Goal: Information Seeking & Learning: Learn about a topic

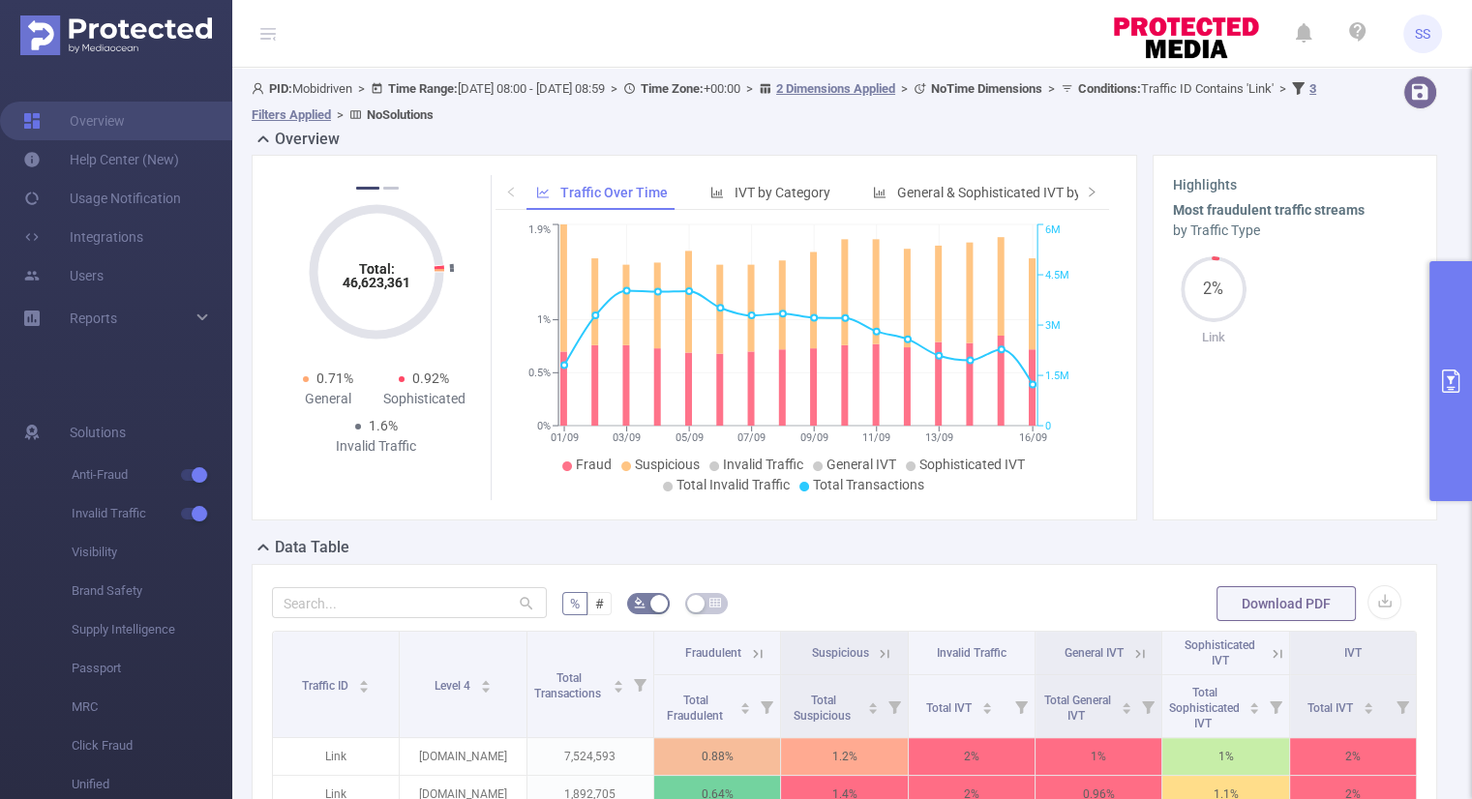
scroll to position [309, 0]
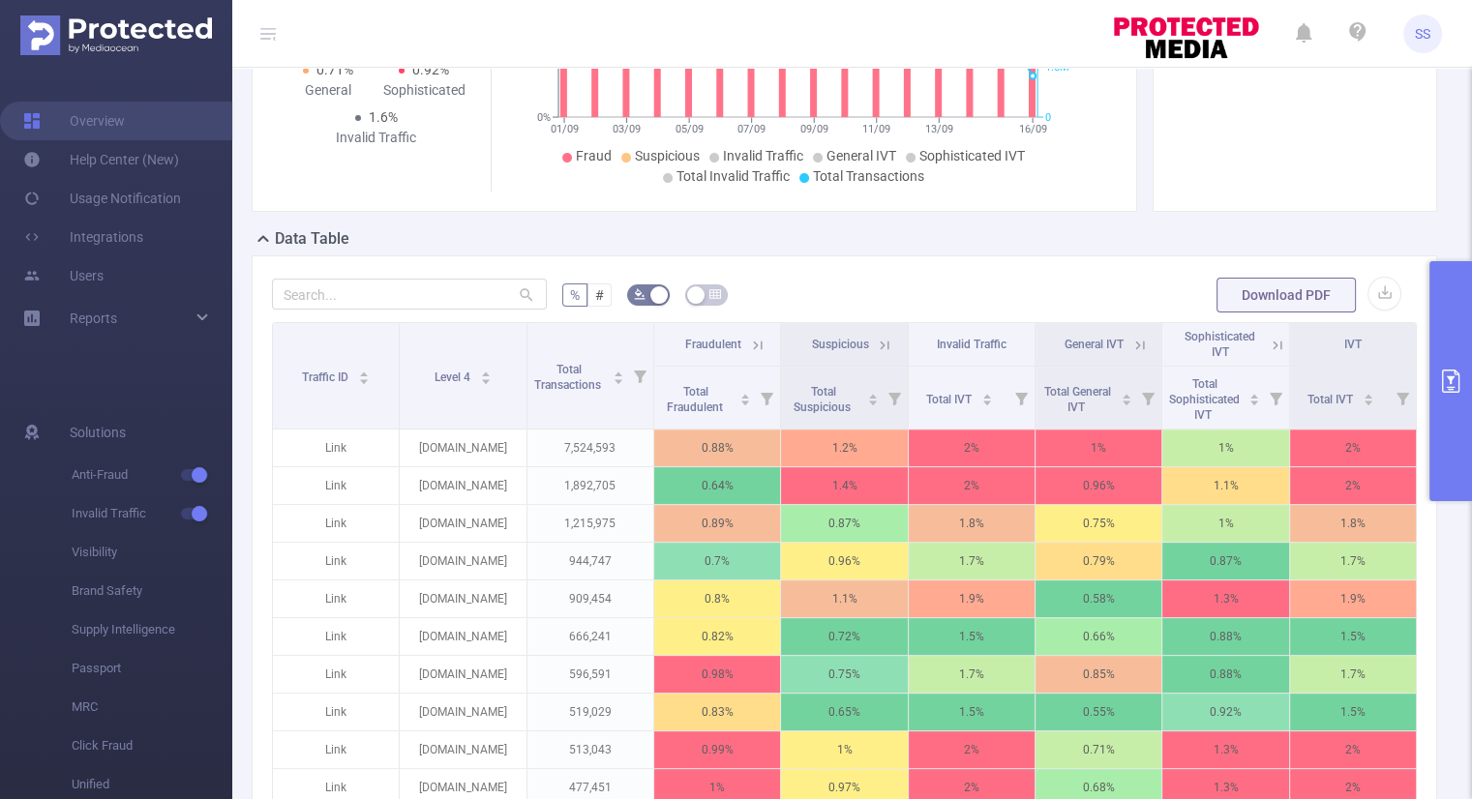
click at [1459, 399] on button "primary" at bounding box center [1450, 381] width 43 height 240
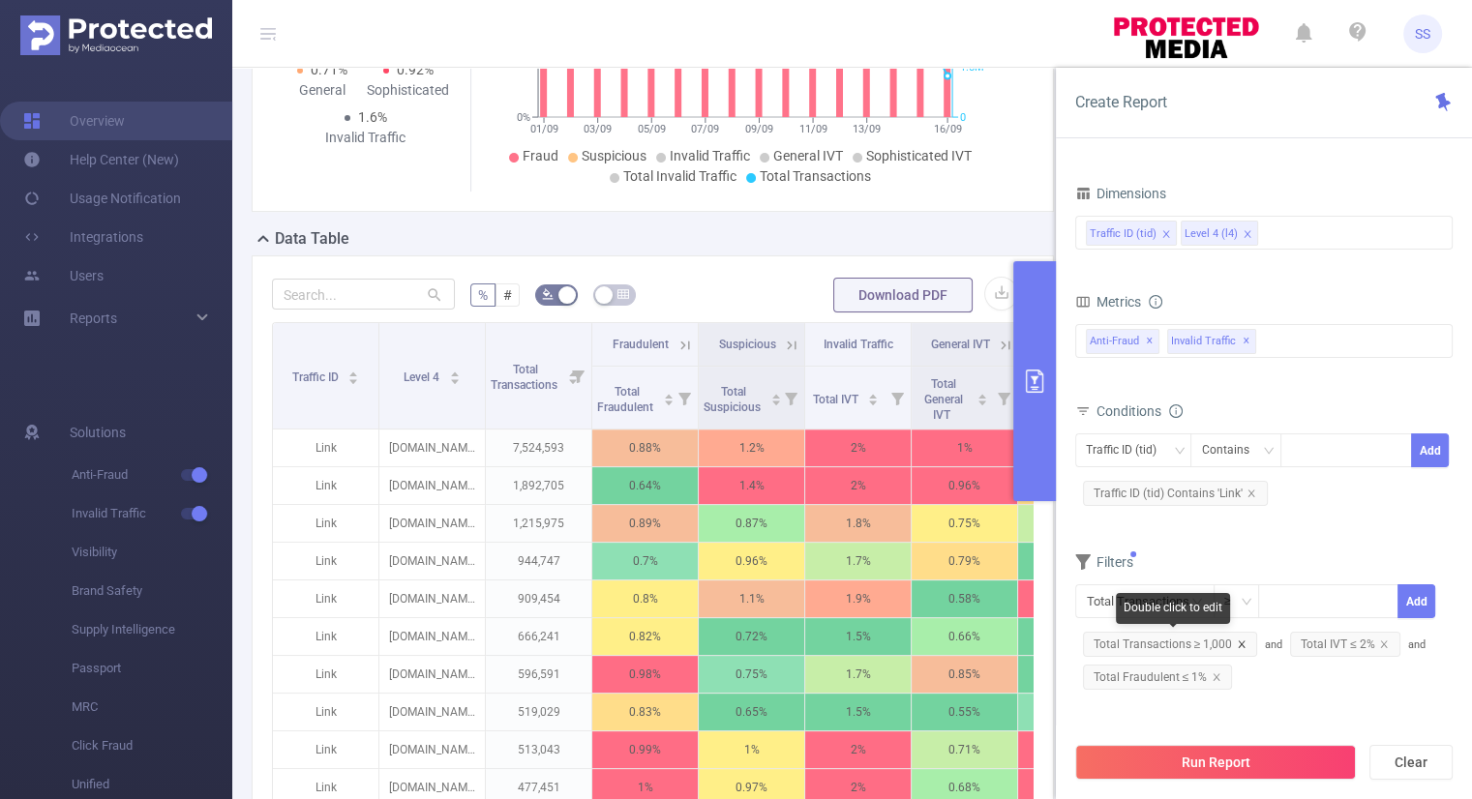
click at [1238, 641] on icon "icon: close" at bounding box center [1241, 644] width 7 height 7
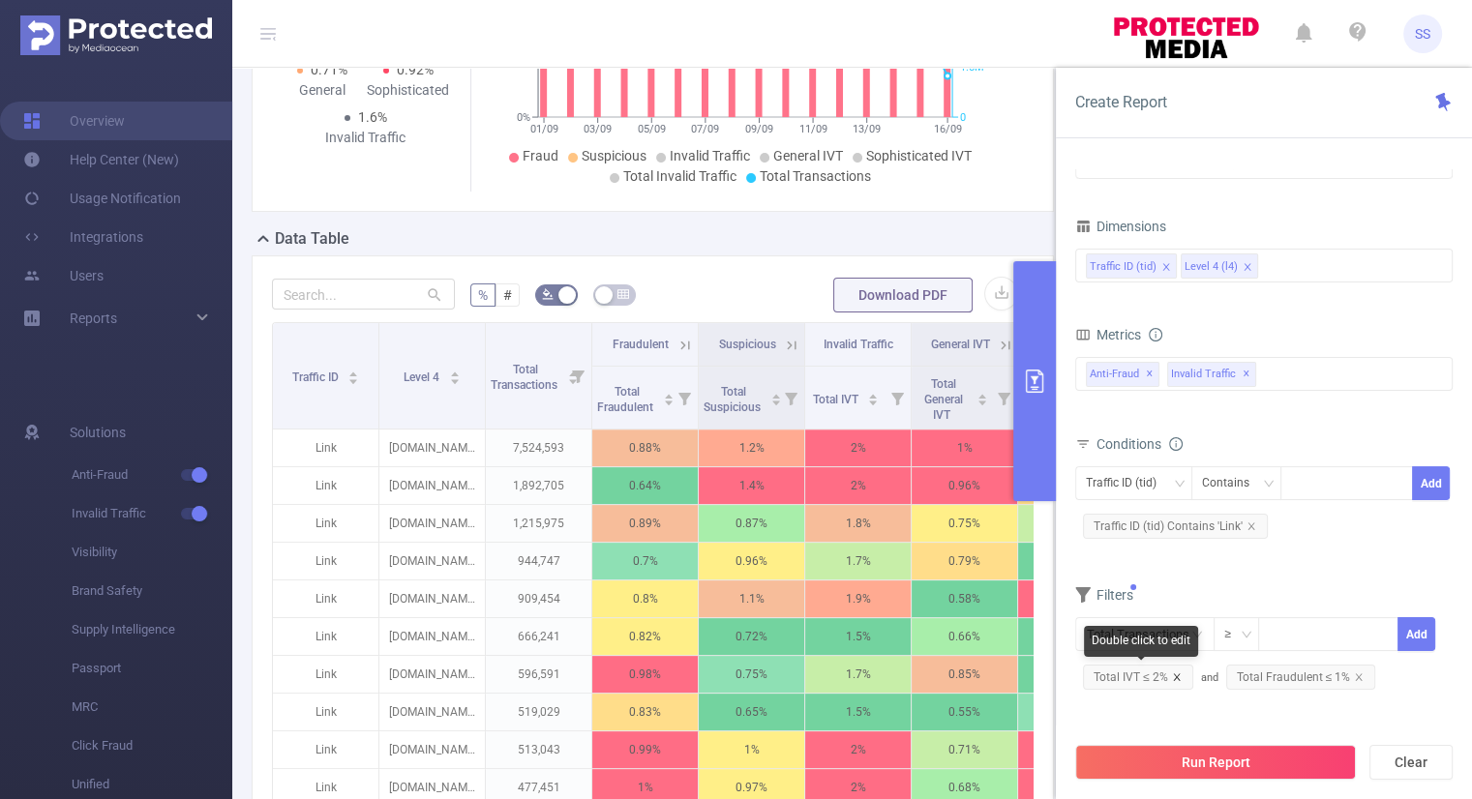
click at [1178, 674] on icon "icon: close" at bounding box center [1177, 677] width 10 height 10
click at [1213, 678] on icon "icon: close" at bounding box center [1216, 677] width 10 height 10
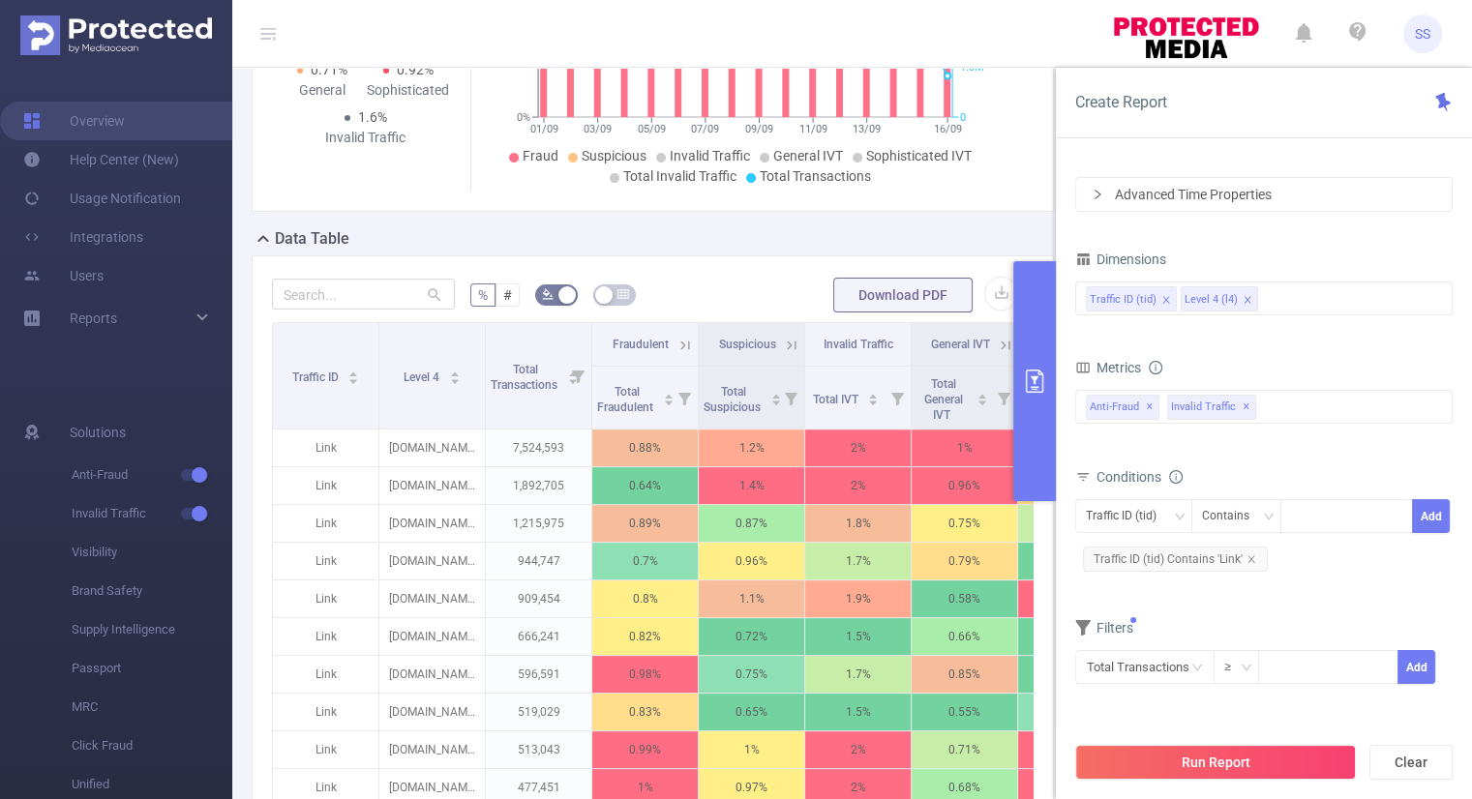
click at [1281, 699] on div "Total Transactions ≥ Add" at bounding box center [1263, 673] width 377 height 55
click at [1316, 599] on form "Dimensions Traffic ID (tid) Level 4 (l4) Metrics bp_total bp_adult bp_arms bp_c…" at bounding box center [1263, 477] width 377 height 463
click at [1226, 765] on button "Run Report" at bounding box center [1215, 762] width 281 height 35
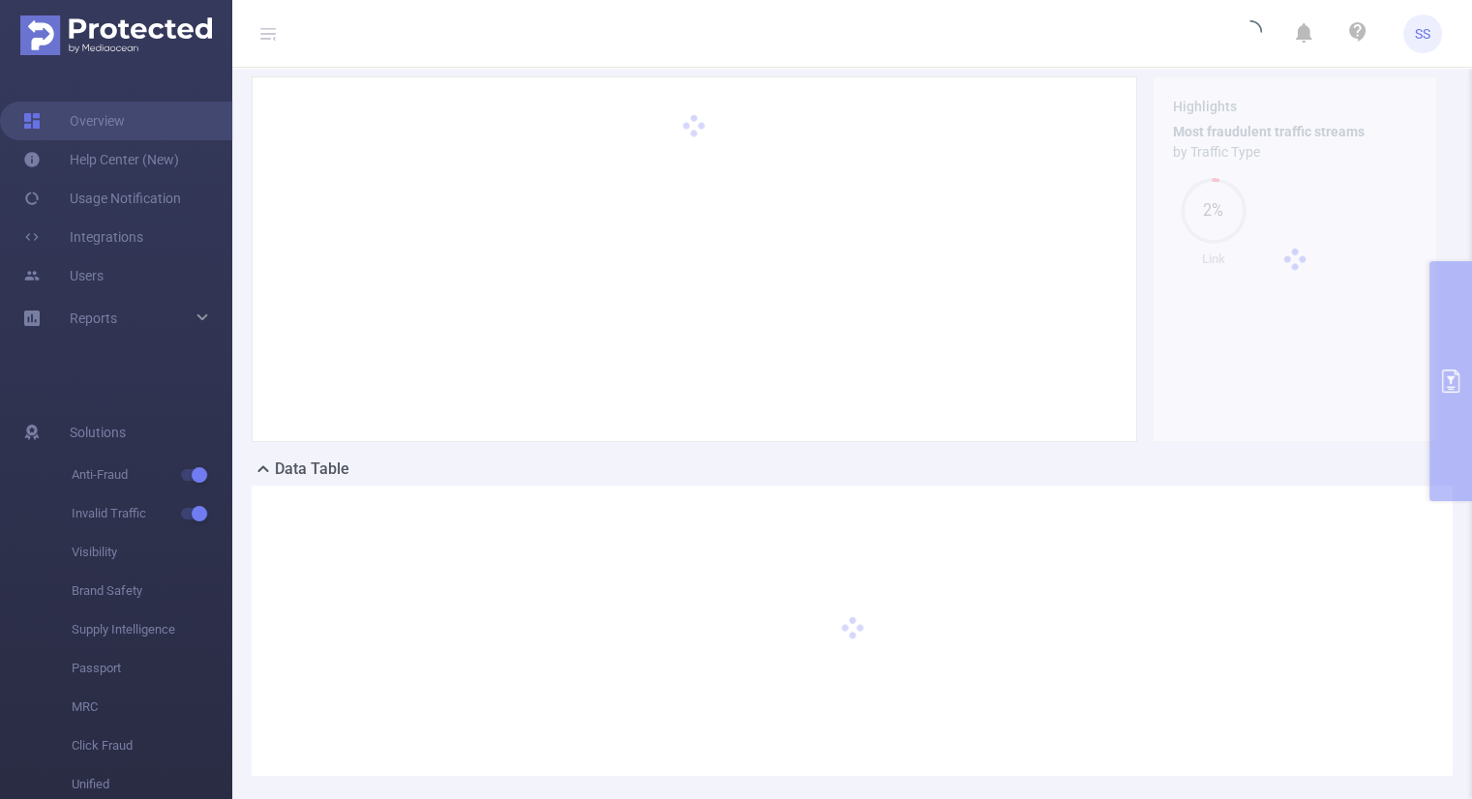
scroll to position [0, 0]
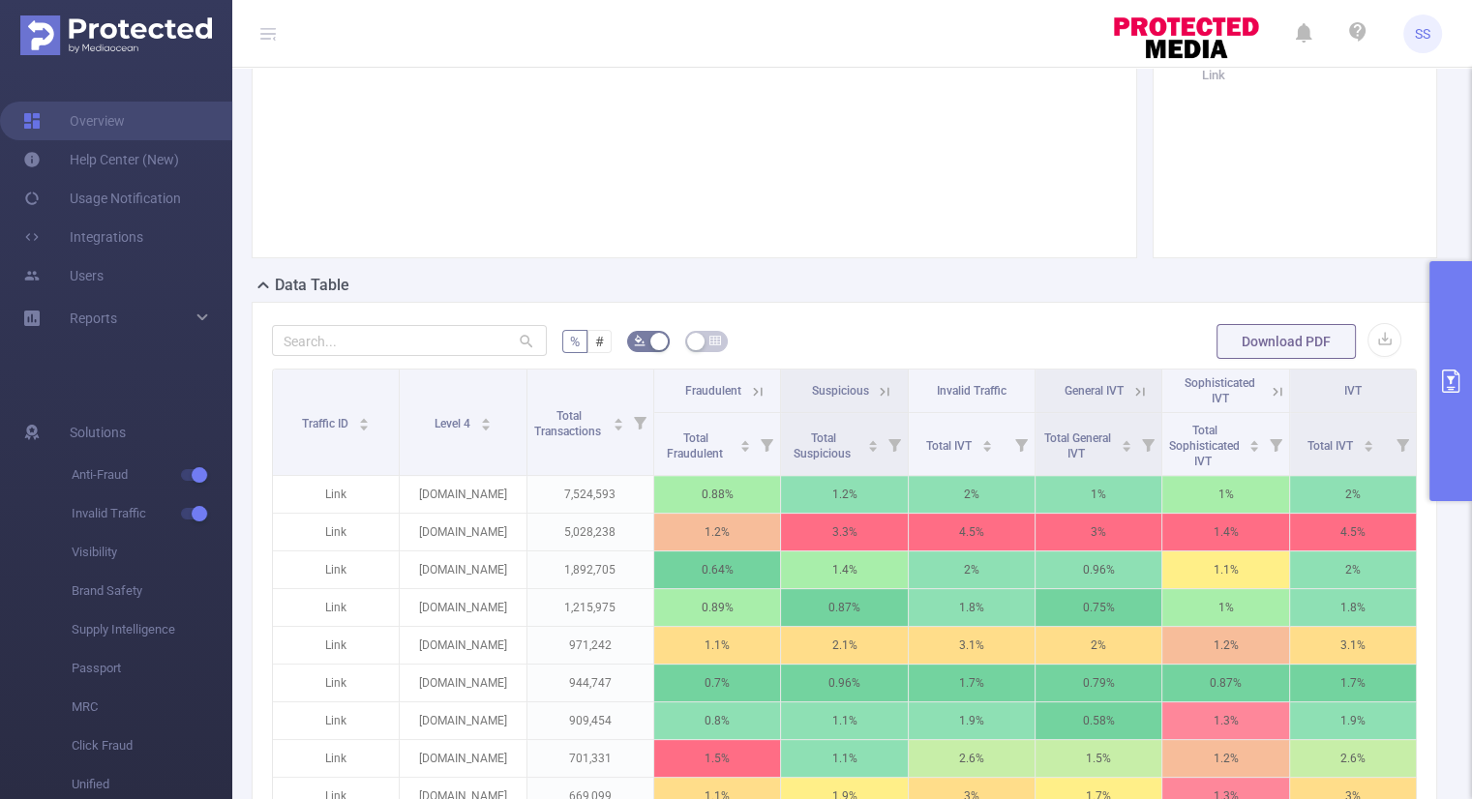
scroll to position [387, 0]
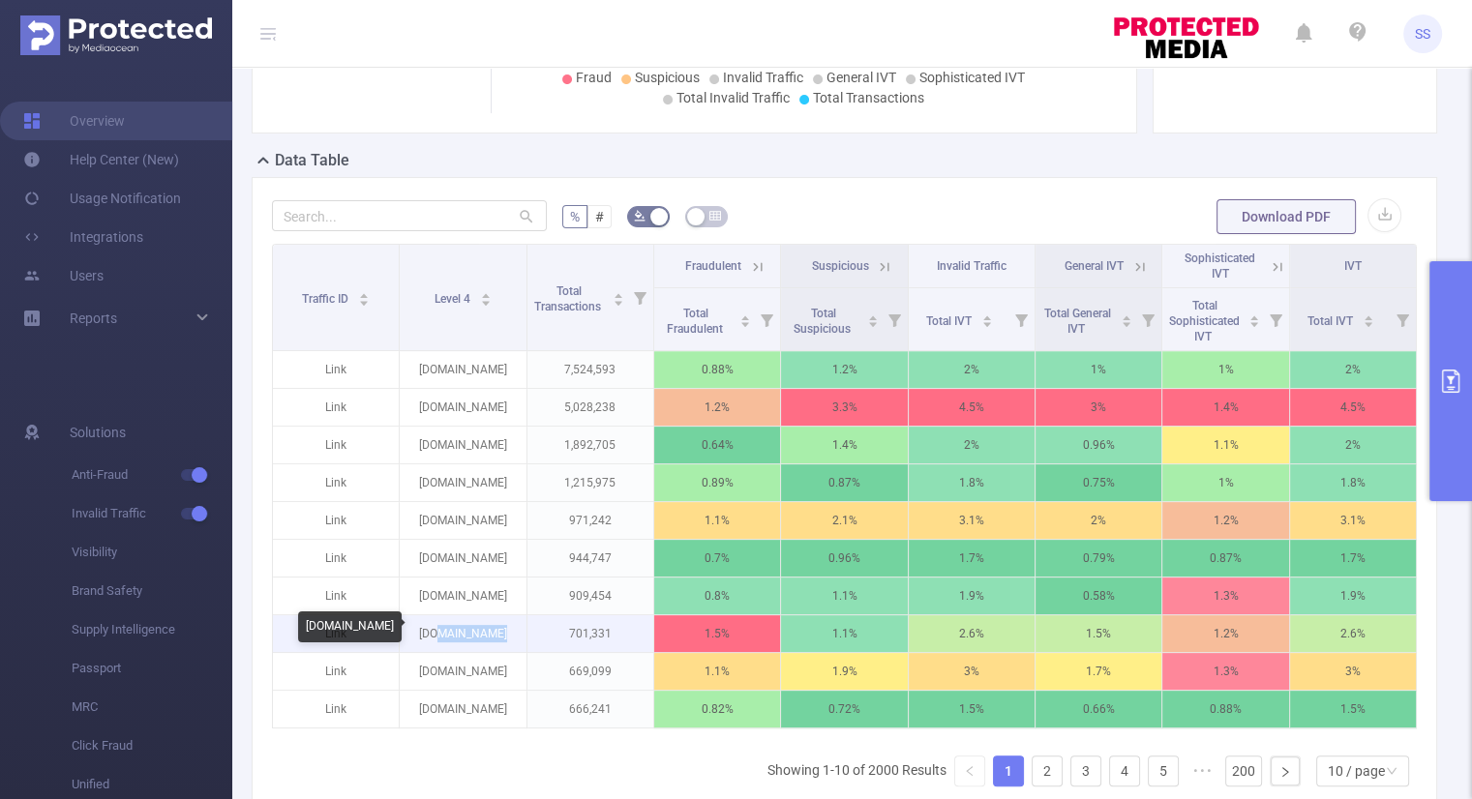
drag, startPoint x: 506, startPoint y: 632, endPoint x: 448, endPoint y: 633, distance: 58.1
click at [448, 633] on p "[DOMAIN_NAME]" at bounding box center [463, 633] width 126 height 37
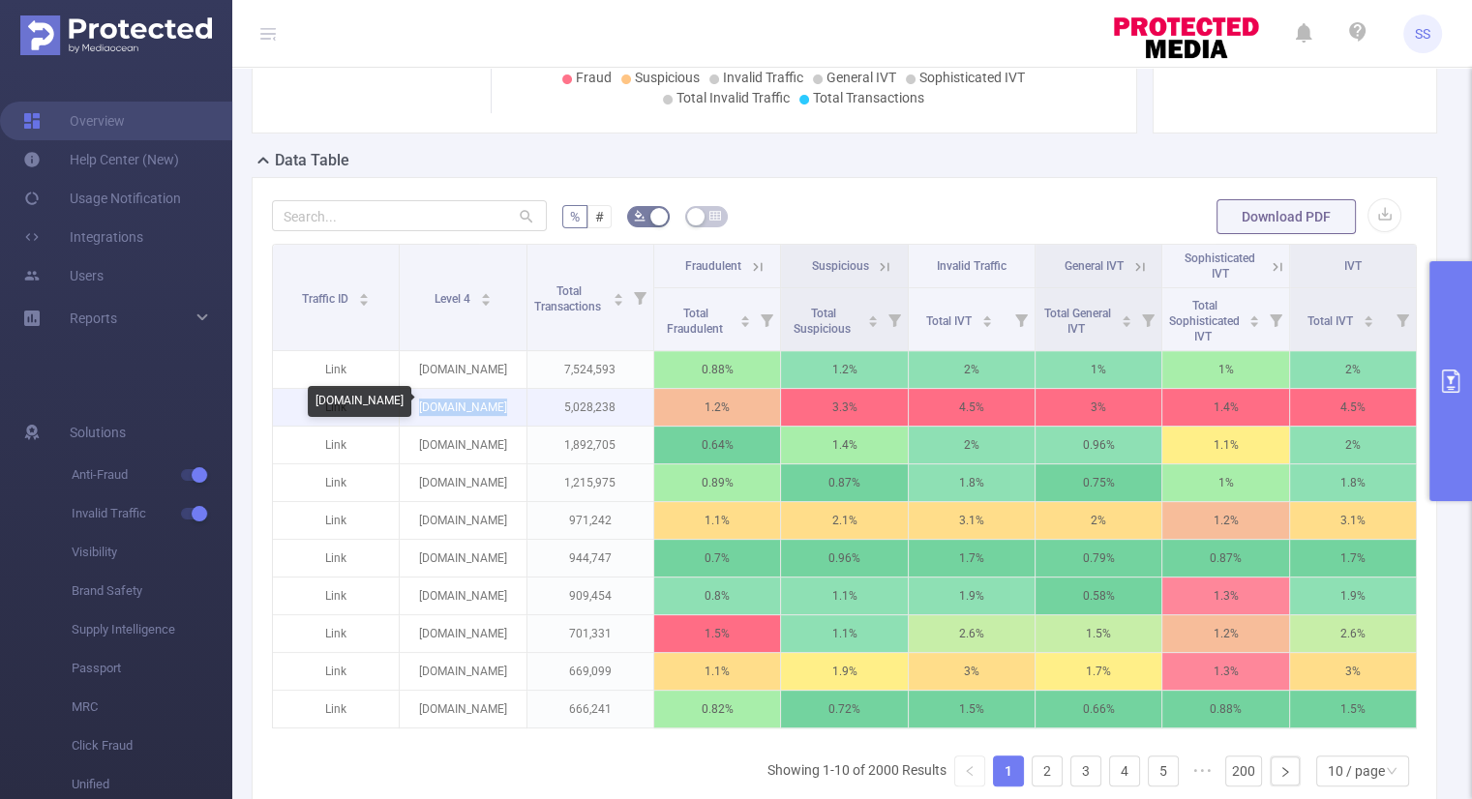
drag, startPoint x: 498, startPoint y: 409, endPoint x: 426, endPoint y: 411, distance: 72.6
click at [426, 411] on p "[DOMAIN_NAME]" at bounding box center [463, 407] width 126 height 37
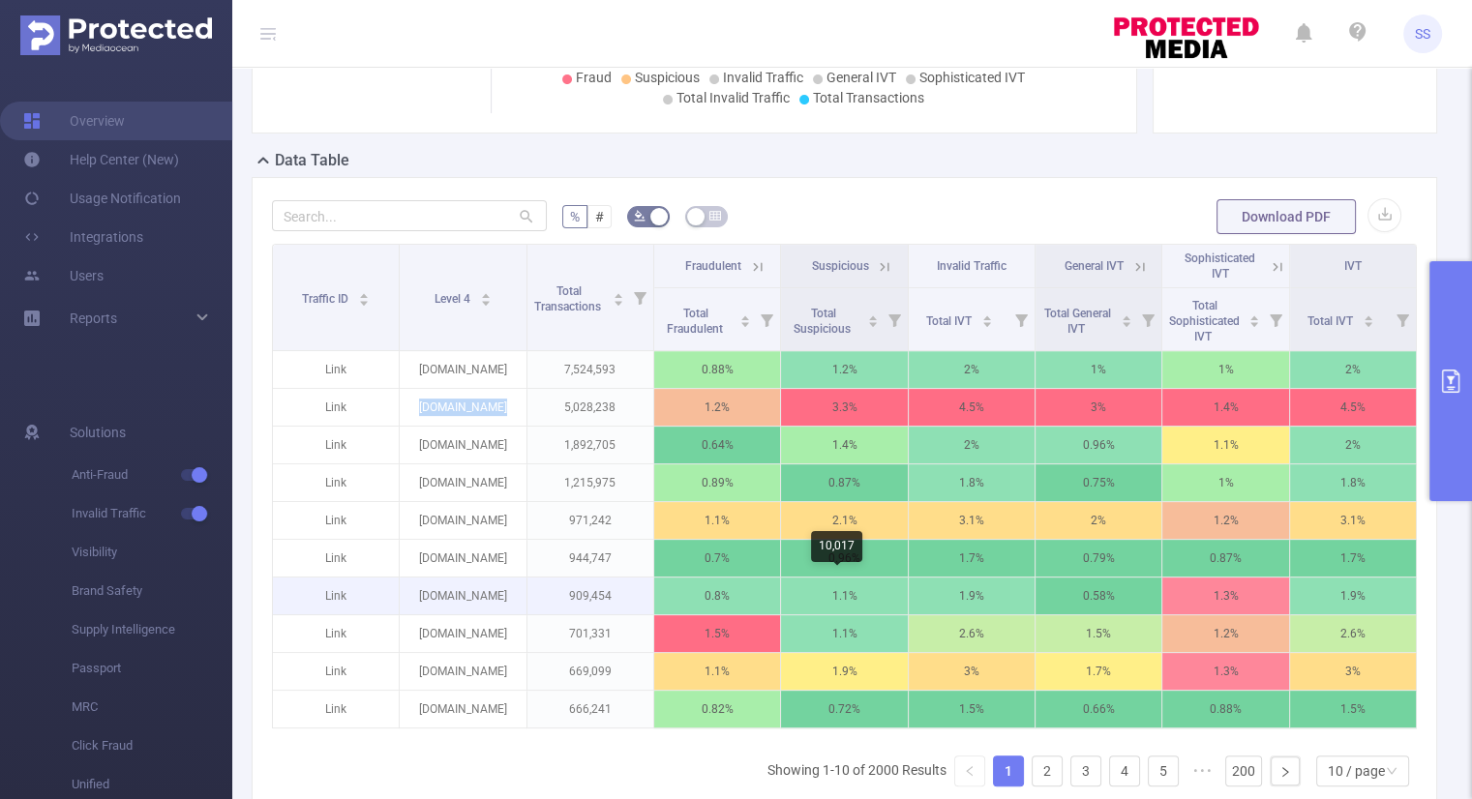
copy p "[DOMAIN_NAME]"
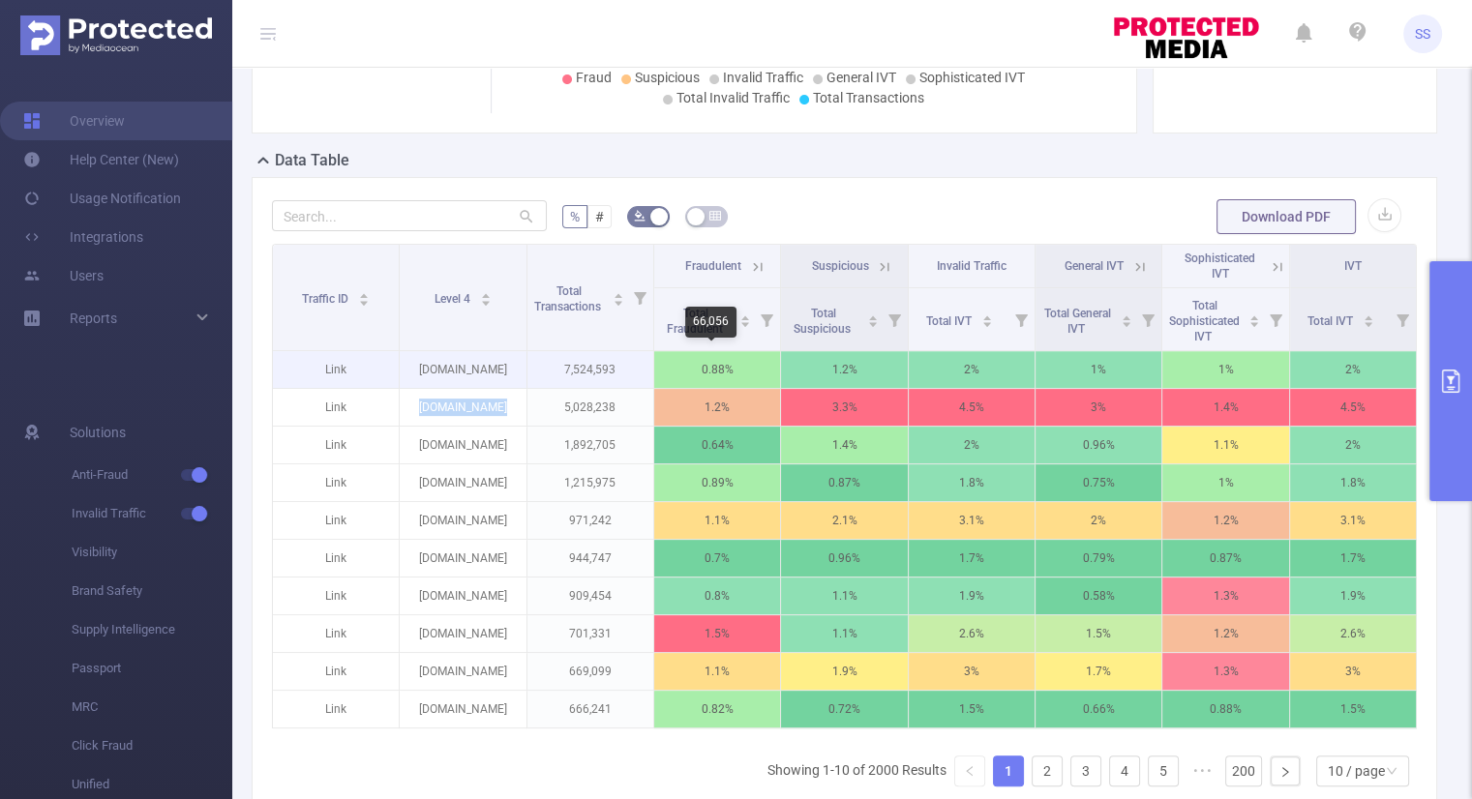
copy p "[DOMAIN_NAME]"
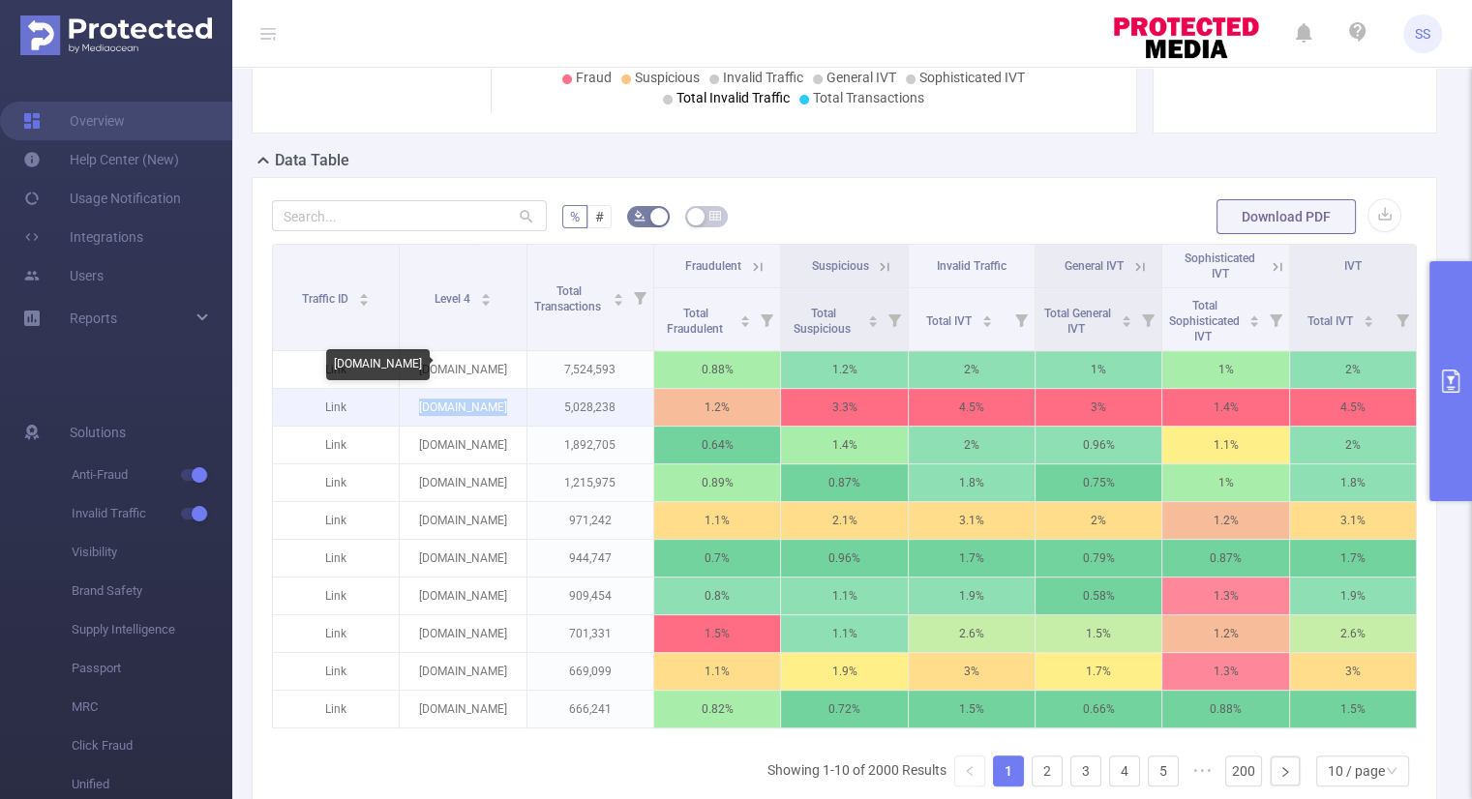
click at [492, 399] on p "[DOMAIN_NAME]" at bounding box center [463, 407] width 126 height 37
click at [484, 403] on p "[DOMAIN_NAME]" at bounding box center [463, 407] width 126 height 37
copy p "[DOMAIN_NAME]"
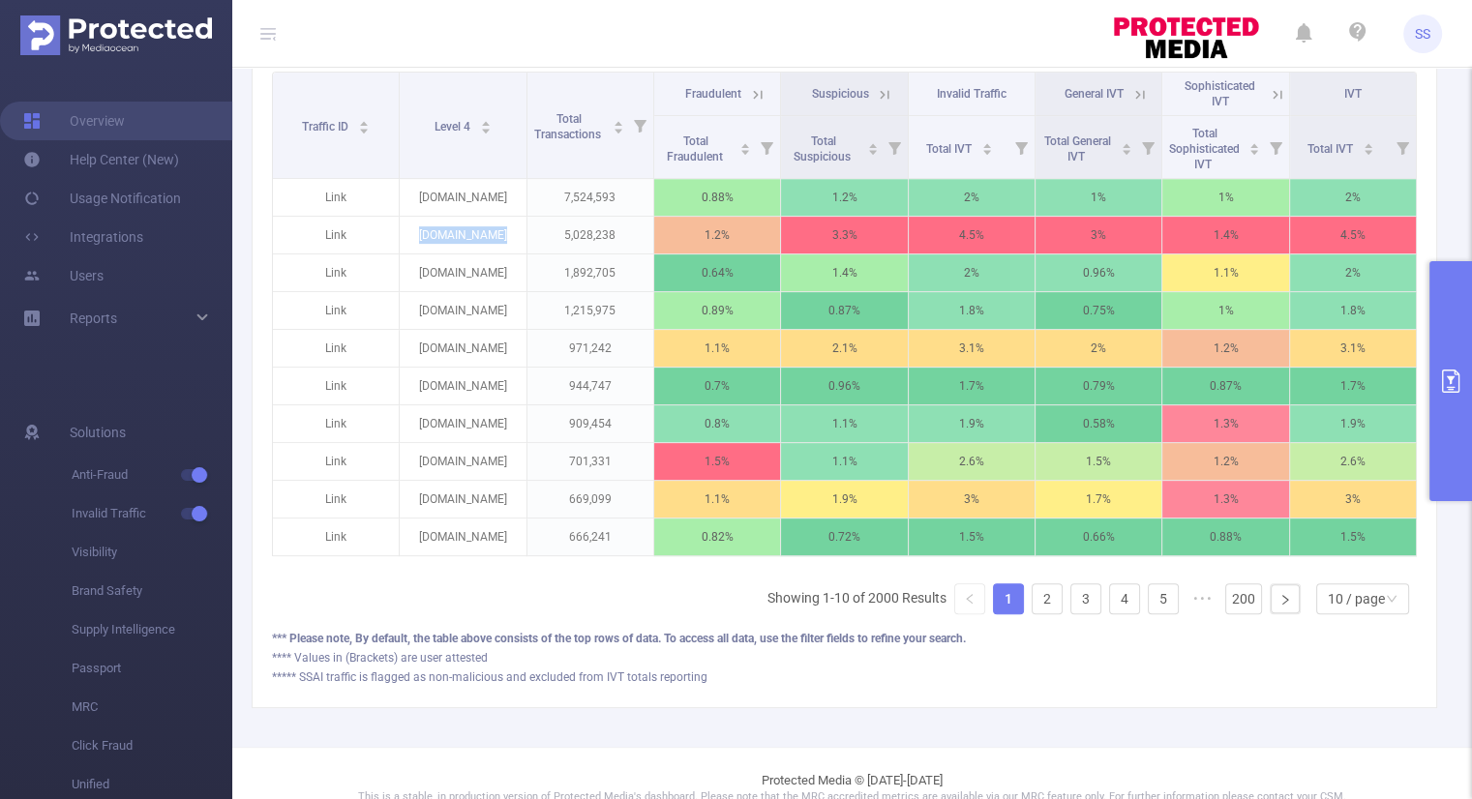
scroll to position [581, 0]
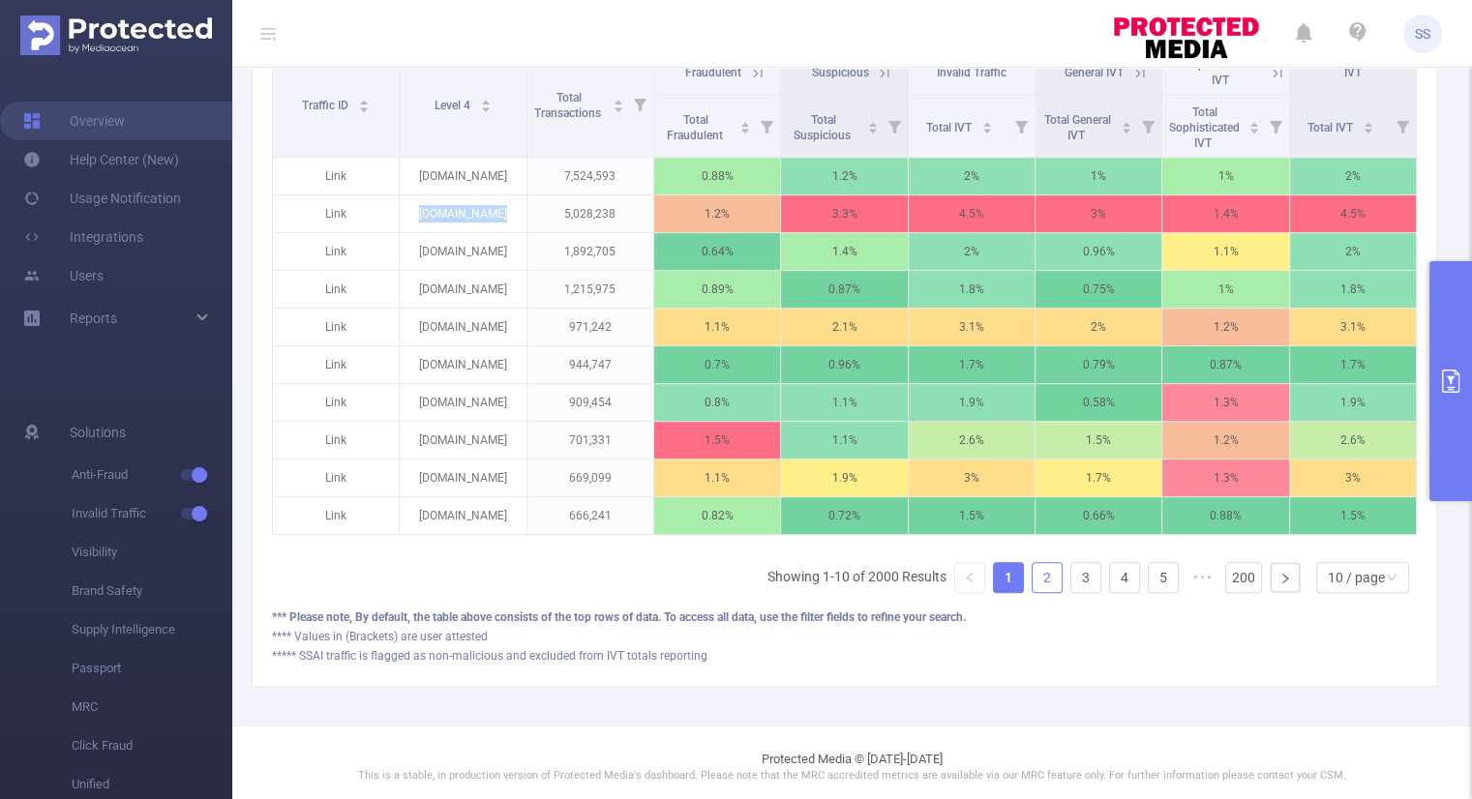
click at [1032, 592] on link "2" at bounding box center [1046, 577] width 29 height 29
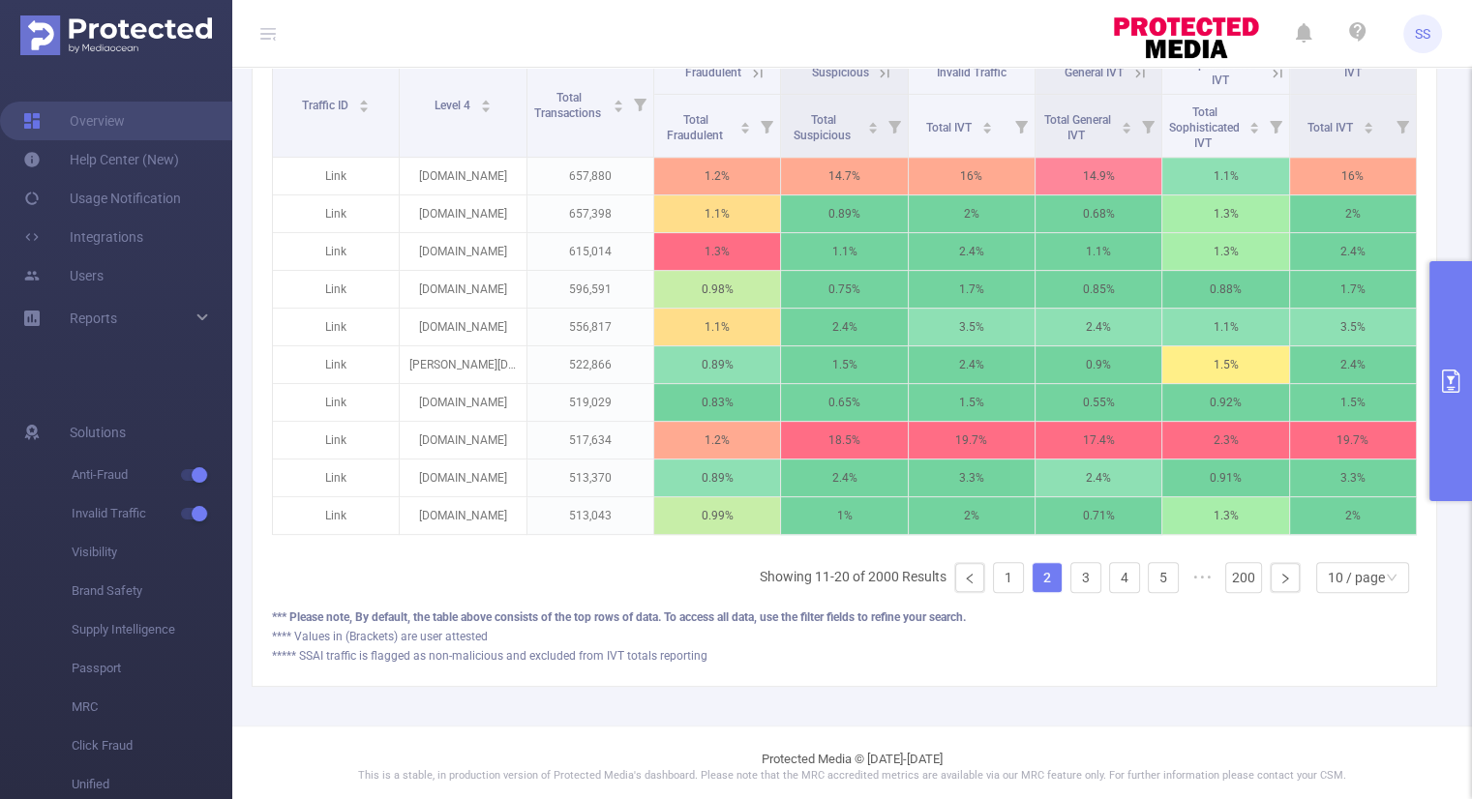
scroll to position [387, 0]
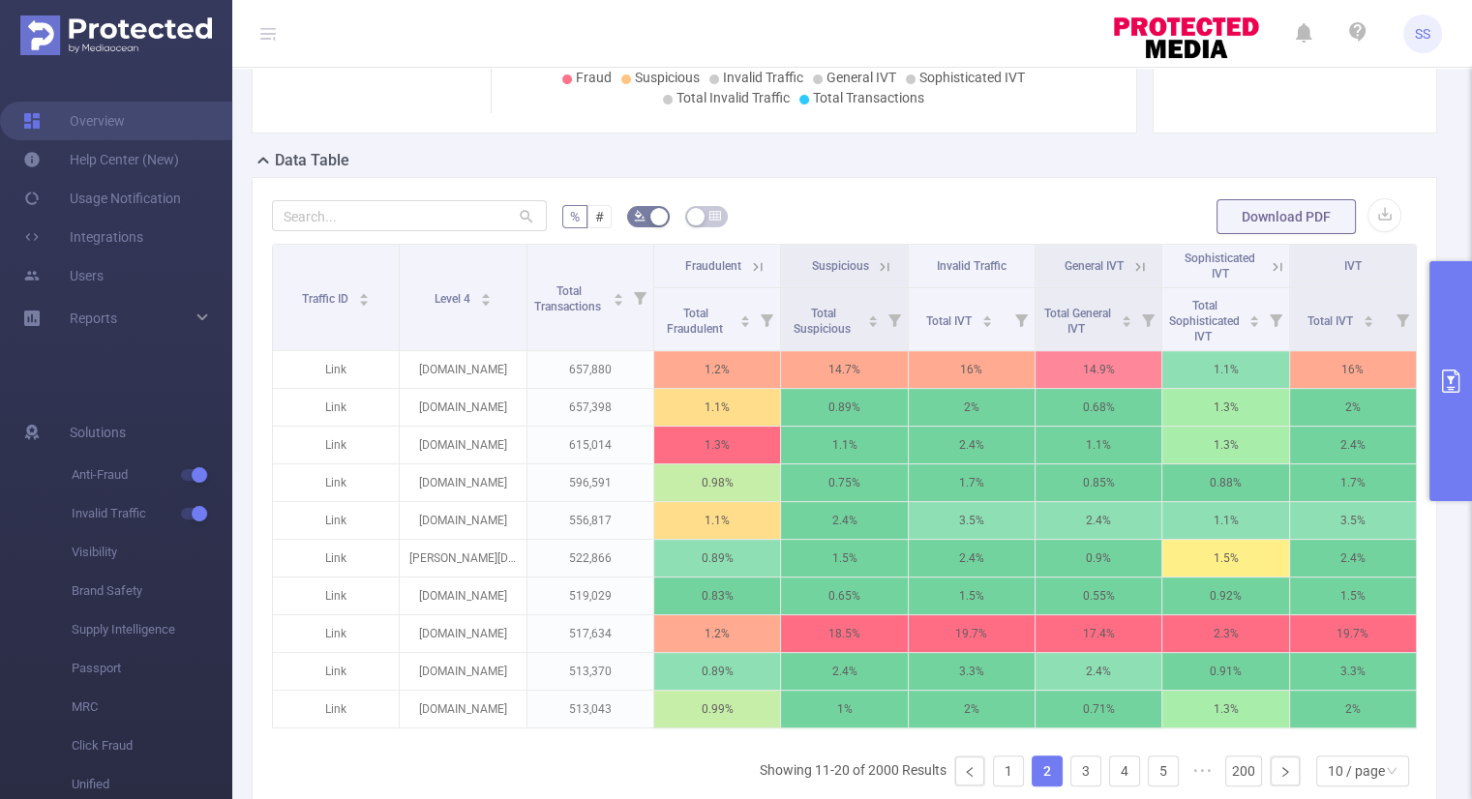
click at [1131, 265] on icon at bounding box center [1139, 266] width 17 height 17
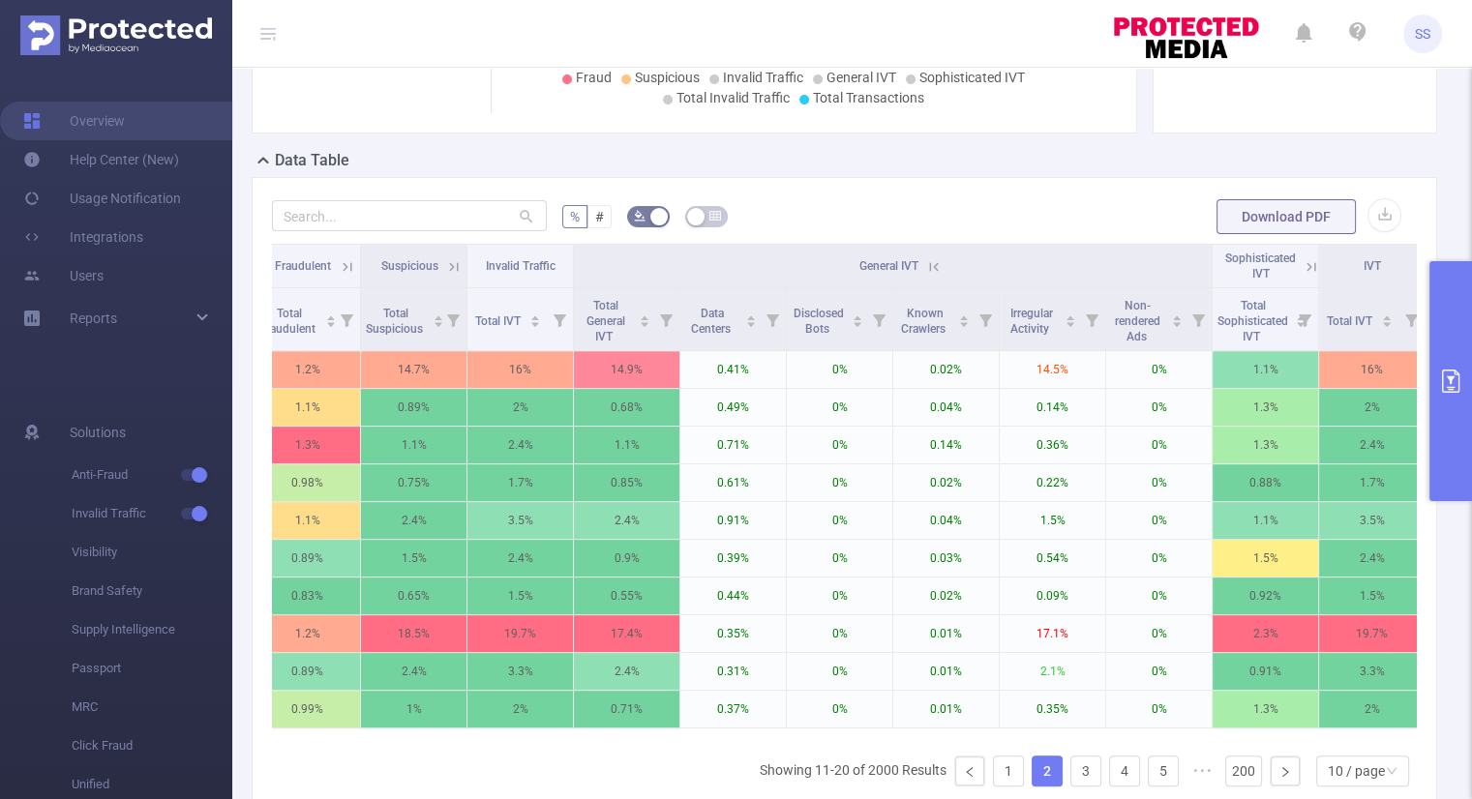
scroll to position [0, 0]
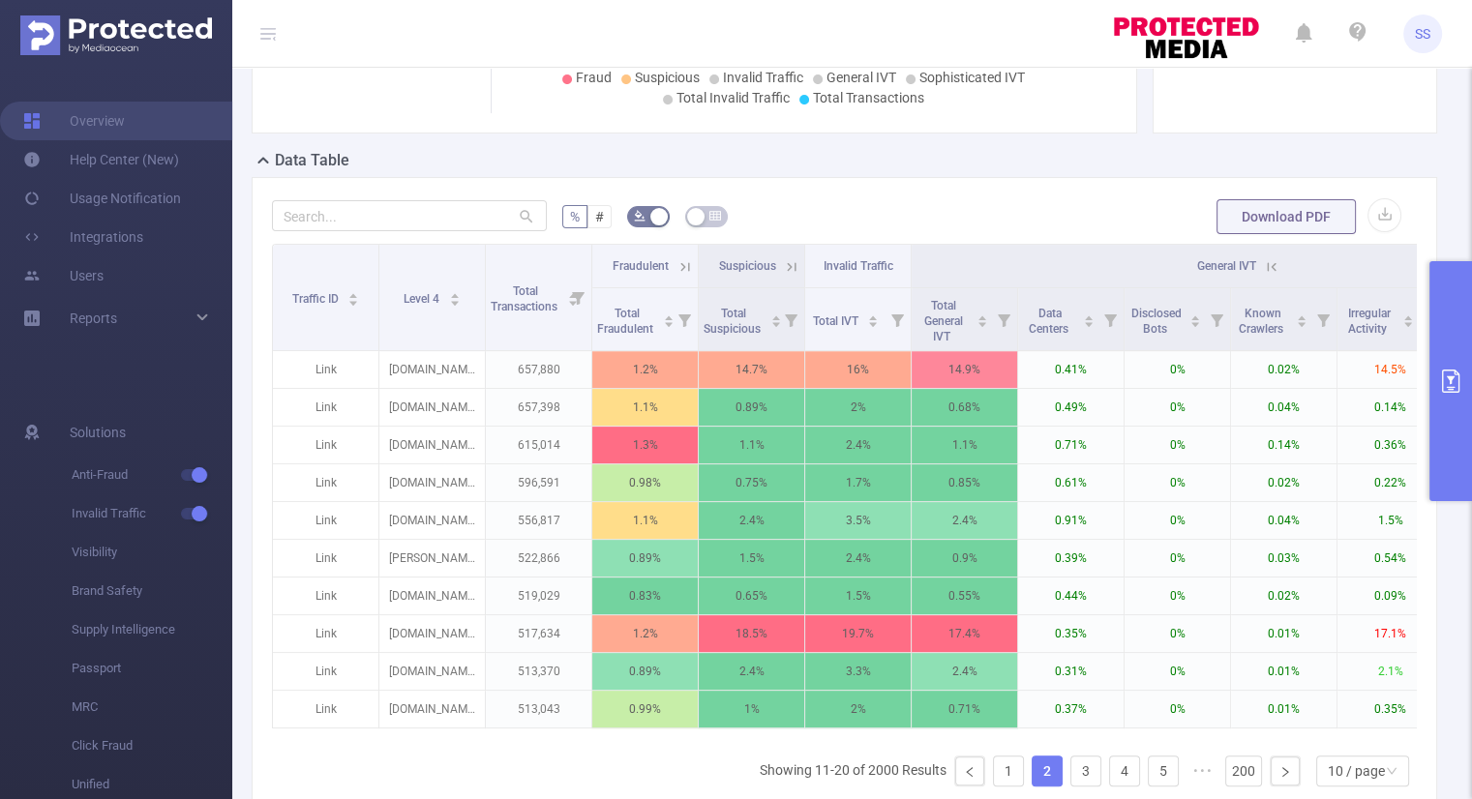
click at [1273, 262] on icon at bounding box center [1272, 266] width 9 height 9
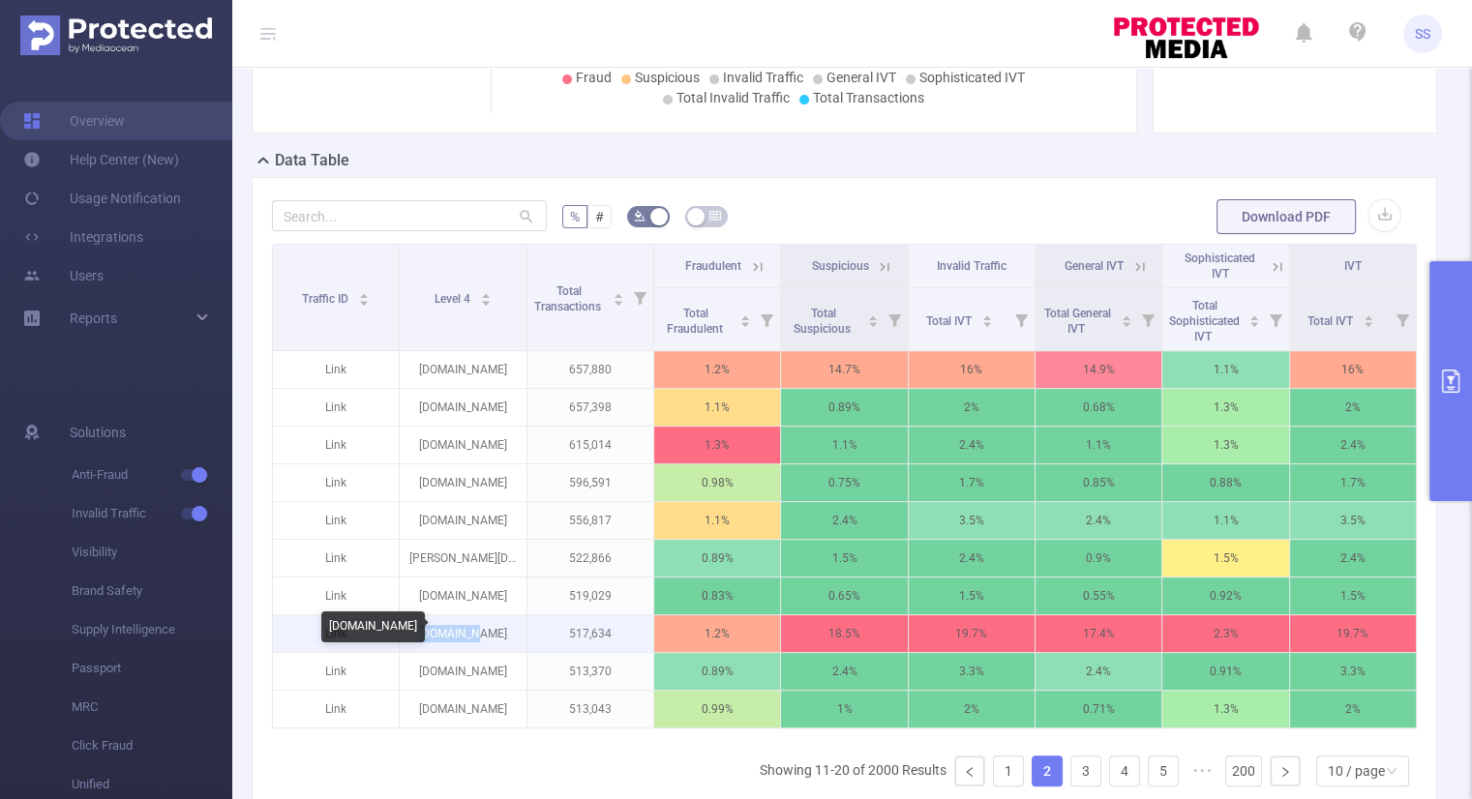
drag, startPoint x: 498, startPoint y: 626, endPoint x: 435, endPoint y: 632, distance: 63.2
click at [435, 632] on p "[DOMAIN_NAME]" at bounding box center [463, 633] width 126 height 37
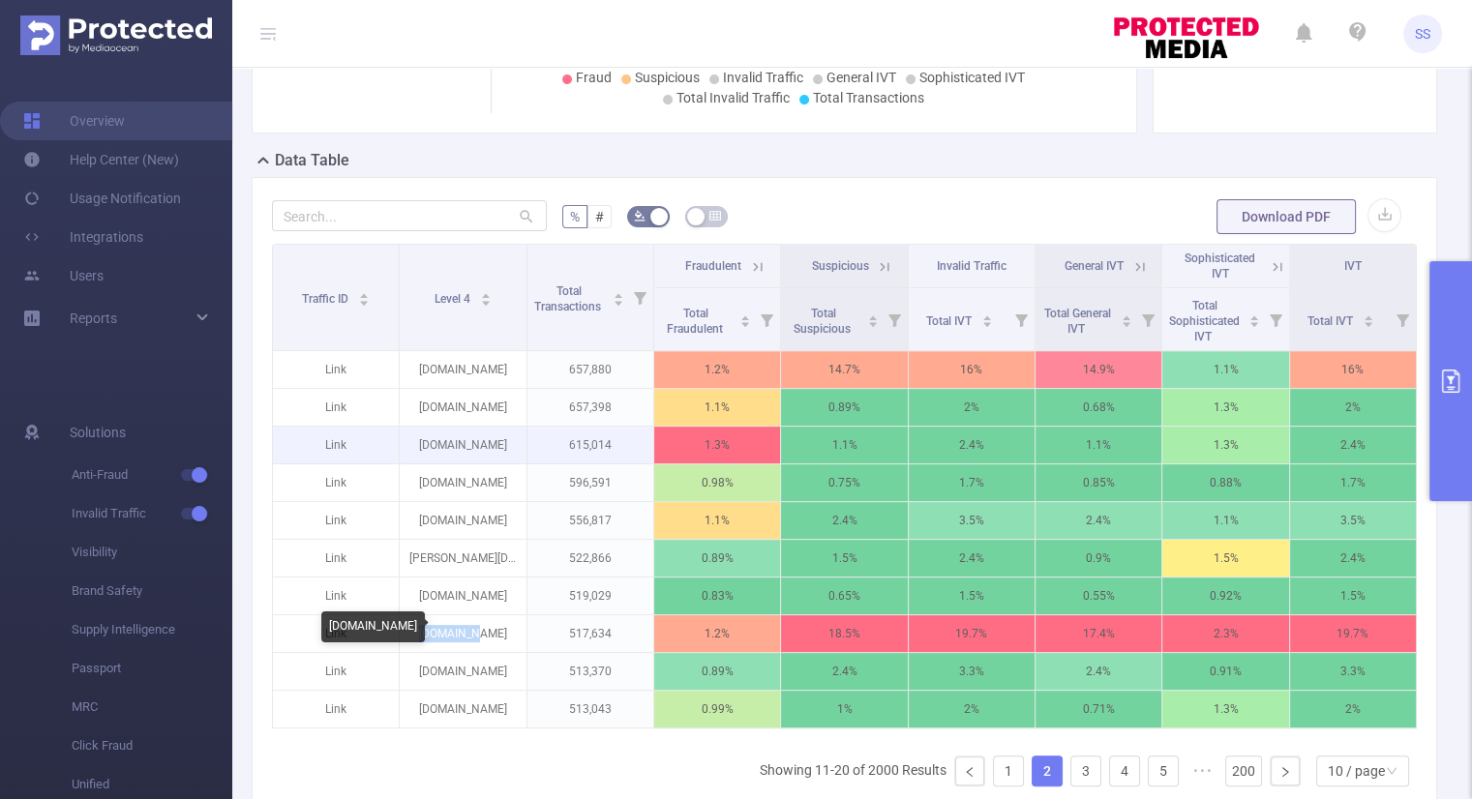
copy p "[DOMAIN_NAME]"
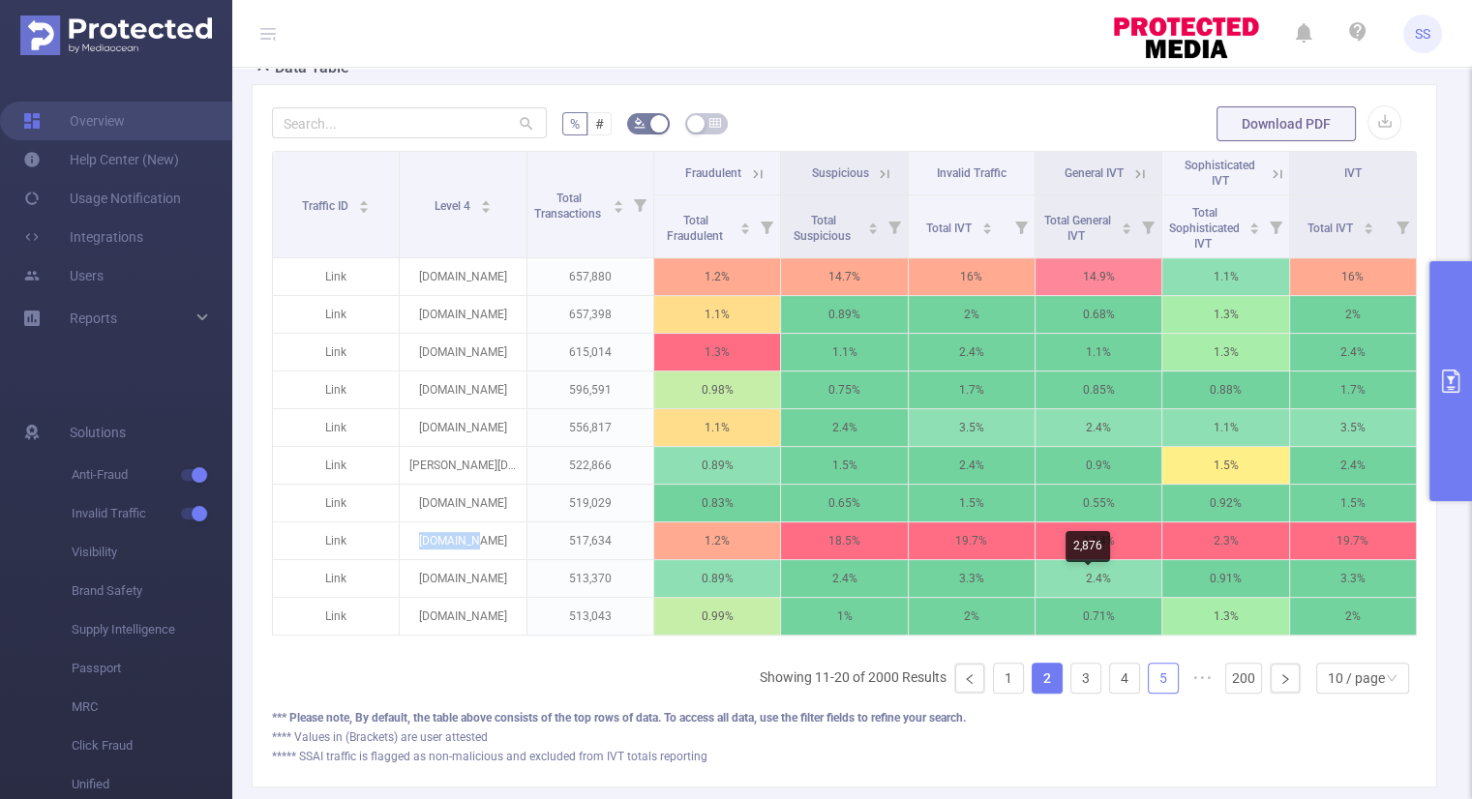
scroll to position [581, 0]
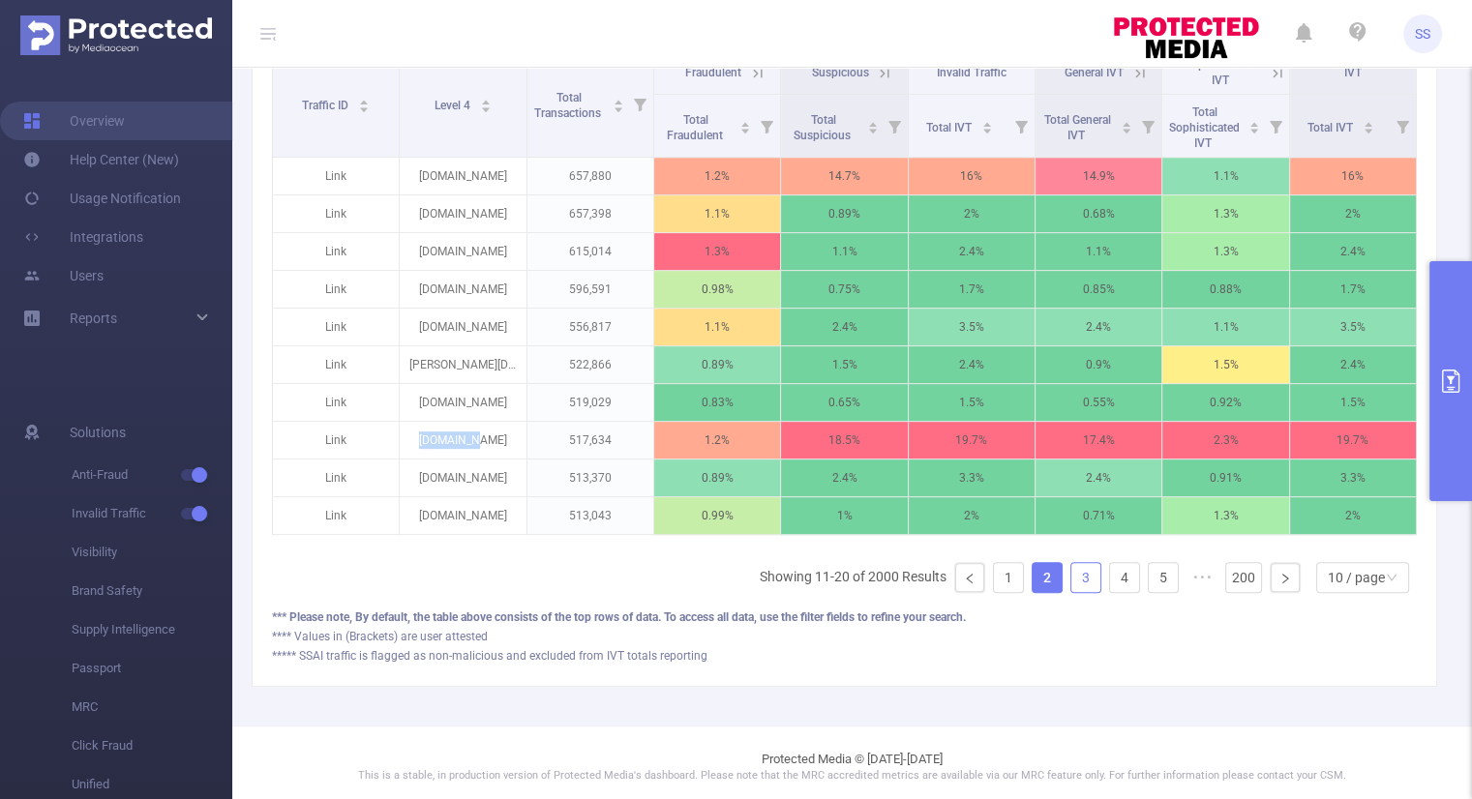
click at [1073, 592] on link "3" at bounding box center [1085, 577] width 29 height 29
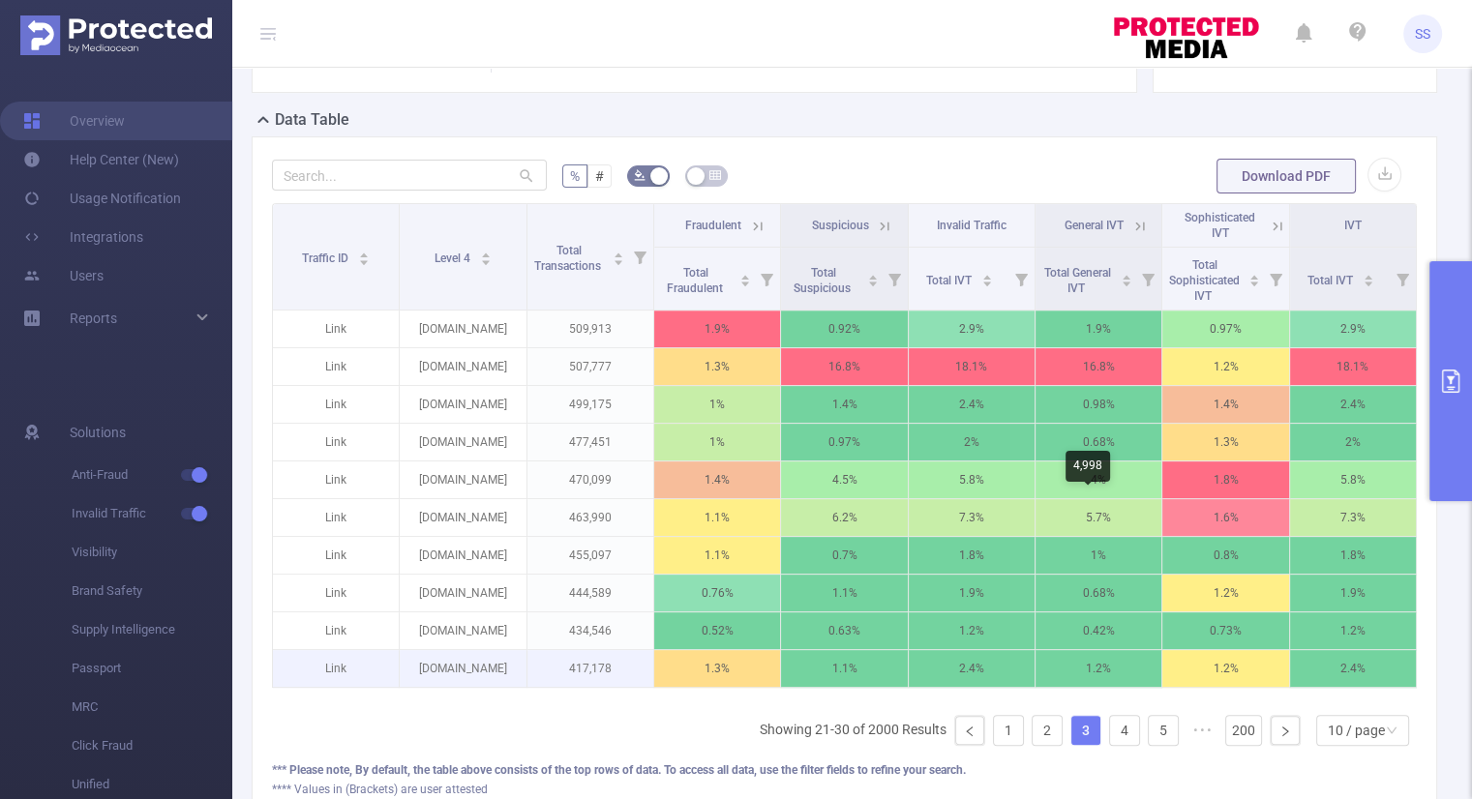
scroll to position [290, 0]
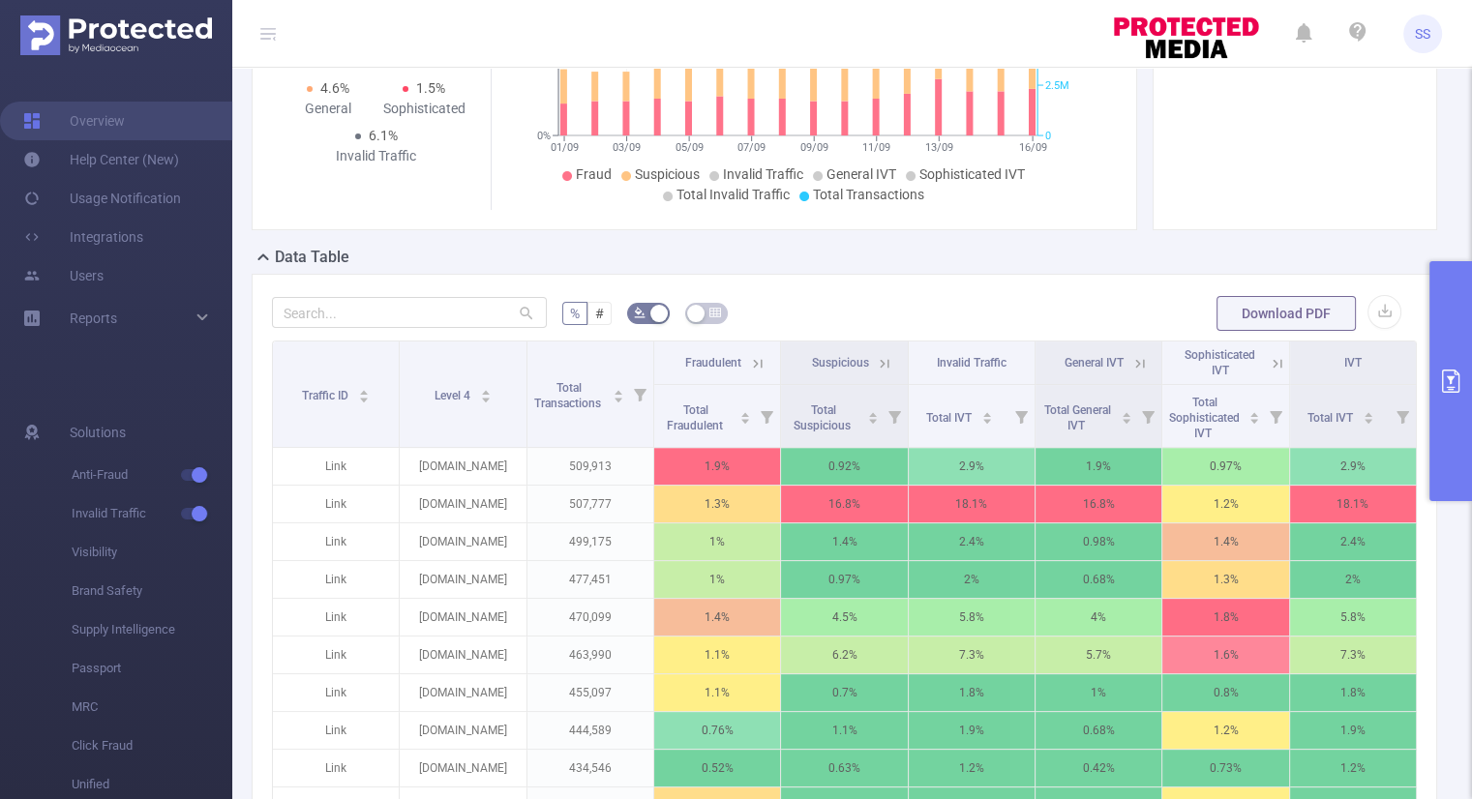
click at [1131, 358] on icon at bounding box center [1139, 363] width 17 height 17
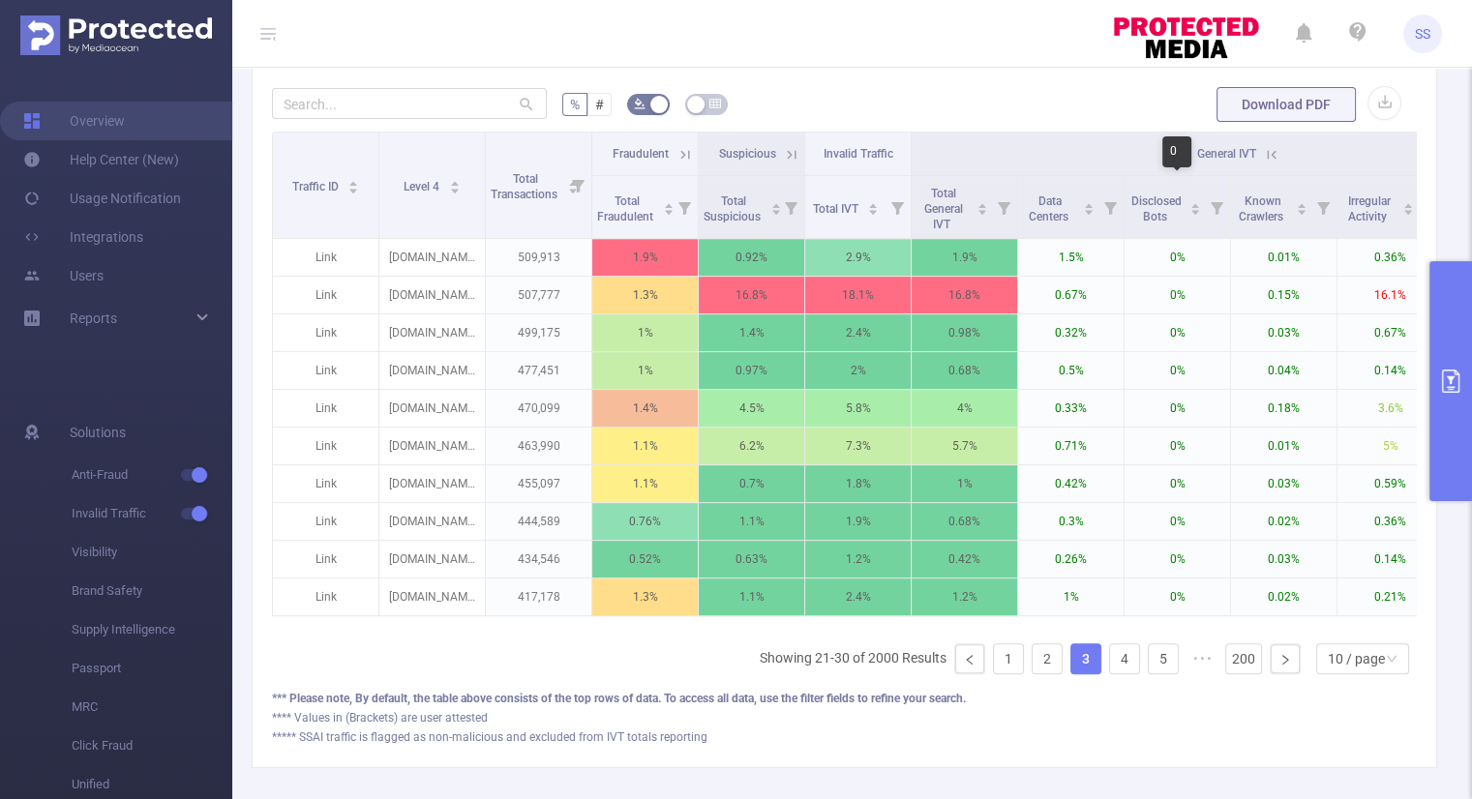
scroll to position [309, 0]
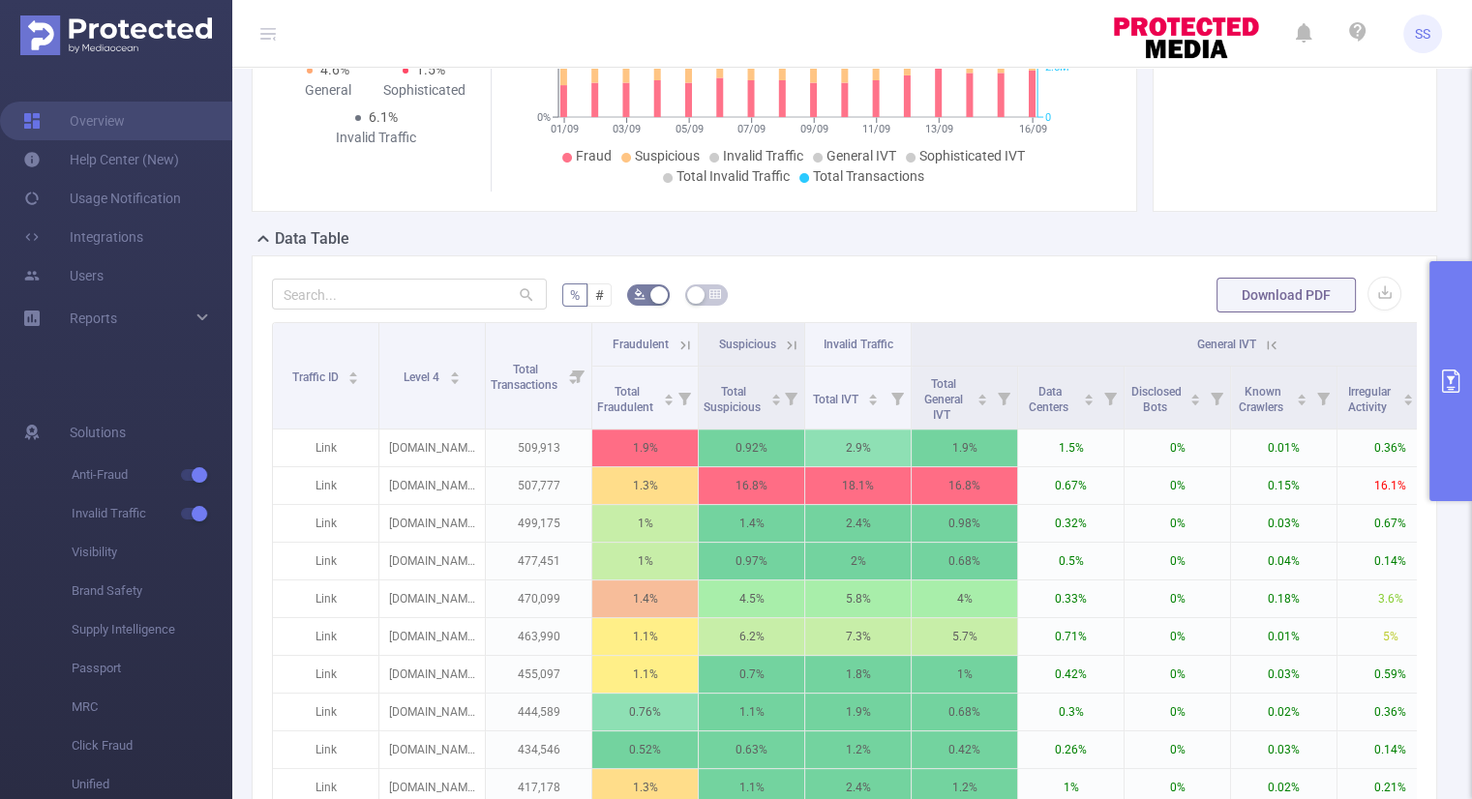
click at [1272, 345] on icon at bounding box center [1271, 345] width 17 height 17
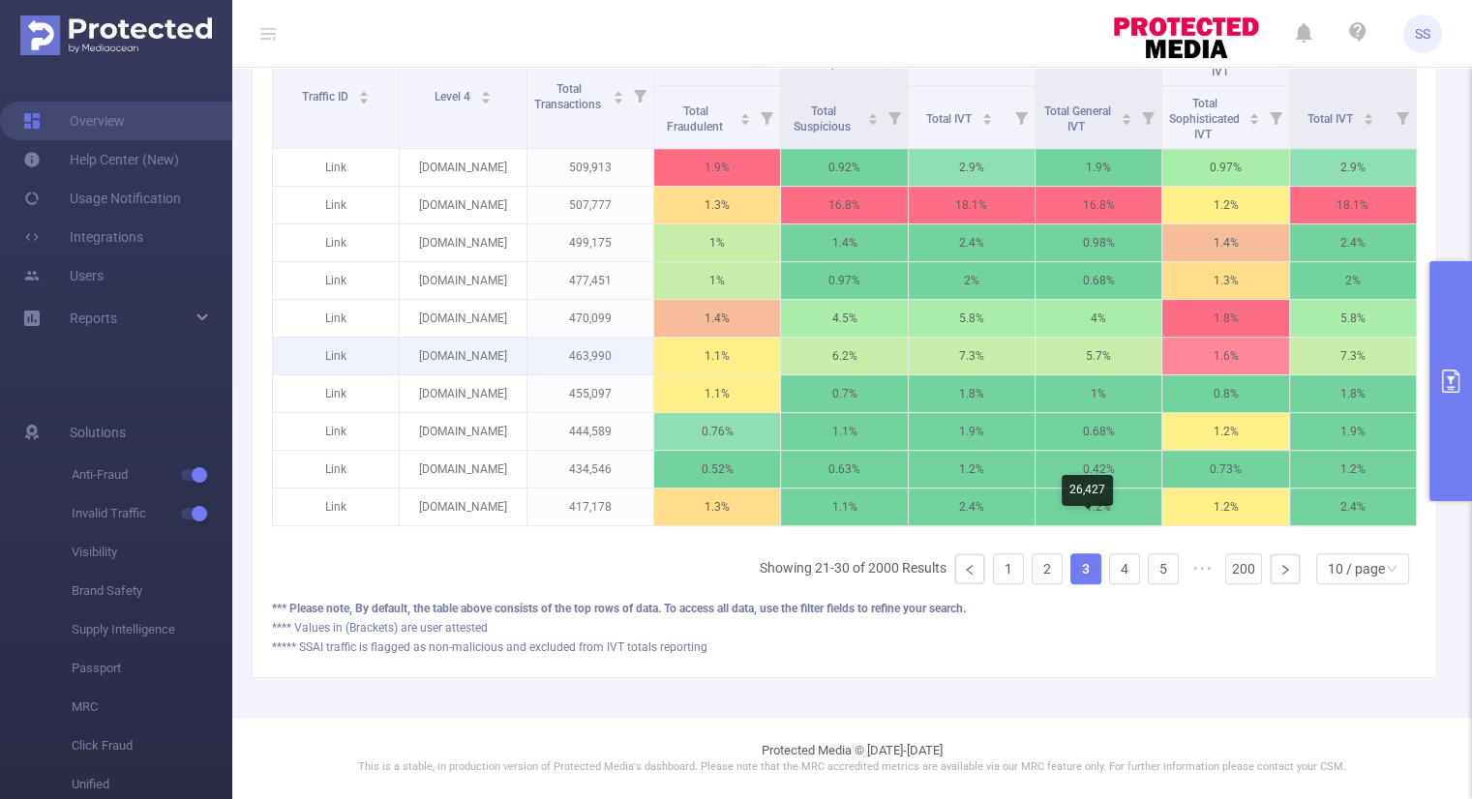
scroll to position [599, 0]
click at [1110, 572] on link "4" at bounding box center [1124, 568] width 29 height 29
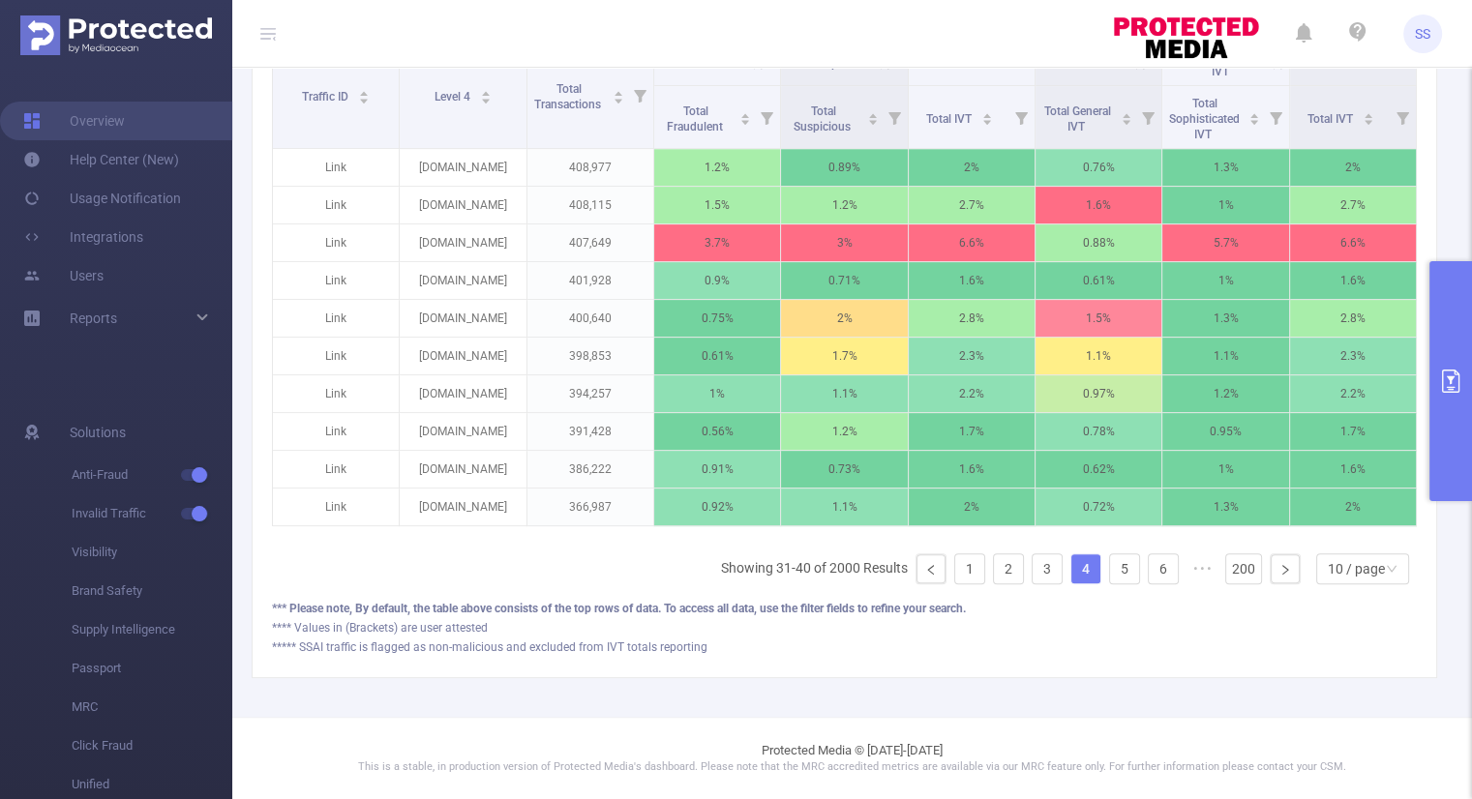
scroll to position [502, 0]
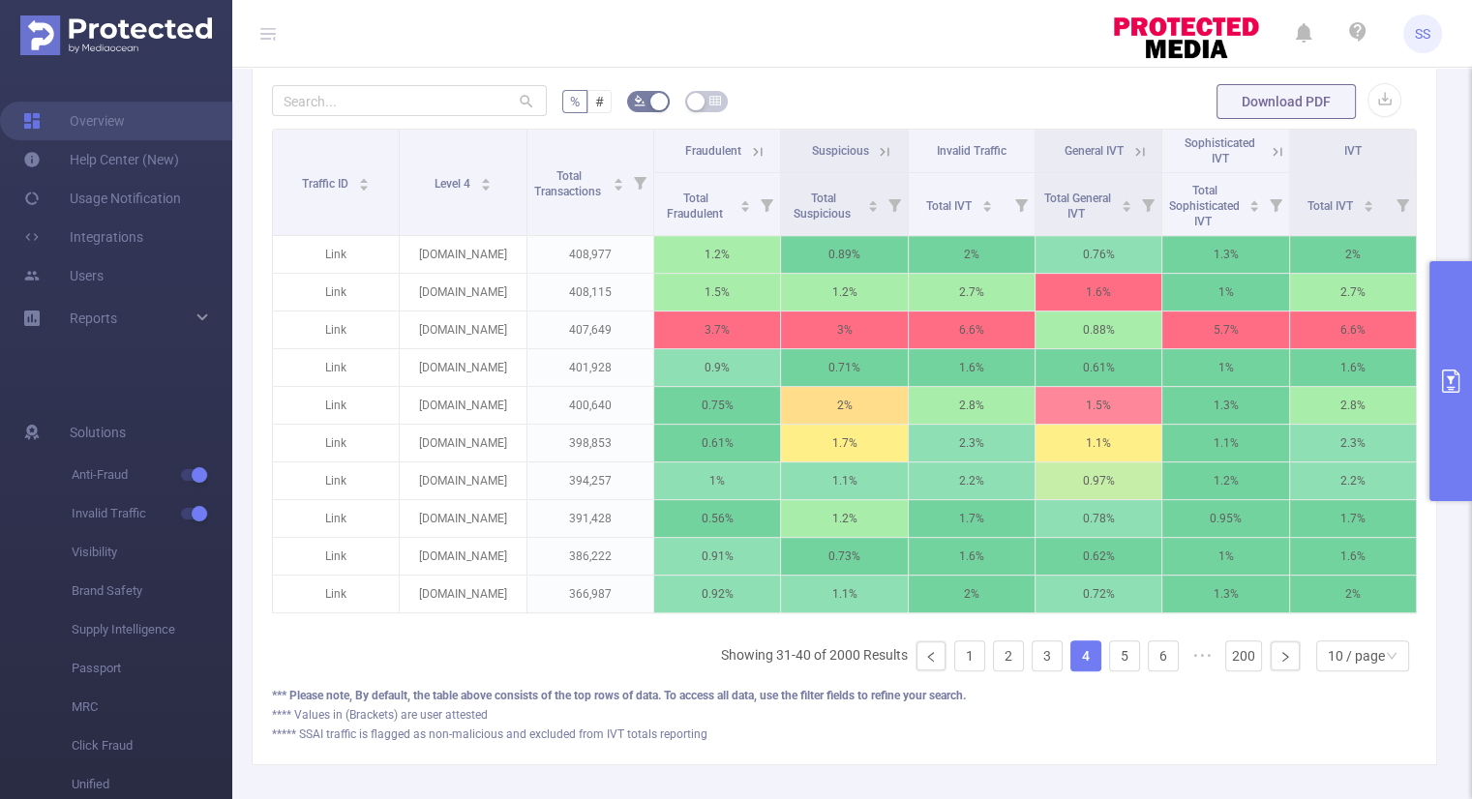
click at [749, 143] on icon at bounding box center [757, 151] width 17 height 17
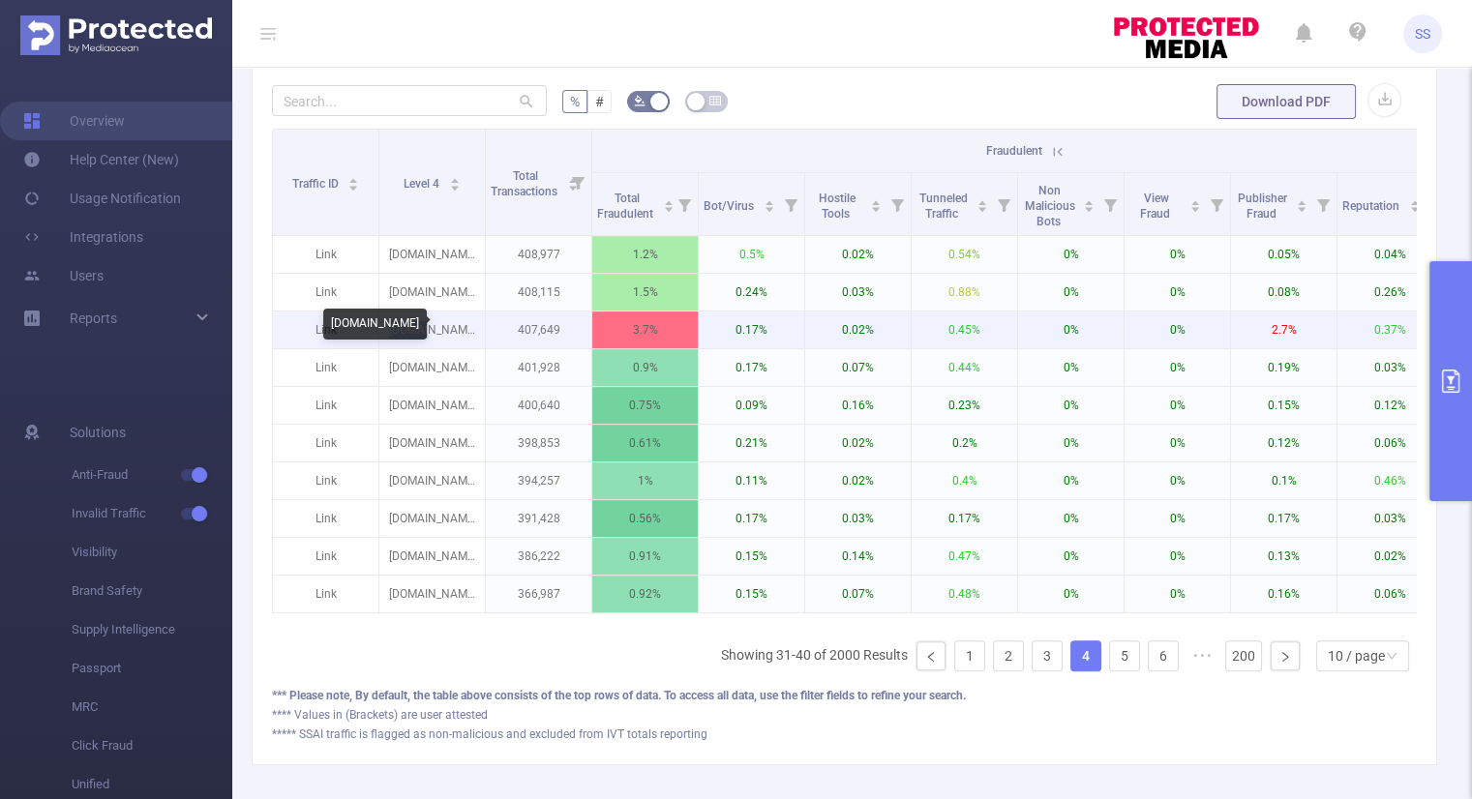
drag, startPoint x: 456, startPoint y: 327, endPoint x: 413, endPoint y: 327, distance: 42.6
click at [413, 327] on p "ntv.ru" at bounding box center [431, 330] width 105 height 37
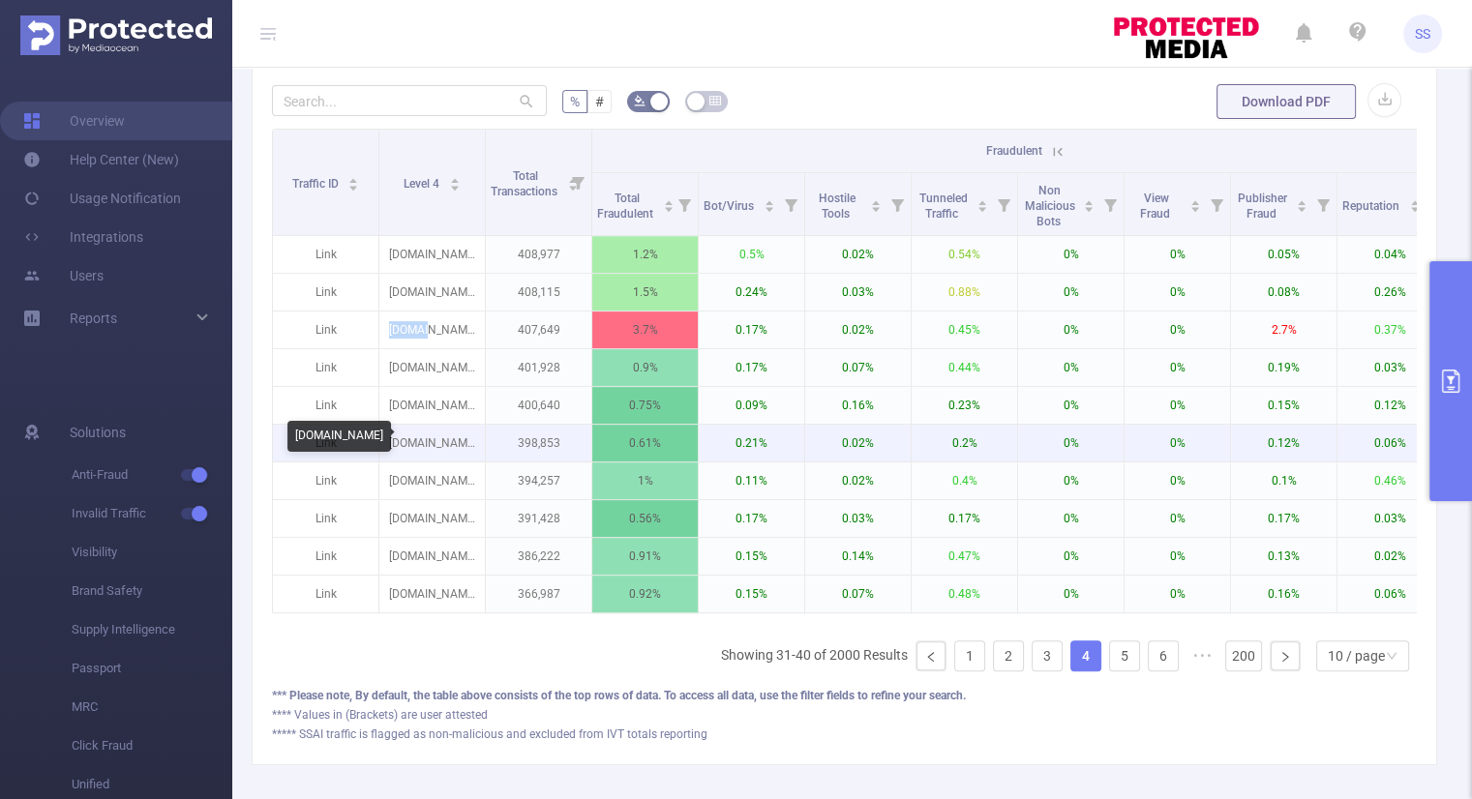
copy p "ntv.ru"
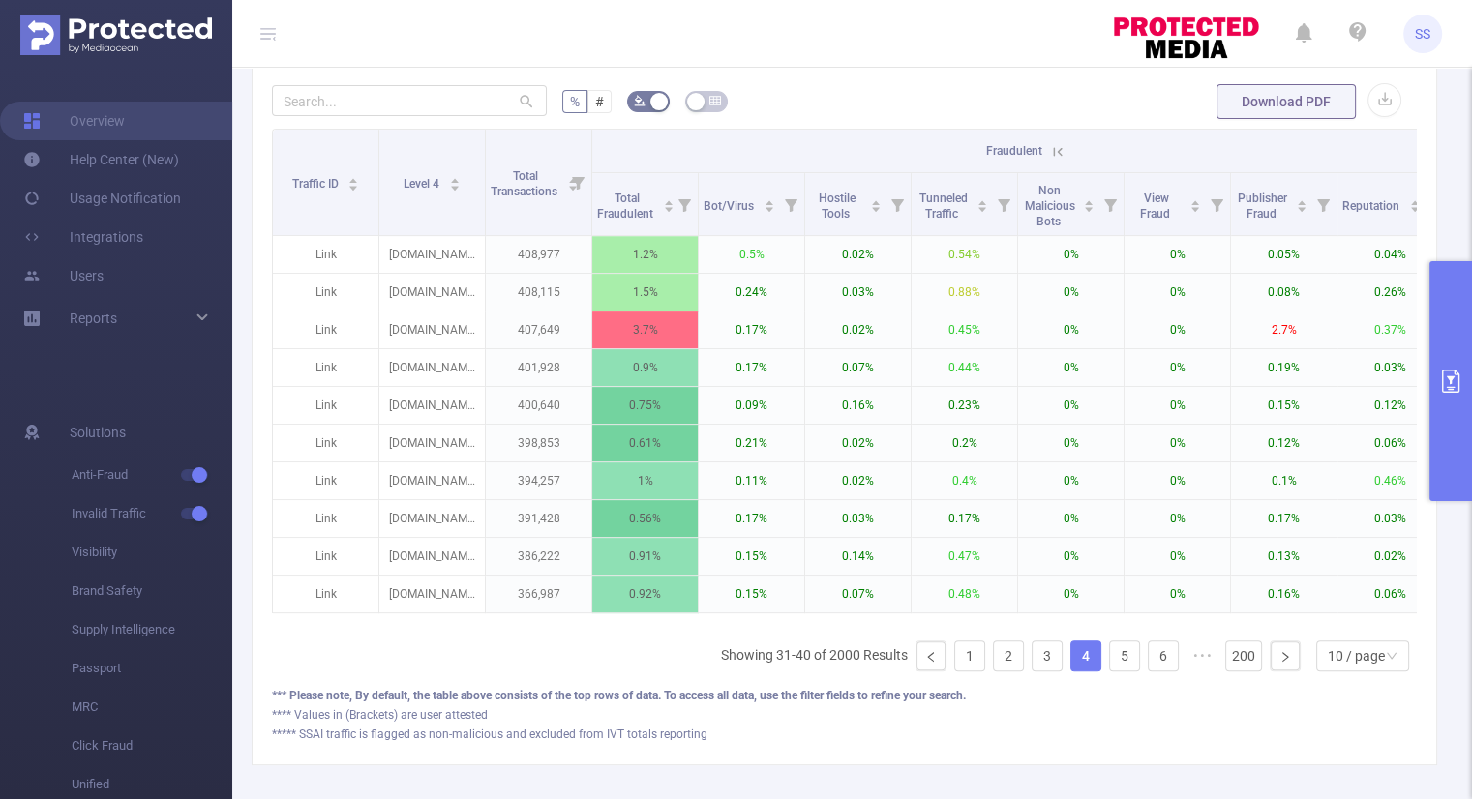
click at [1060, 150] on icon at bounding box center [1057, 151] width 17 height 17
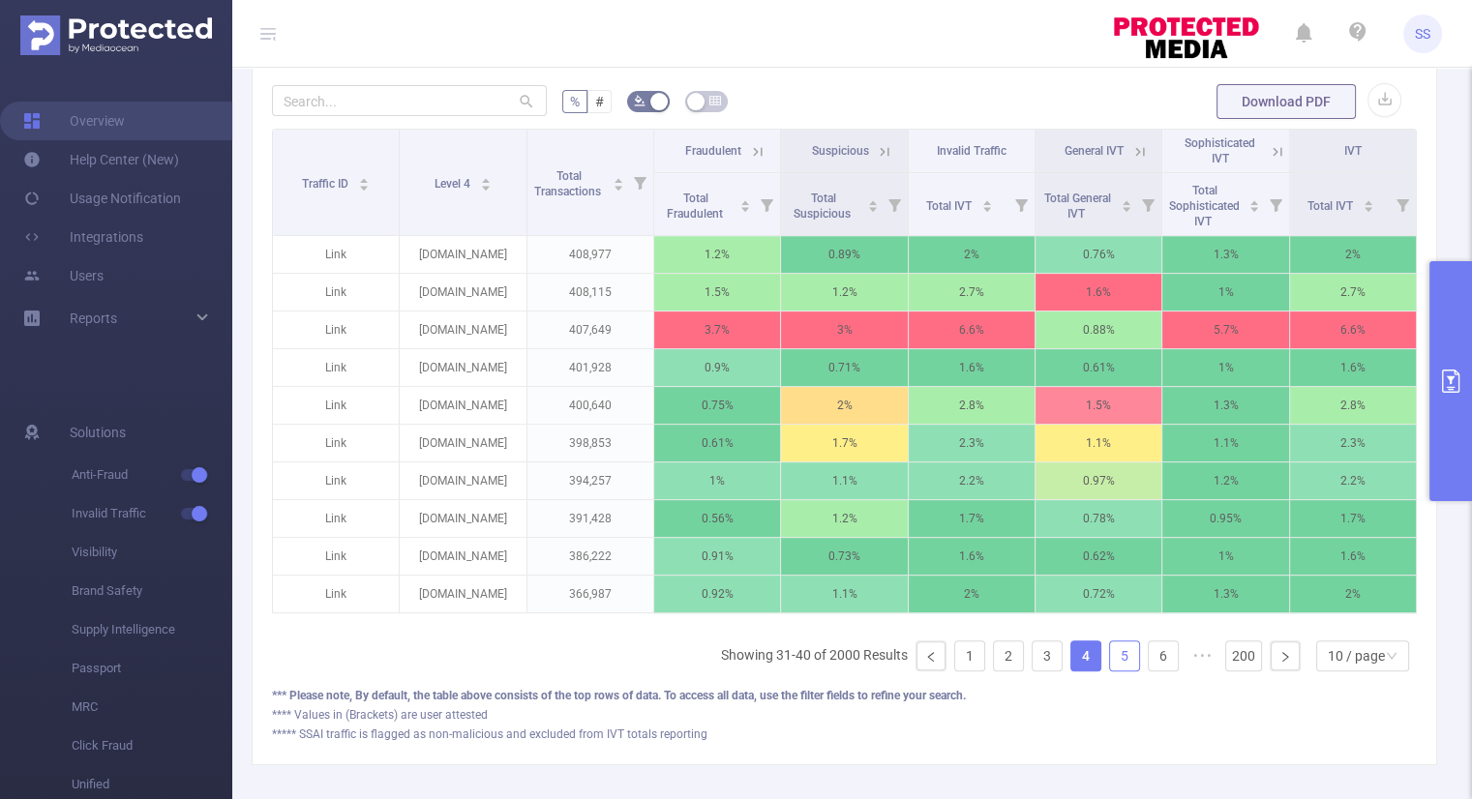
click at [1110, 668] on link "5" at bounding box center [1124, 656] width 29 height 29
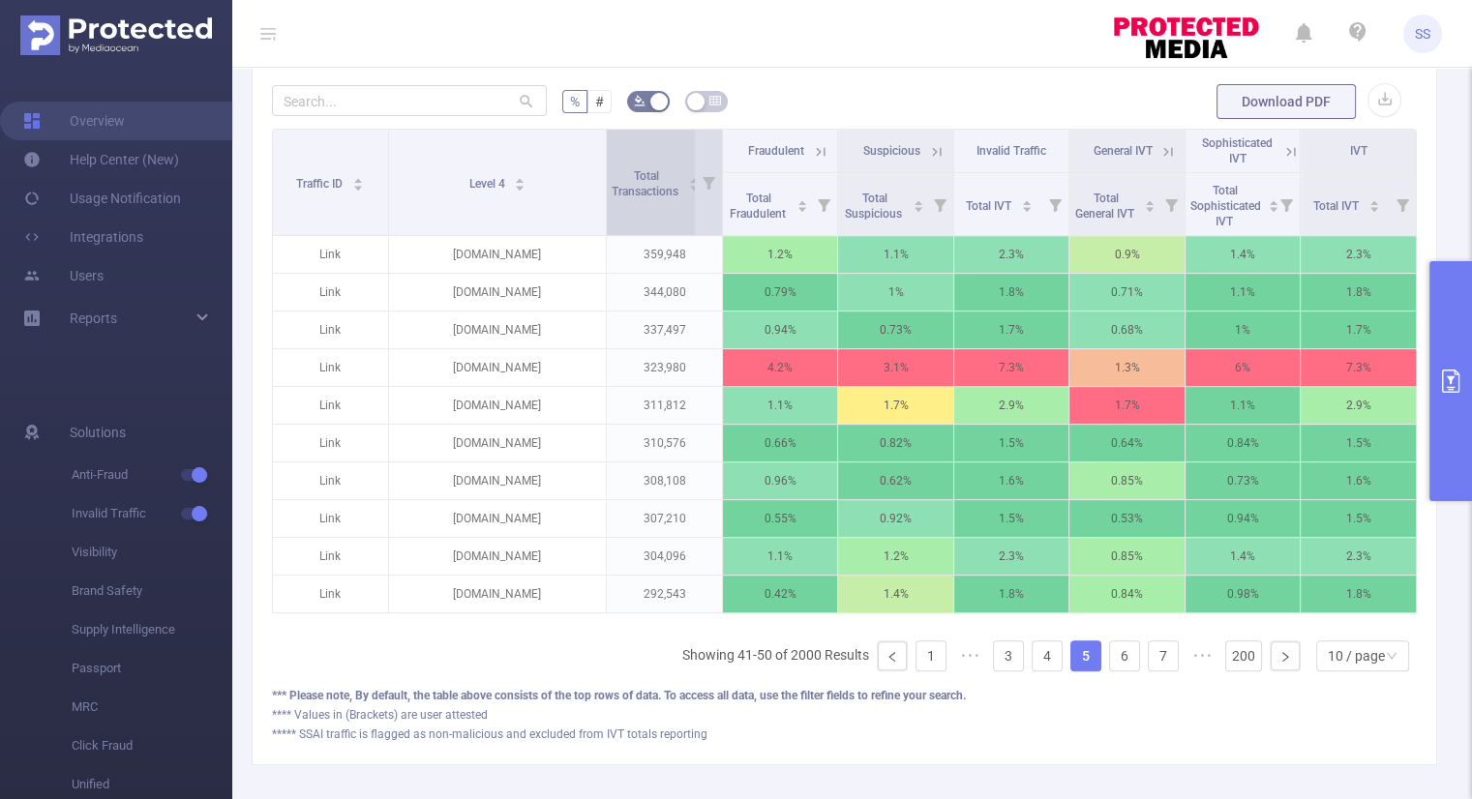
drag, startPoint x: 522, startPoint y: 166, endPoint x: 605, endPoint y: 167, distance: 83.2
click at [605, 167] on tr "Traffic ID Level 4 Total Transactions Fraudulent Suspicious Invalid Traffic Gen…" at bounding box center [845, 152] width 1144 height 44
click at [819, 148] on icon at bounding box center [820, 151] width 17 height 17
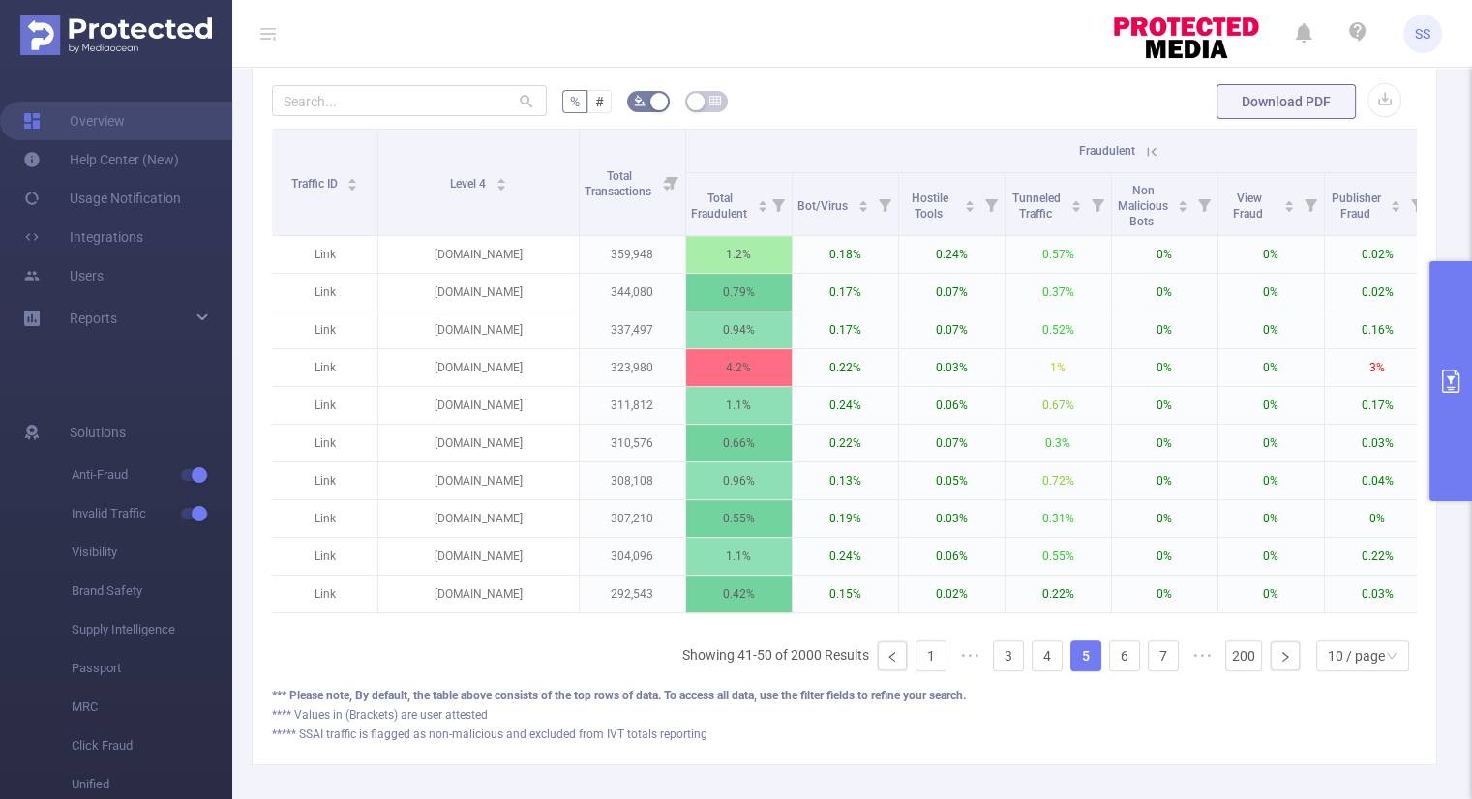
scroll to position [0, 0]
click at [1149, 143] on icon at bounding box center [1152, 151] width 17 height 17
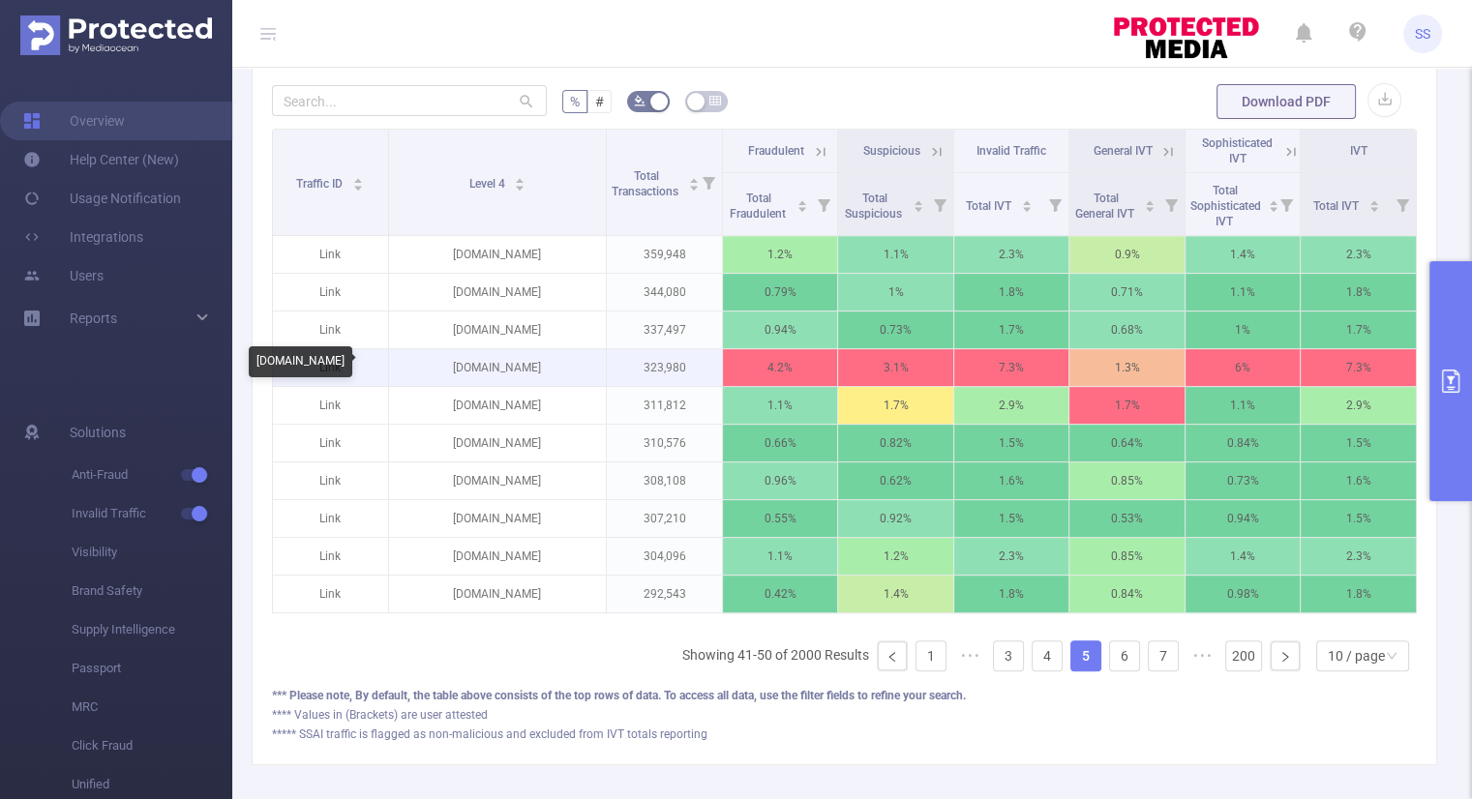
drag, startPoint x: 561, startPoint y: 365, endPoint x: 439, endPoint y: 369, distance: 122.0
click at [439, 369] on p "smartsearchapp.com" at bounding box center [498, 367] width 218 height 37
copy p "smartsearchapp.com"
click at [557, 366] on p "smartsearchapp.com" at bounding box center [498, 367] width 218 height 37
drag, startPoint x: 570, startPoint y: 363, endPoint x: 438, endPoint y: 364, distance: 131.6
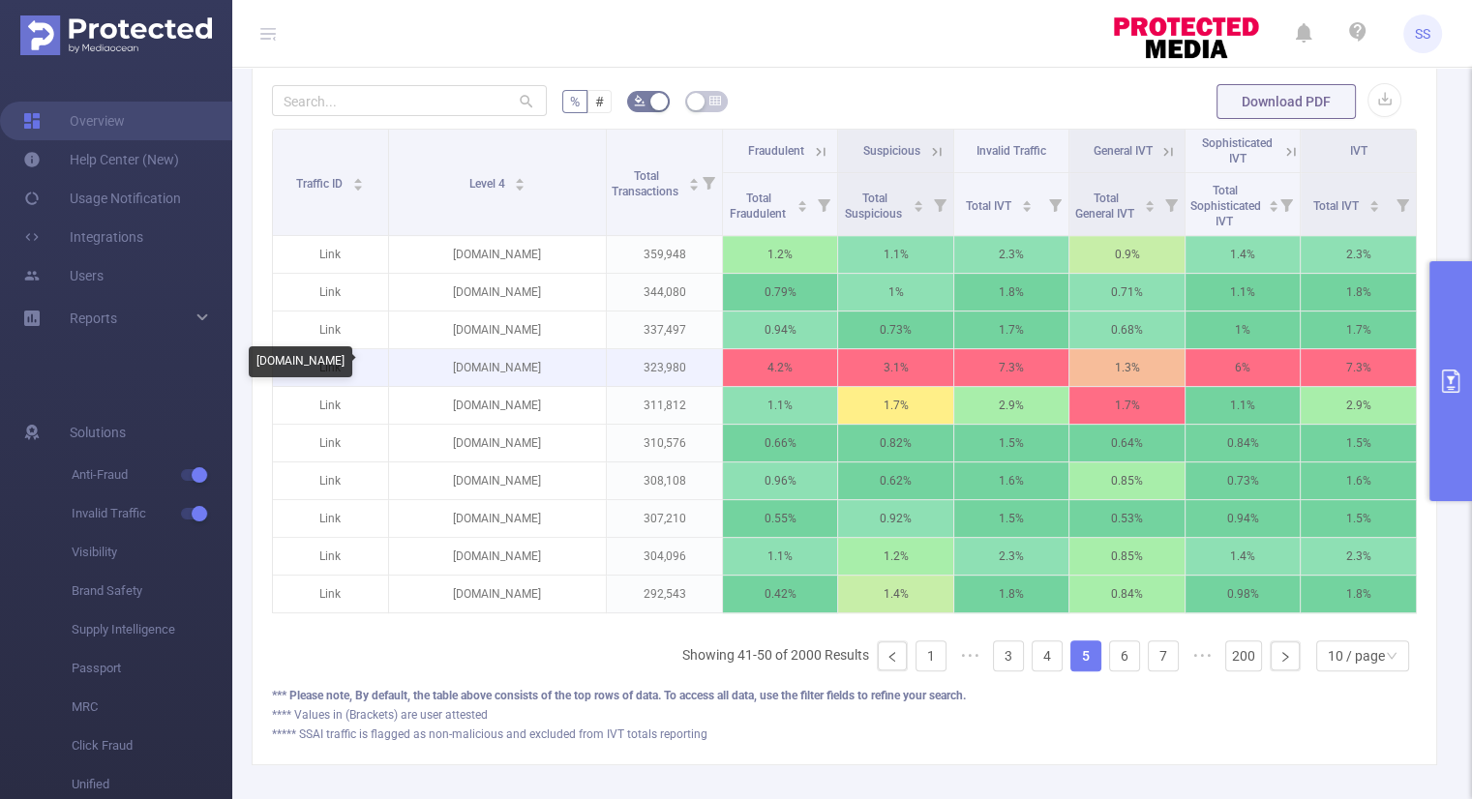
click at [438, 364] on p "smartsearchapp.com" at bounding box center [498, 367] width 218 height 37
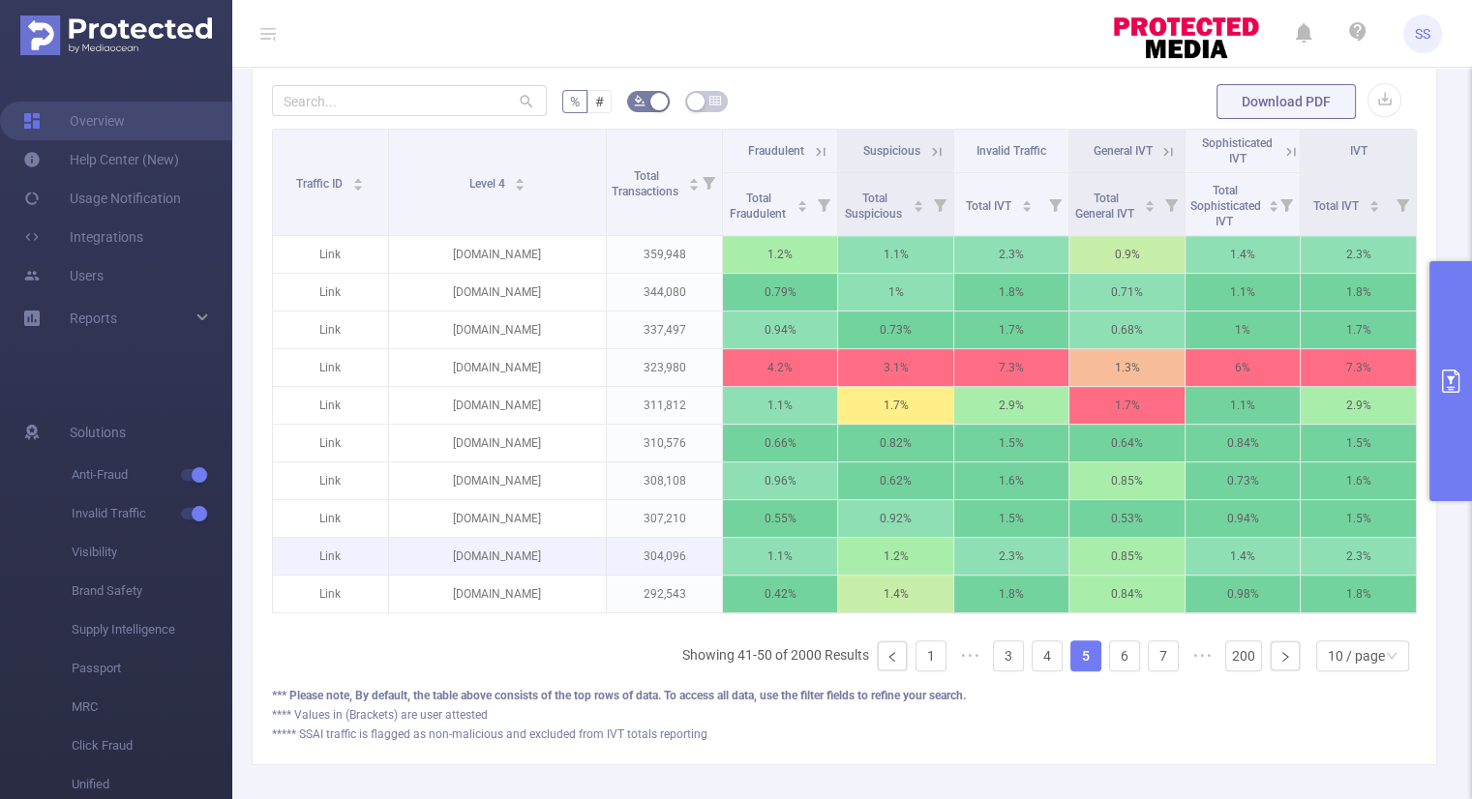
copy p "smartsearchapp.com"
click at [1110, 660] on link "6" at bounding box center [1124, 656] width 29 height 29
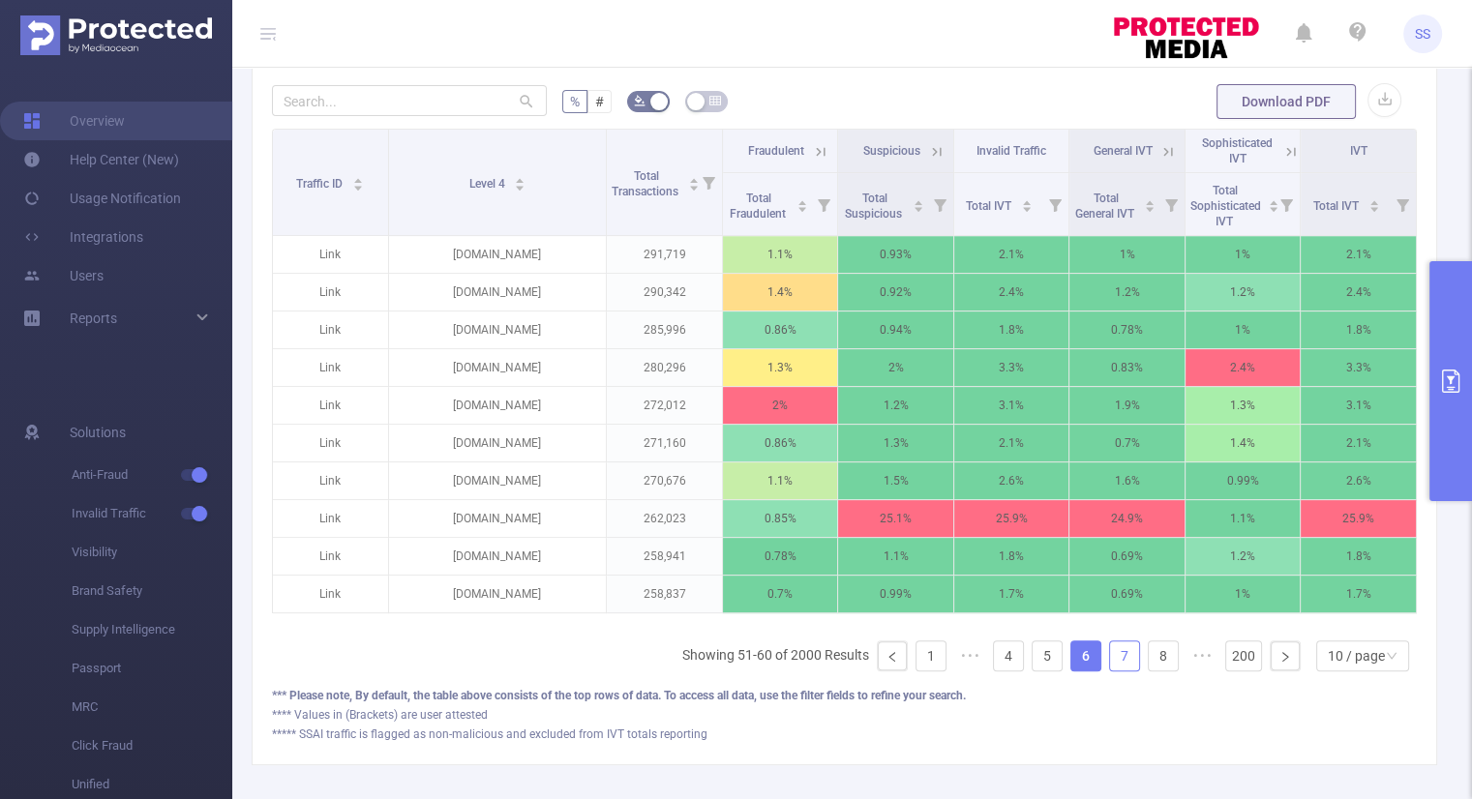
click at [1113, 666] on link "7" at bounding box center [1124, 656] width 29 height 29
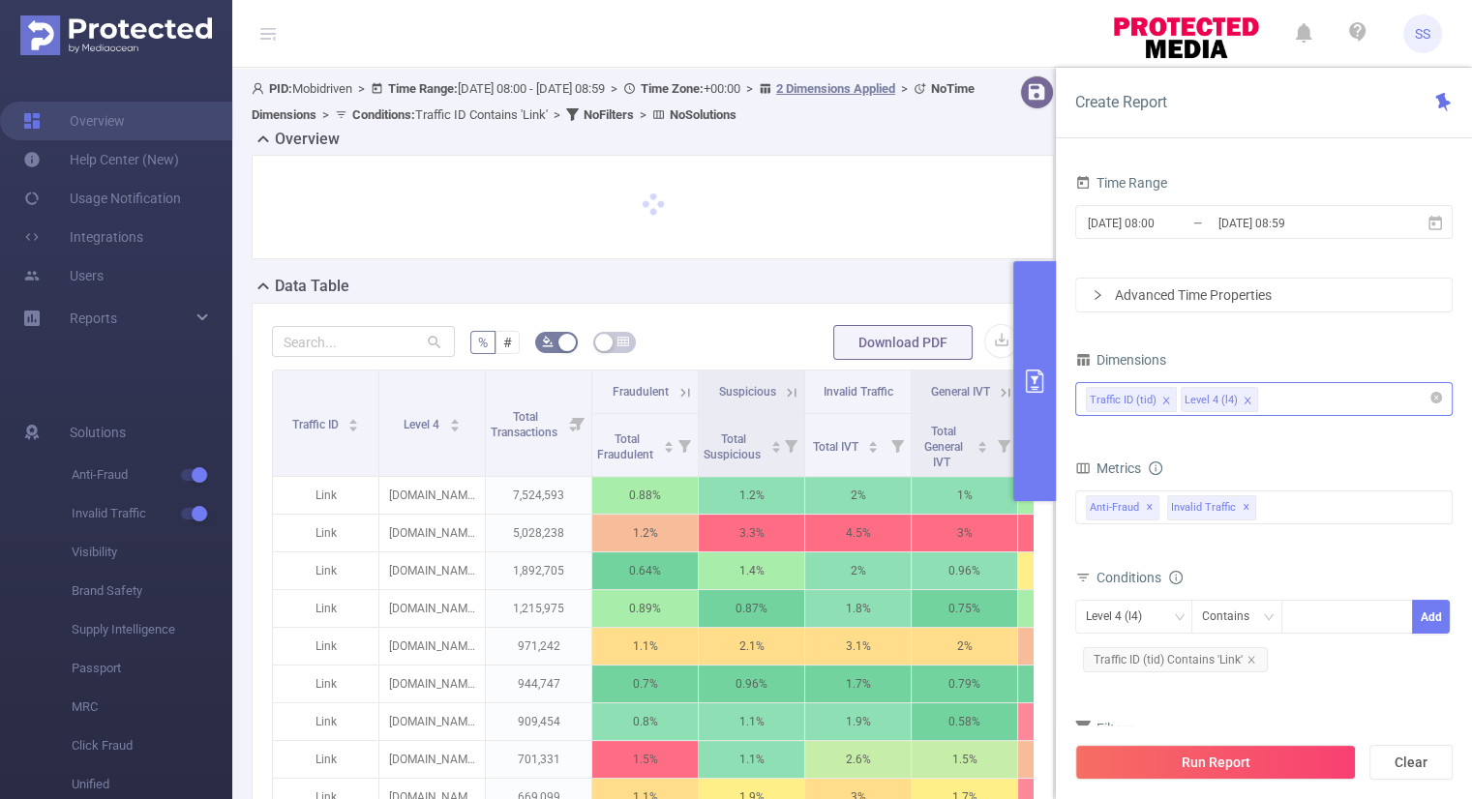
click at [1317, 401] on div "Traffic ID (tid) Level 4 (l4)" at bounding box center [1264, 399] width 356 height 32
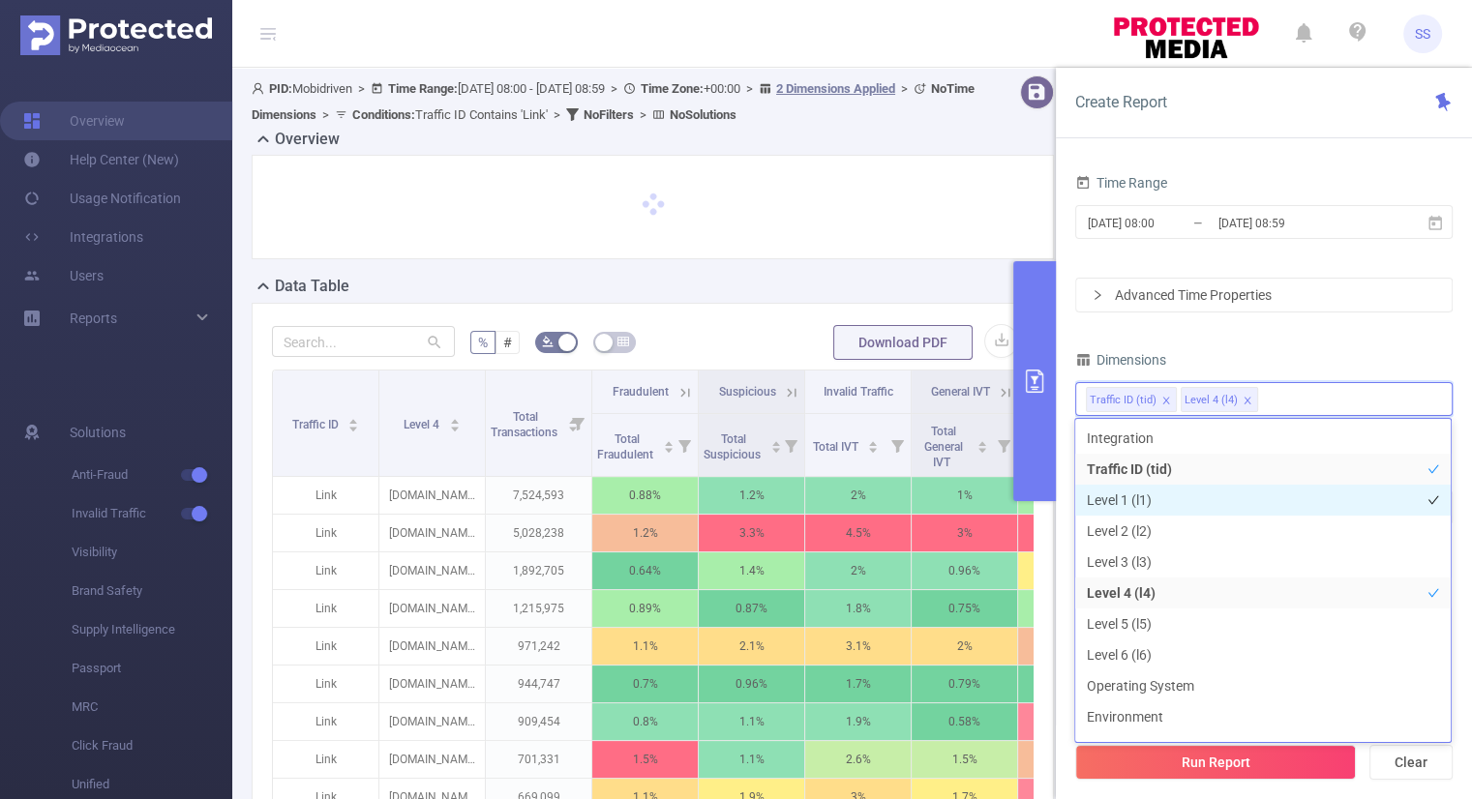
click at [1178, 512] on li "Level 1 (l1)" at bounding box center [1262, 500] width 375 height 31
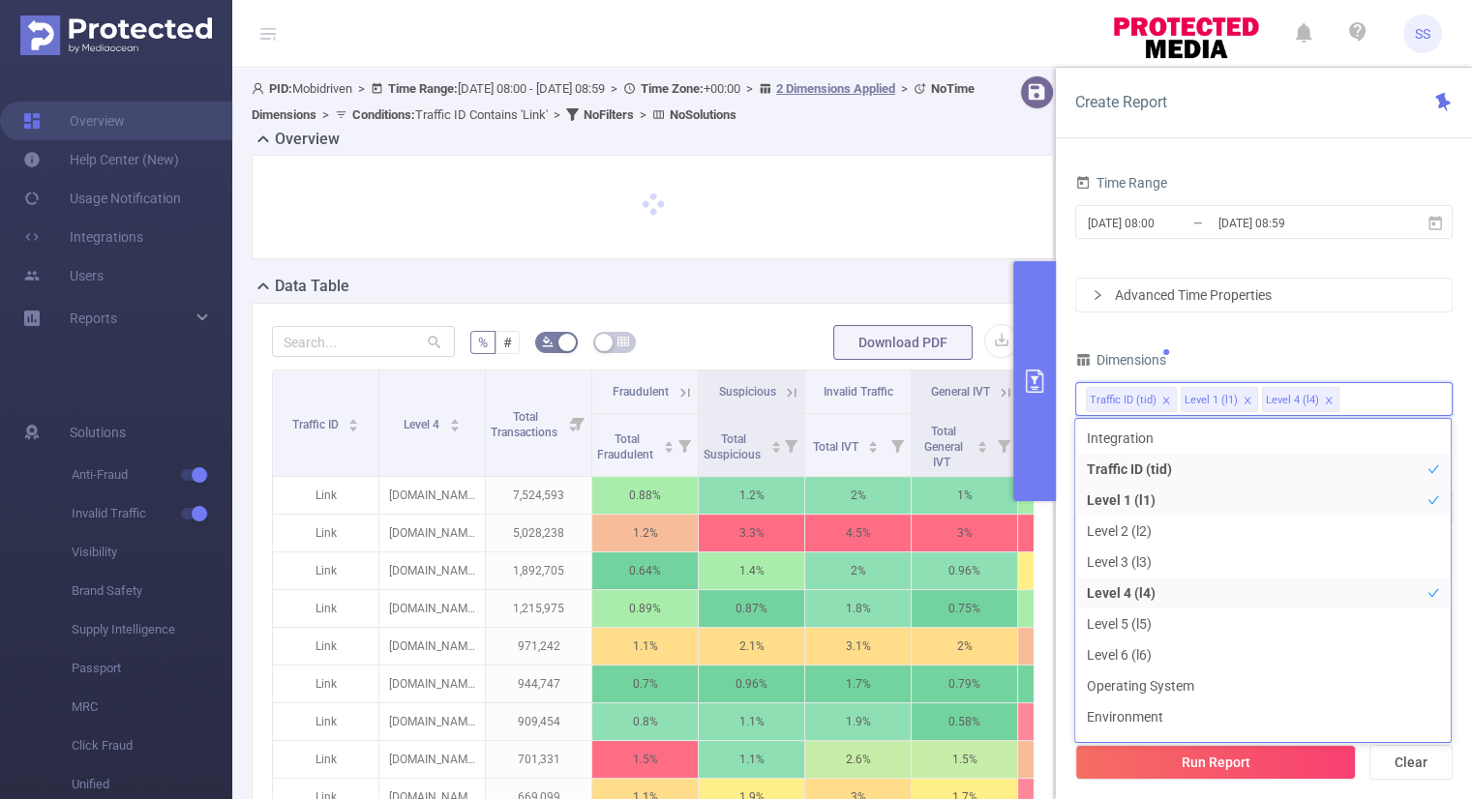
click at [1285, 350] on div "Dimensions" at bounding box center [1263, 362] width 377 height 32
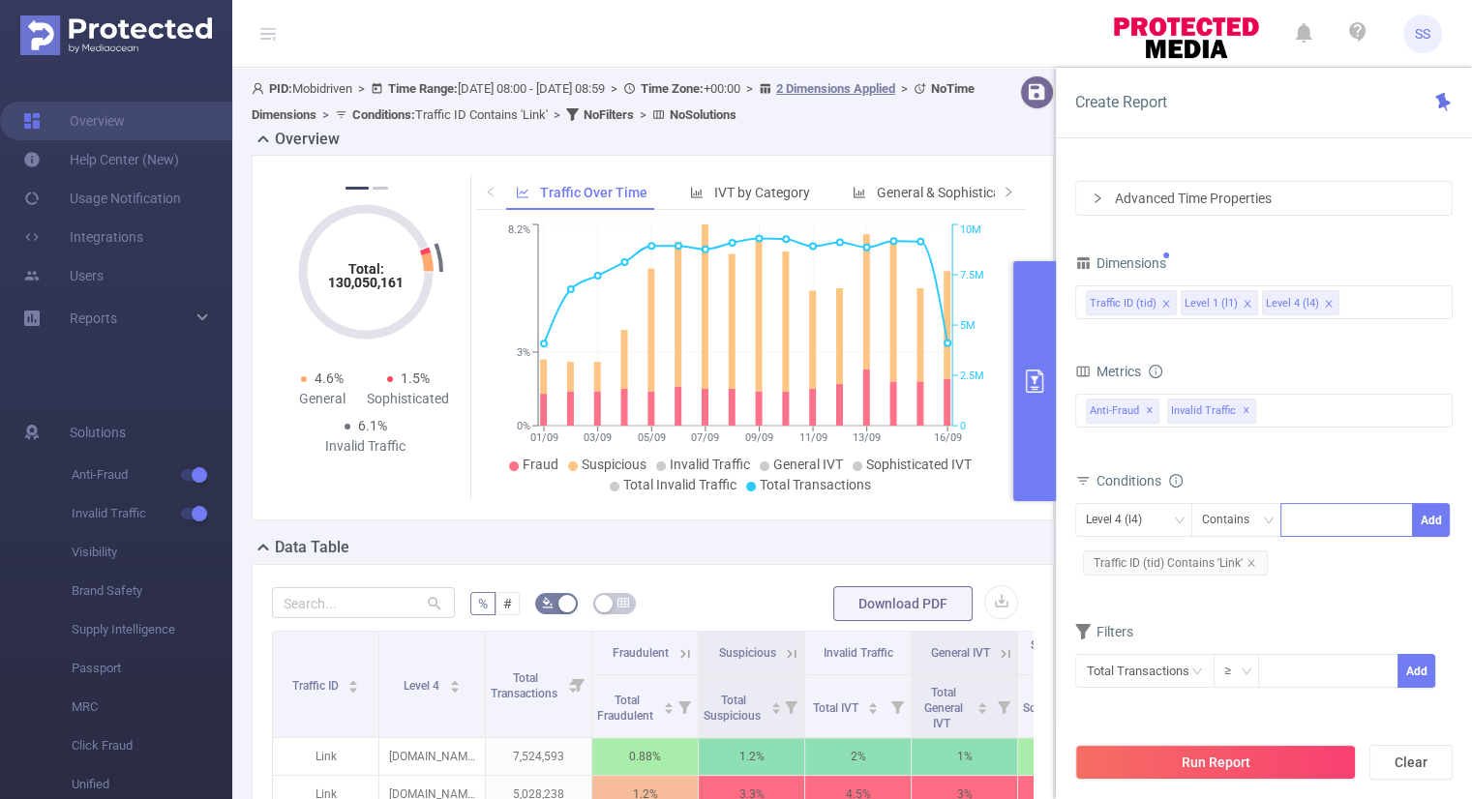
click at [1316, 519] on div at bounding box center [1346, 520] width 111 height 32
click at [1239, 518] on div "Contains" at bounding box center [1232, 520] width 61 height 32
click at [1238, 580] on li "Is" at bounding box center [1254, 589] width 129 height 31
click at [1332, 529] on div at bounding box center [1346, 520] width 111 height 32
paste input
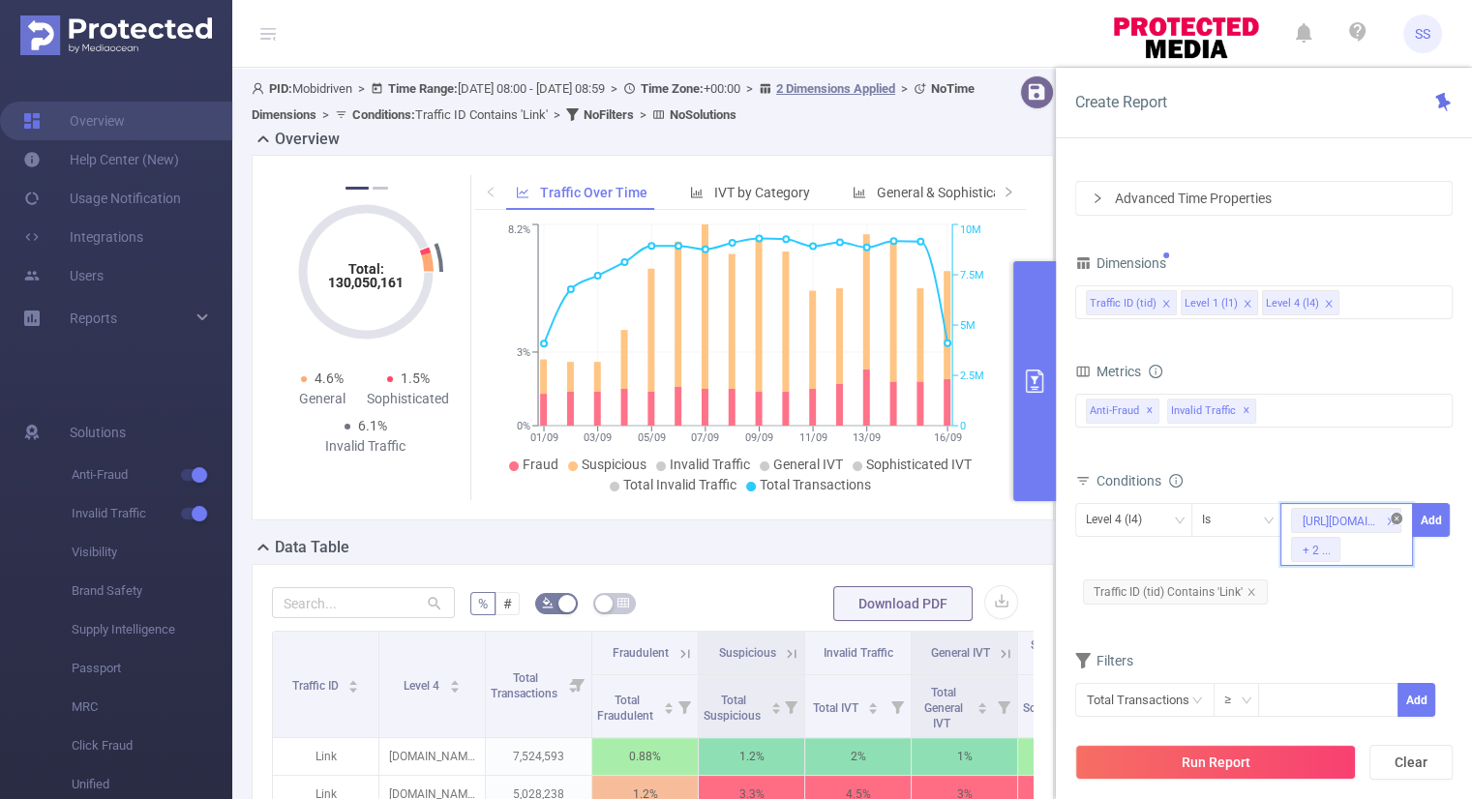
click at [1396, 517] on icon "icon: close-circle" at bounding box center [1396, 519] width 12 height 12
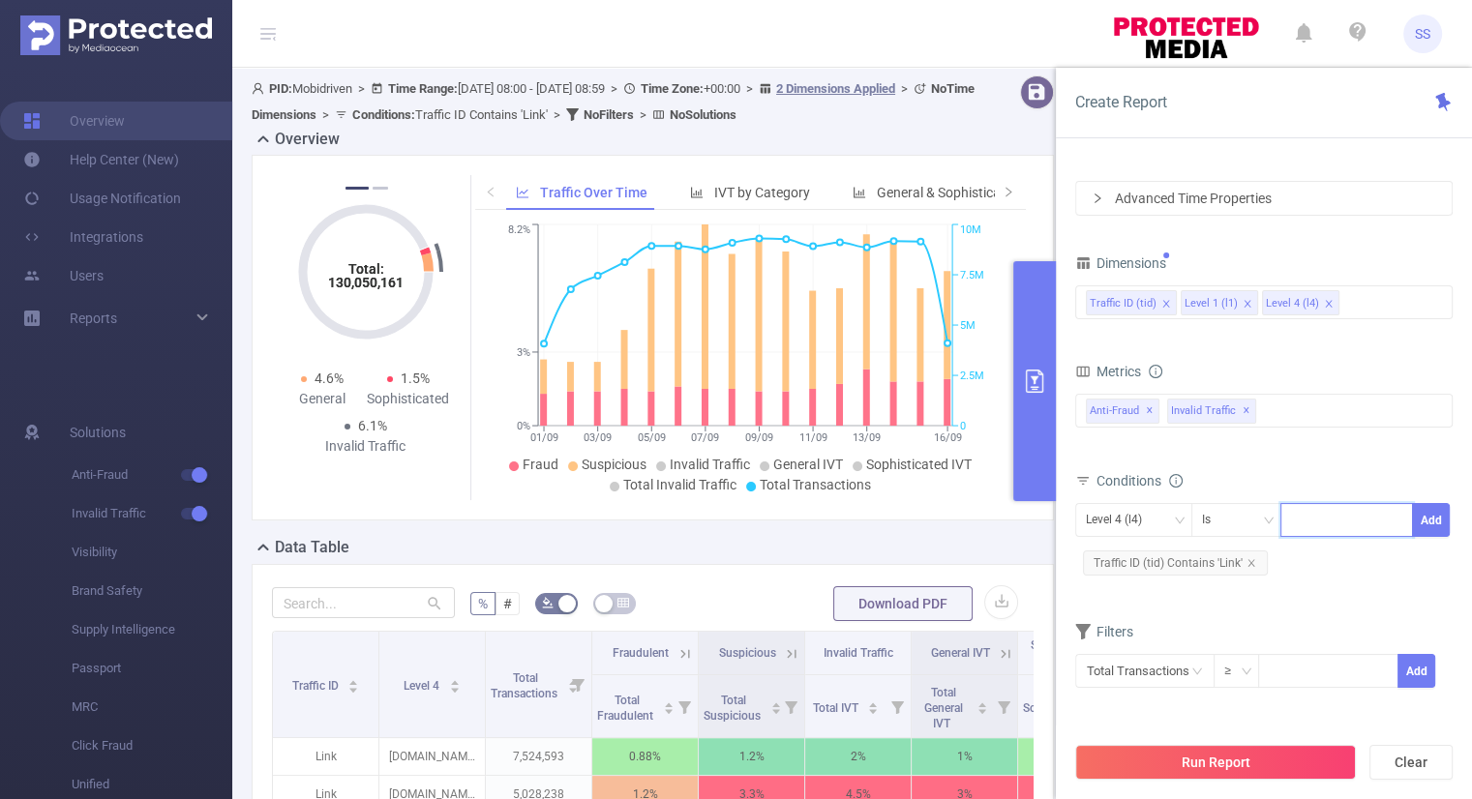
paste input "[DOMAIN_NAME]"
type input "[DOMAIN_NAME]"
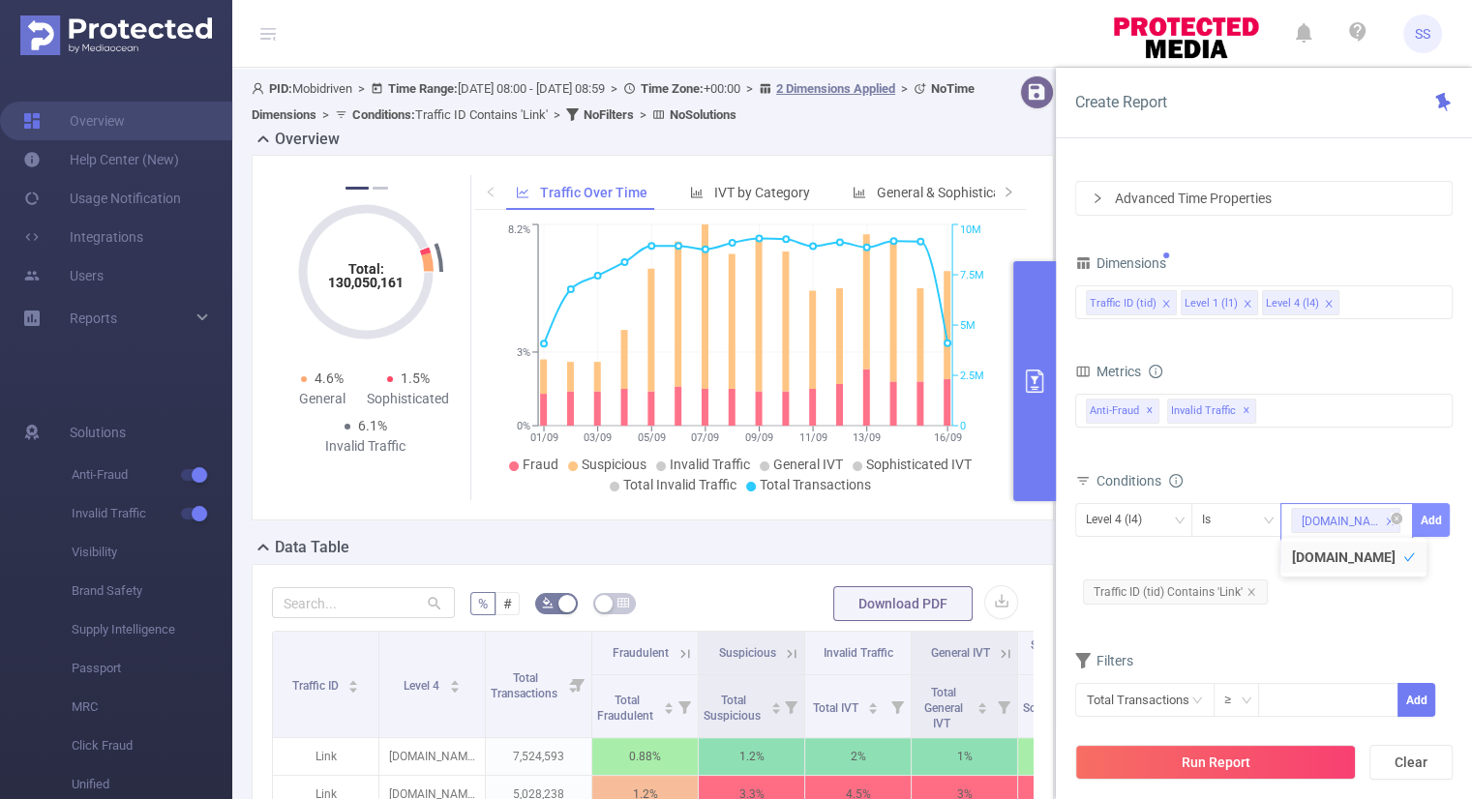
click at [1432, 522] on button "Add" at bounding box center [1431, 520] width 38 height 34
click at [1362, 450] on div "Total Fraudulent Bot/Virus Hostile Tools Tunneled Traffic Non Malicious Bots Vi…" at bounding box center [1263, 424] width 377 height 69
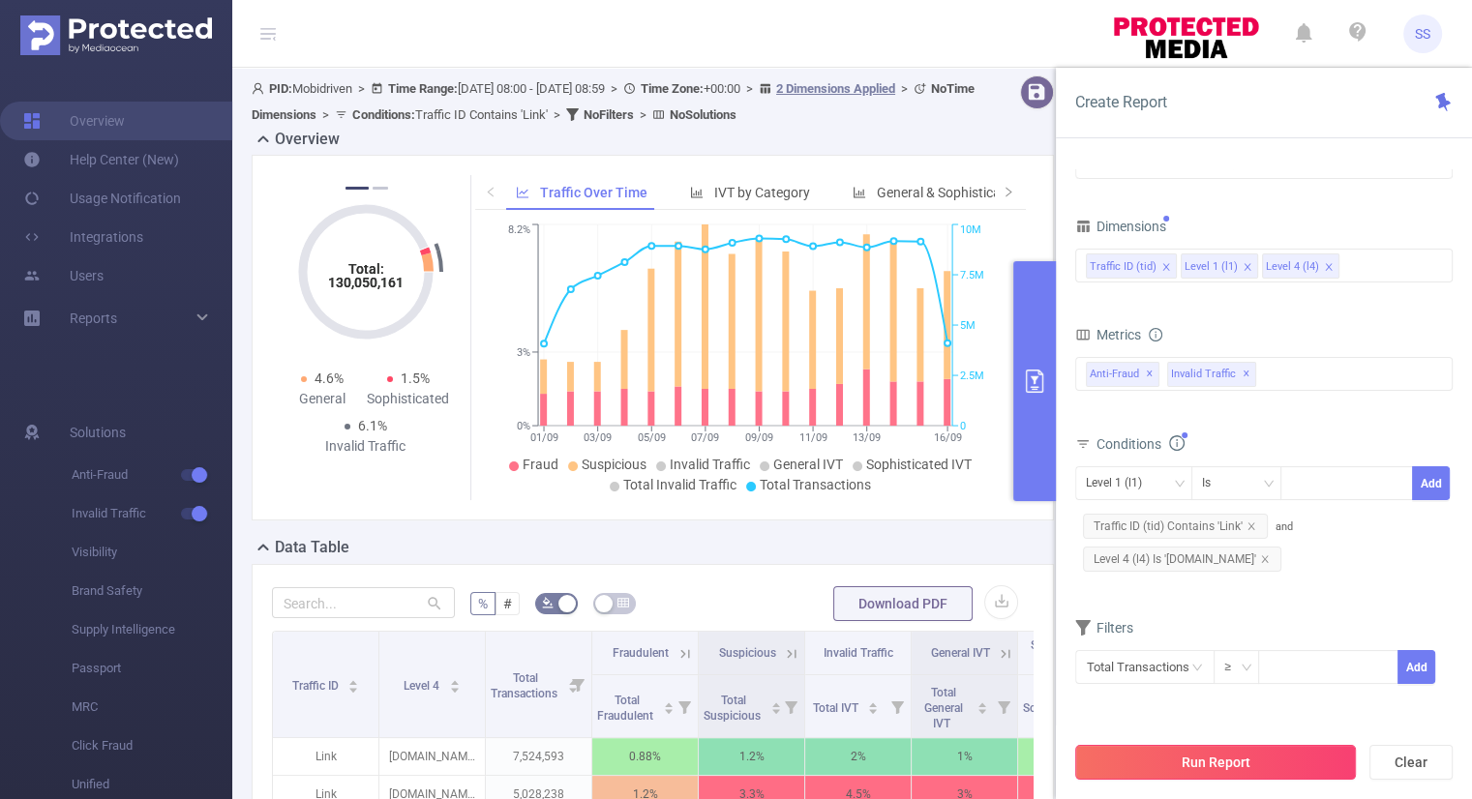
click at [1224, 763] on button "Run Report" at bounding box center [1215, 762] width 281 height 35
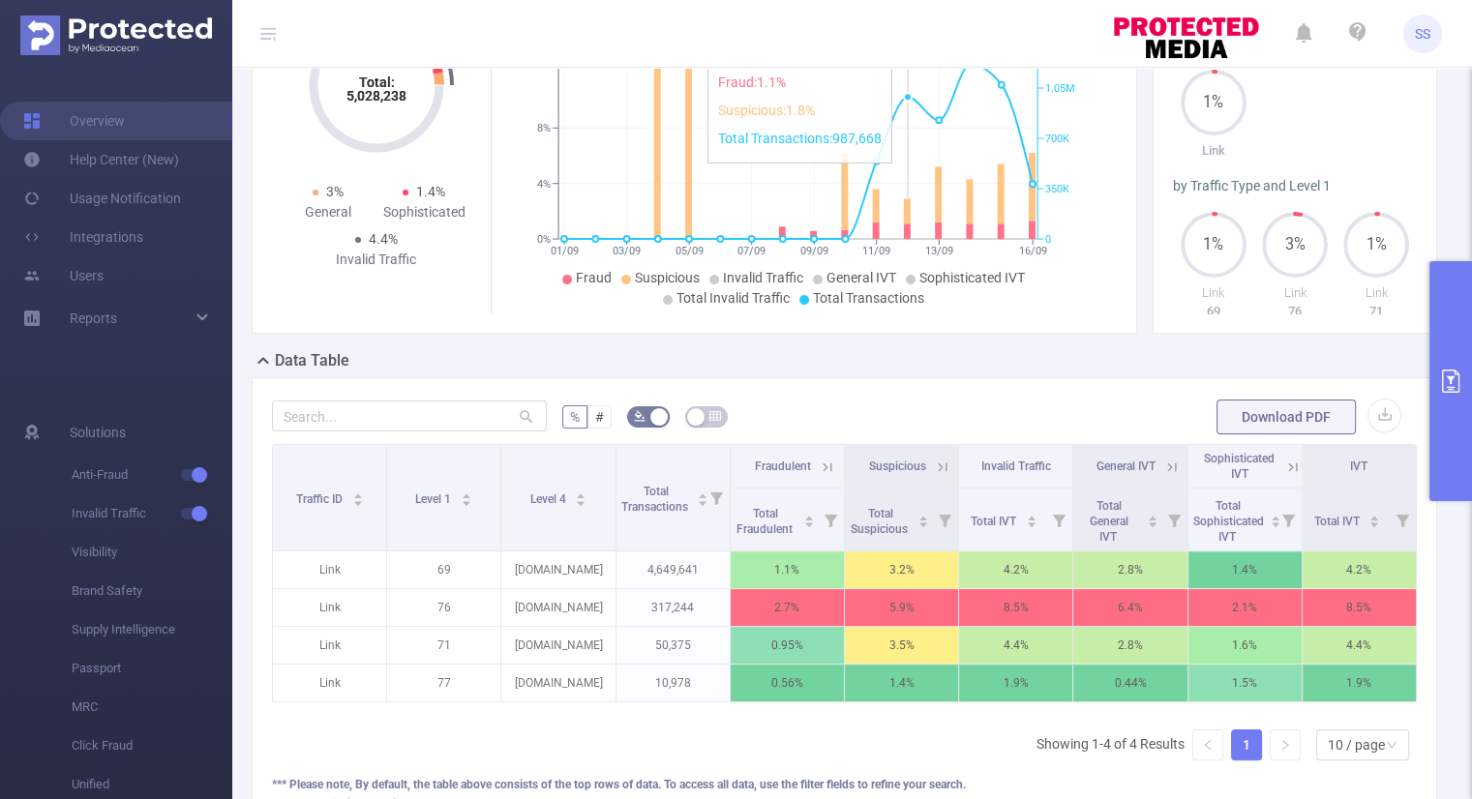
scroll to position [373, 0]
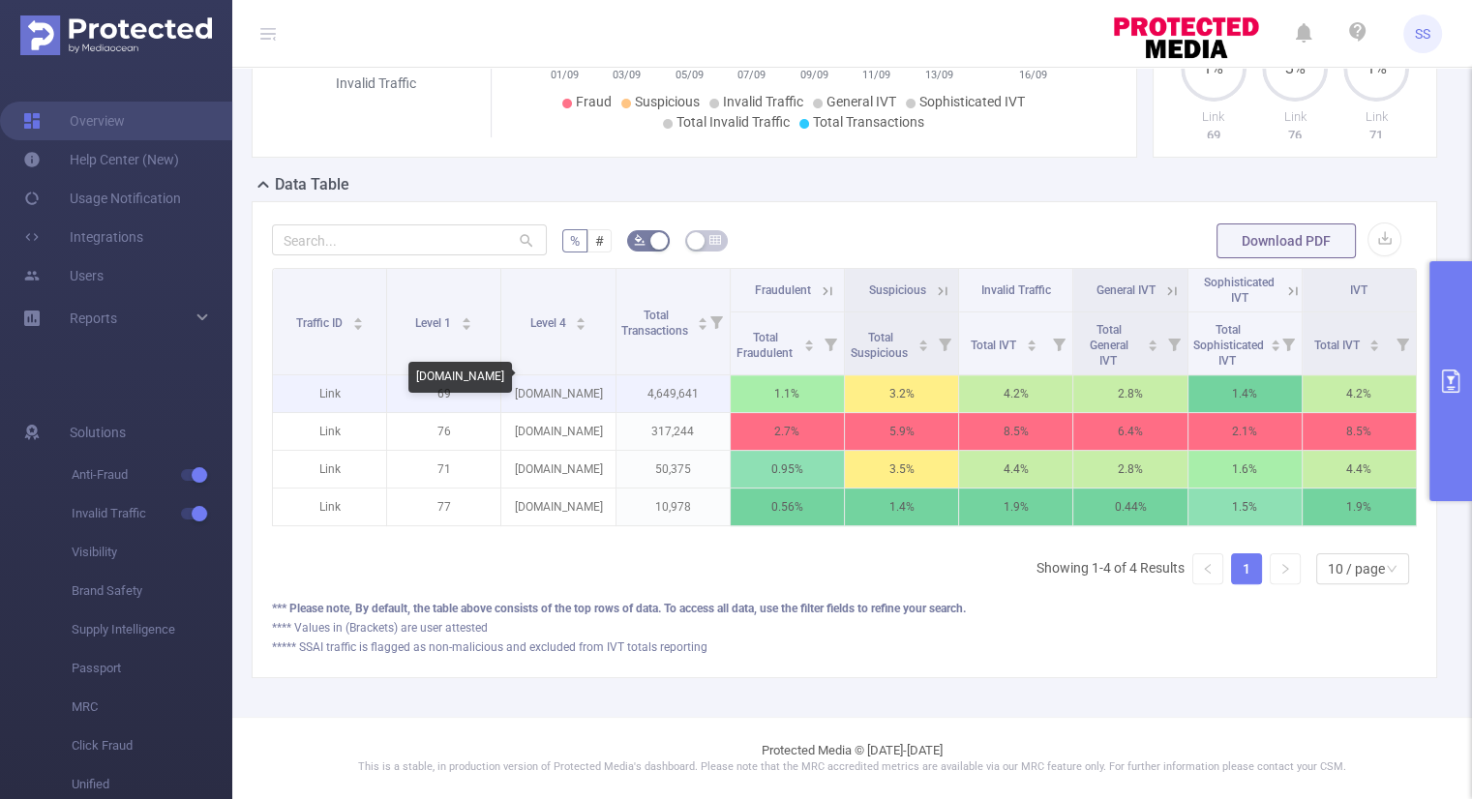
click at [562, 381] on p "[DOMAIN_NAME]" at bounding box center [557, 393] width 113 height 37
copy p "[DOMAIN_NAME]"
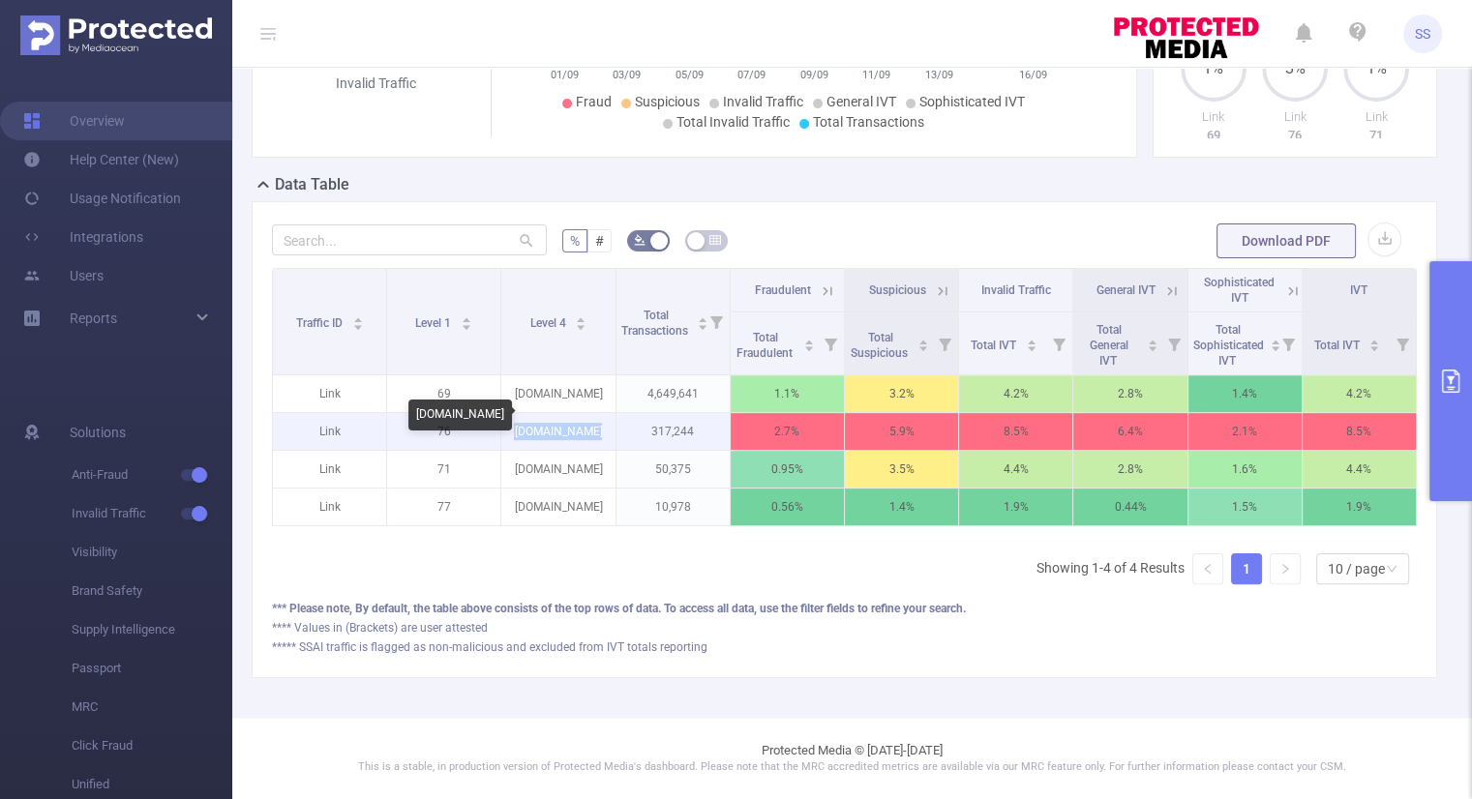
drag, startPoint x: 585, startPoint y: 423, endPoint x: 520, endPoint y: 426, distance: 65.9
click at [520, 426] on p "[DOMAIN_NAME]" at bounding box center [557, 431] width 113 height 37
copy p "[DOMAIN_NAME]"
click at [1459, 349] on button "primary" at bounding box center [1450, 381] width 43 height 240
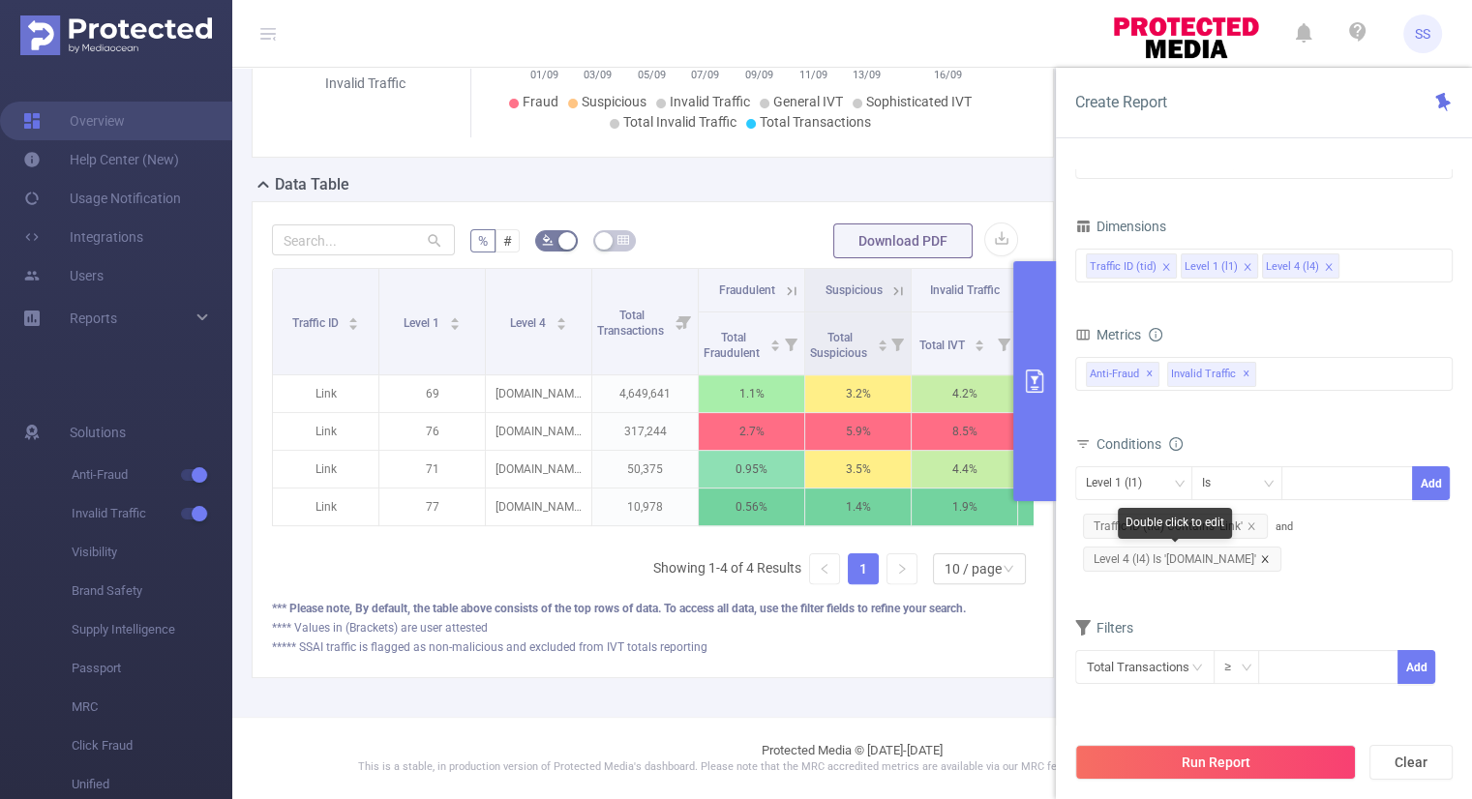
click at [1261, 557] on icon "icon: close" at bounding box center [1264, 558] width 7 height 7
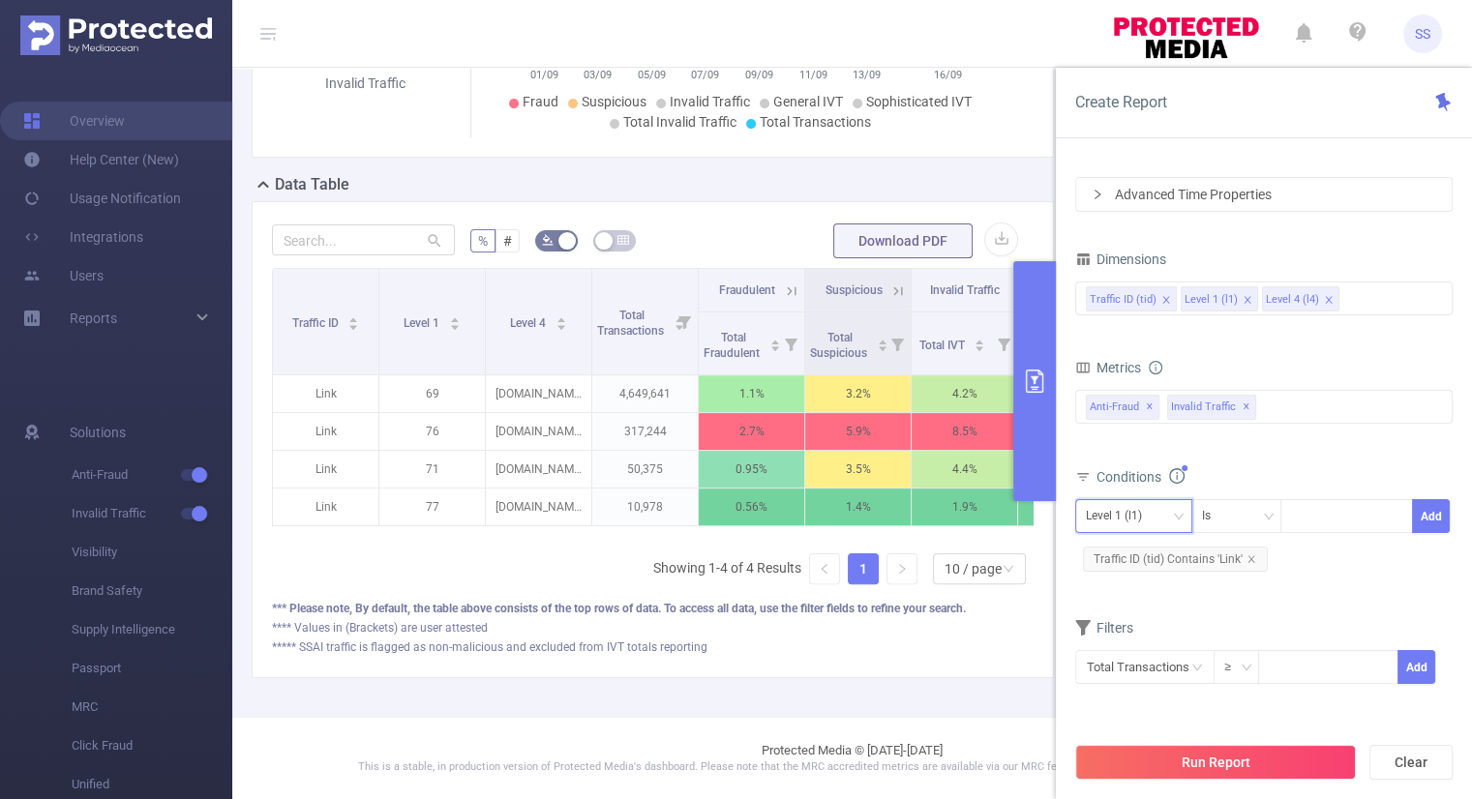
click at [1152, 512] on div "Level 1 (l1)" at bounding box center [1121, 516] width 70 height 32
click at [1144, 611] on li "Level 4 (l4)" at bounding box center [1132, 617] width 117 height 31
click at [1320, 524] on div at bounding box center [1346, 516] width 111 height 32
paste input "[DOMAIN_NAME]"
type input "[DOMAIN_NAME]"
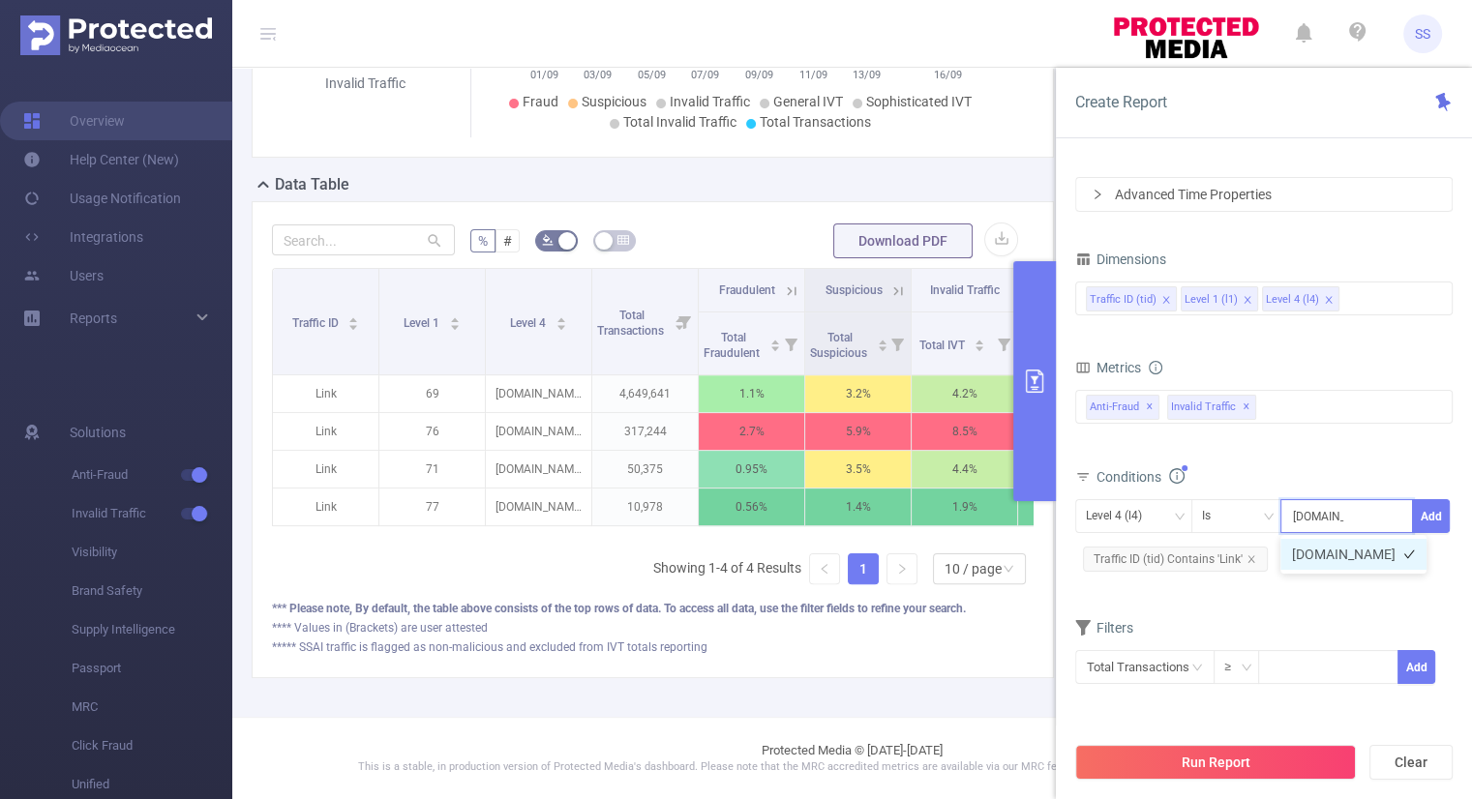
click at [1362, 552] on li "[DOMAIN_NAME]" at bounding box center [1353, 554] width 146 height 31
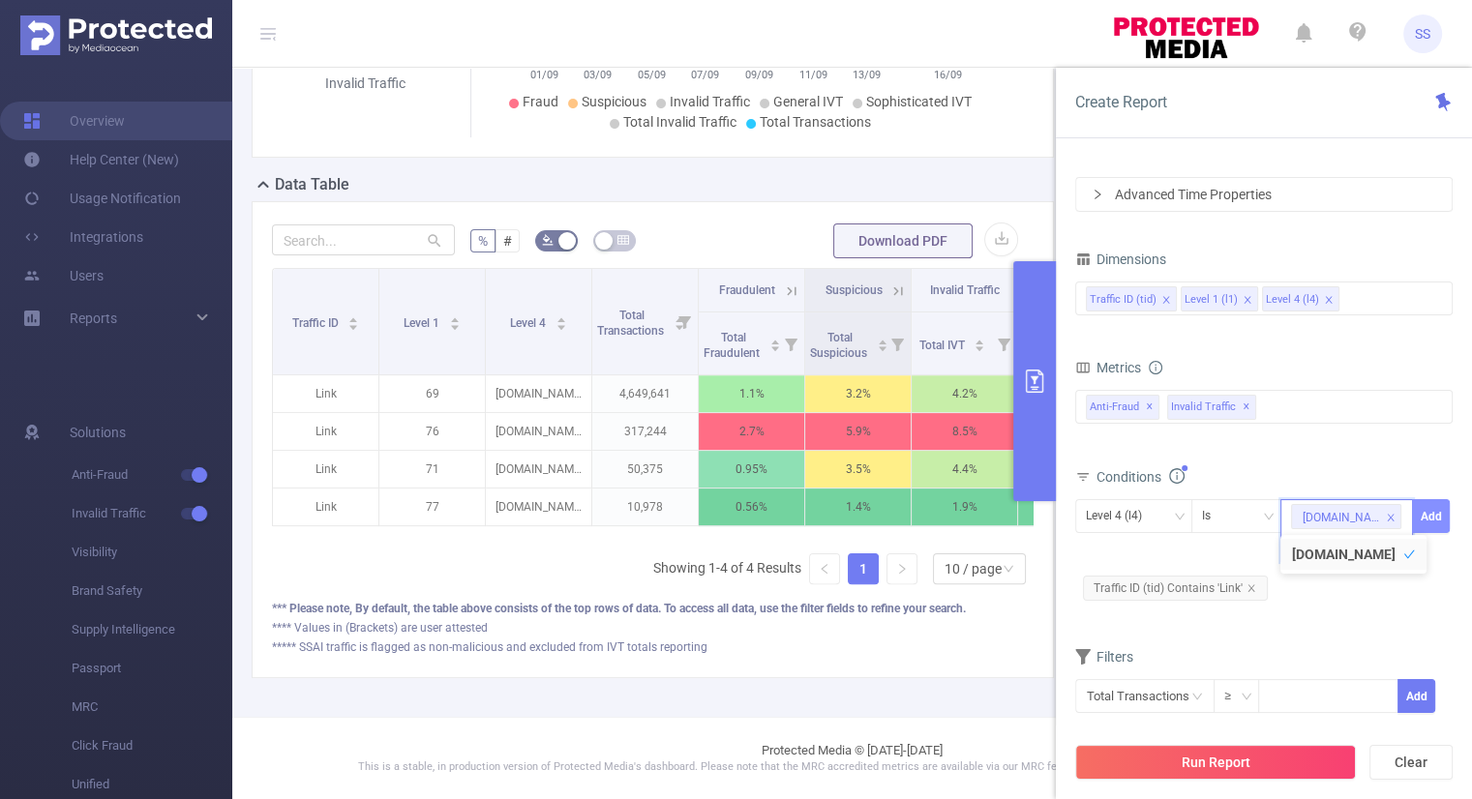
click at [1430, 512] on button "Add" at bounding box center [1431, 516] width 38 height 34
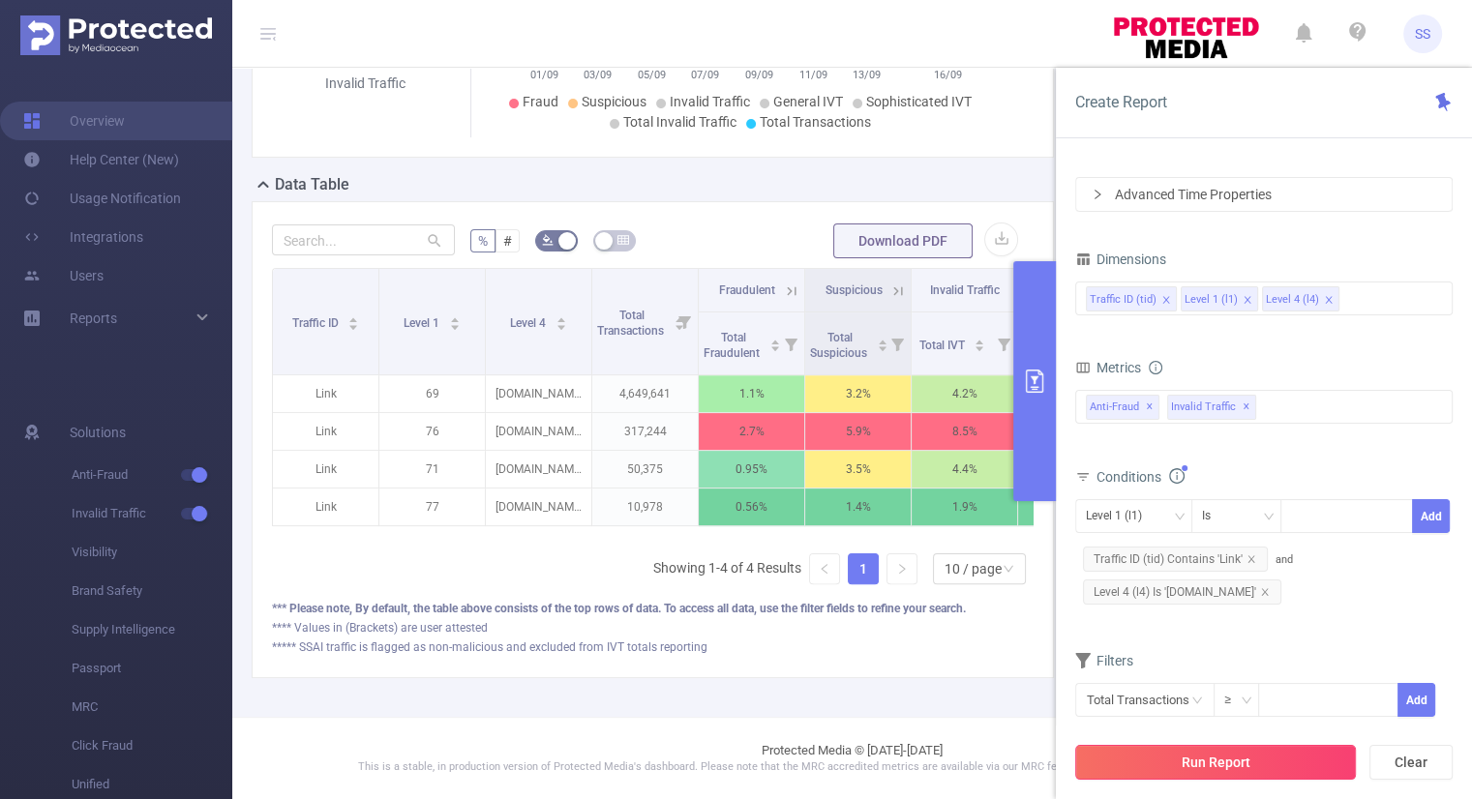
click at [1238, 762] on button "Run Report" at bounding box center [1215, 762] width 281 height 35
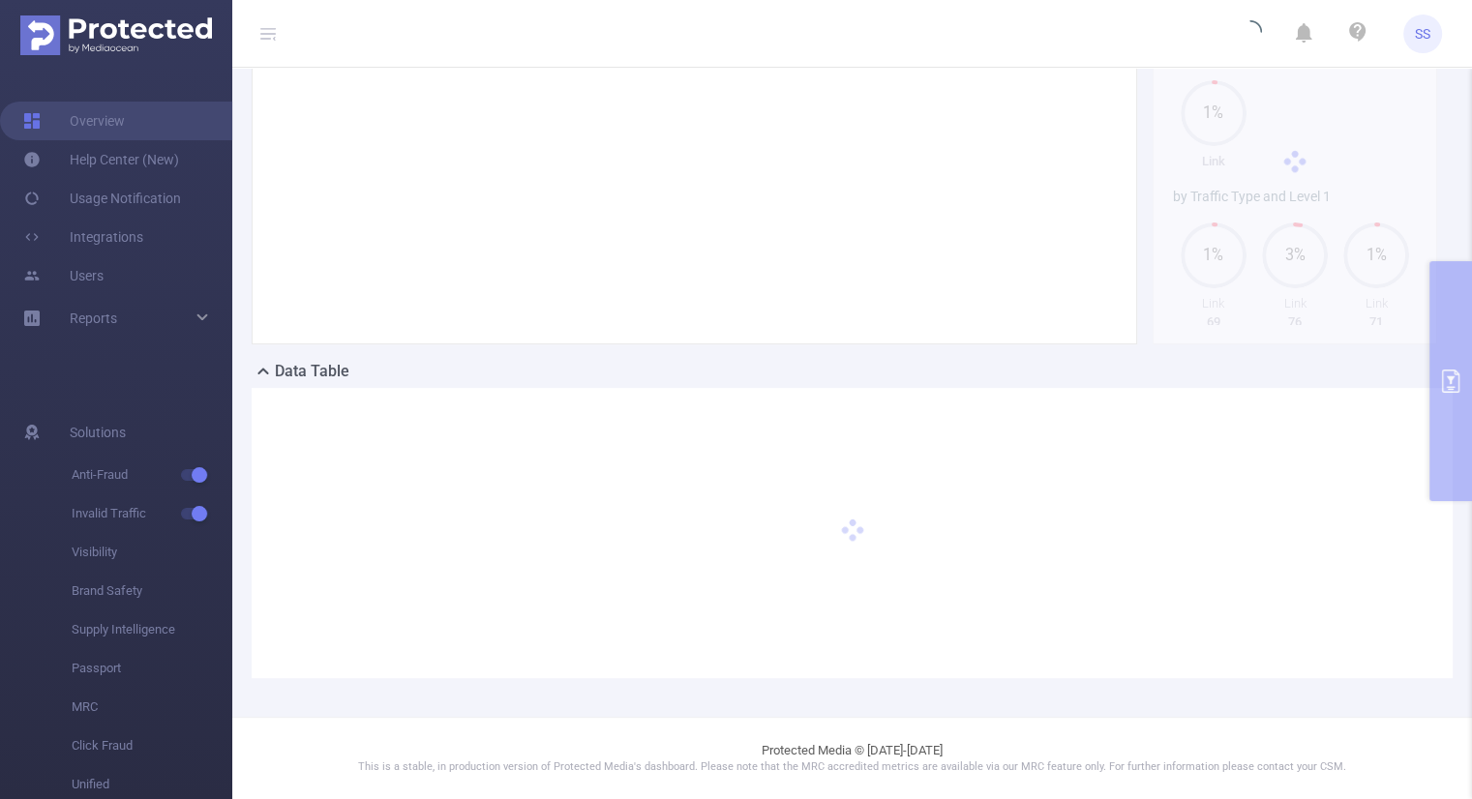
scroll to position [174, 0]
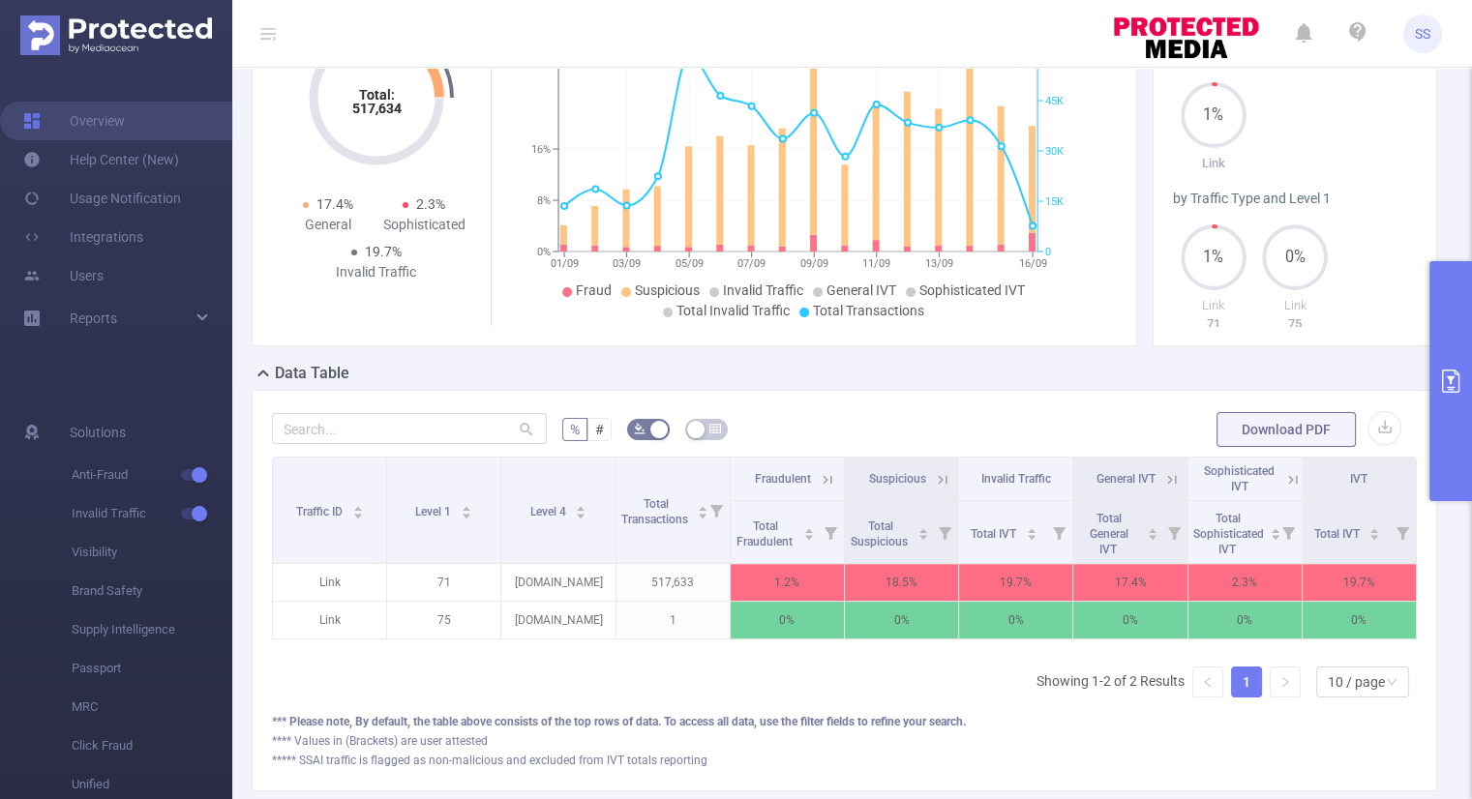
click at [1163, 472] on icon at bounding box center [1171, 479] width 17 height 17
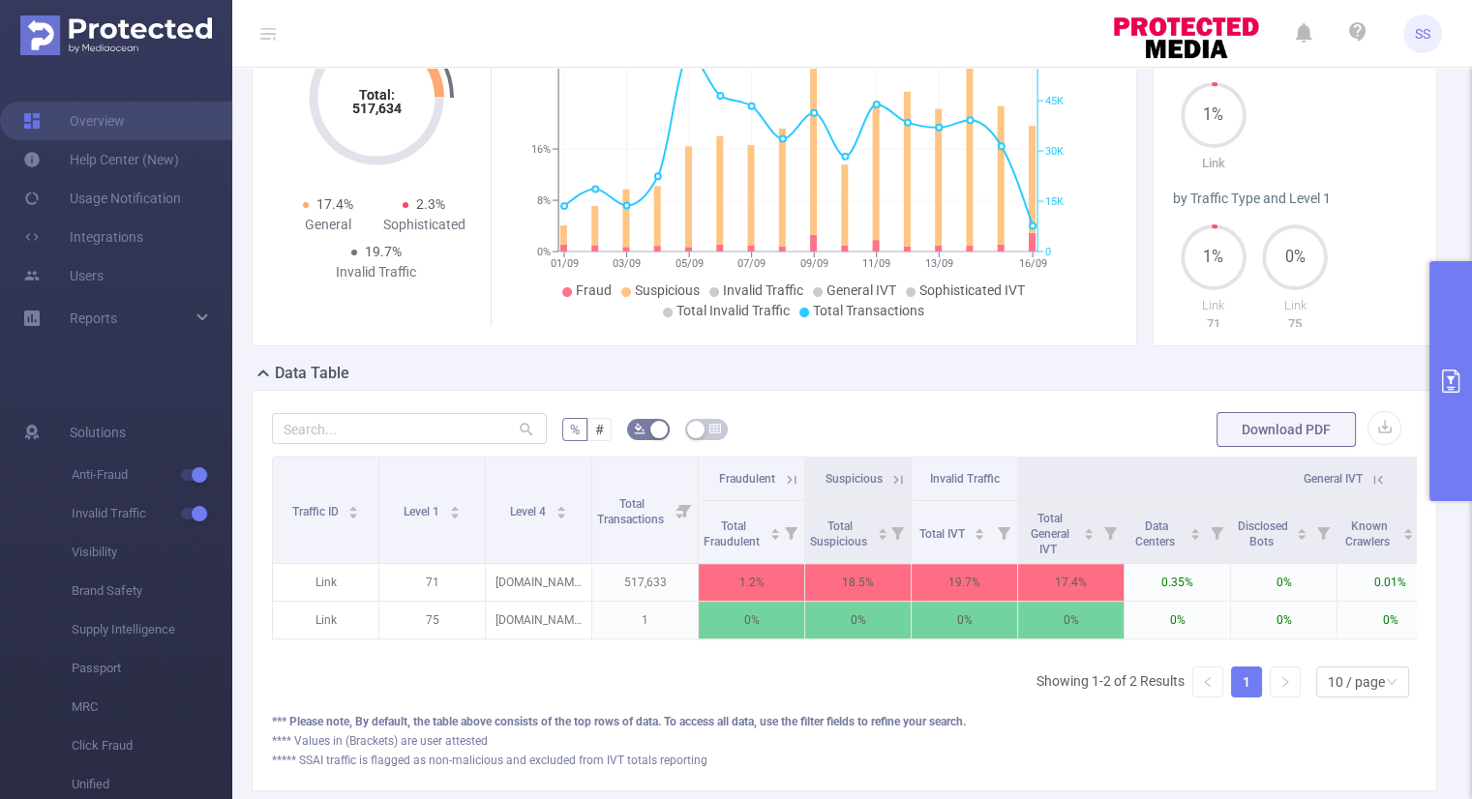
click at [1156, 476] on th "General IVT" at bounding box center [1337, 480] width 639 height 44
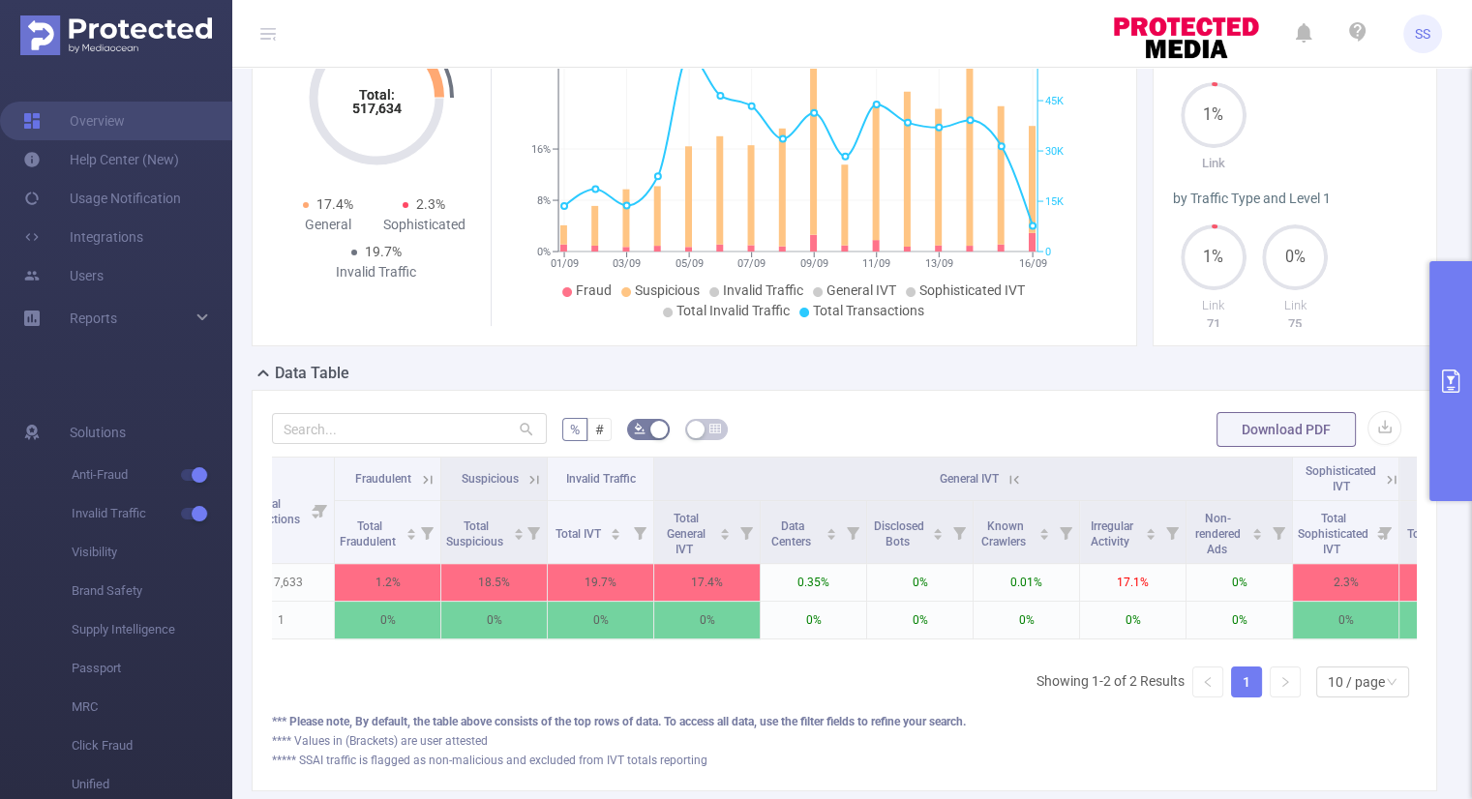
scroll to position [0, 364]
click at [1015, 472] on icon at bounding box center [1013, 479] width 17 height 17
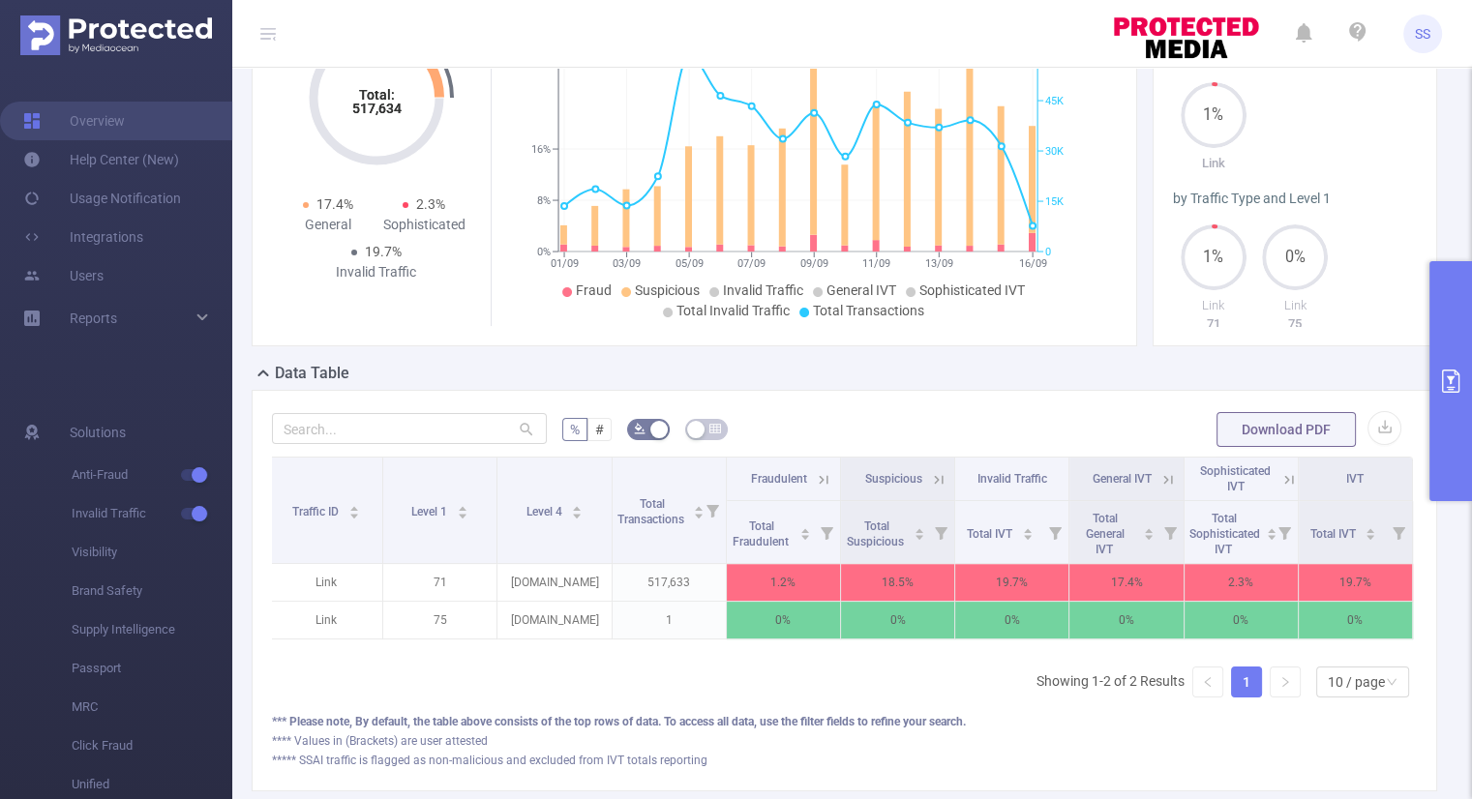
scroll to position [0, 4]
click at [819, 479] on icon at bounding box center [823, 479] width 9 height 9
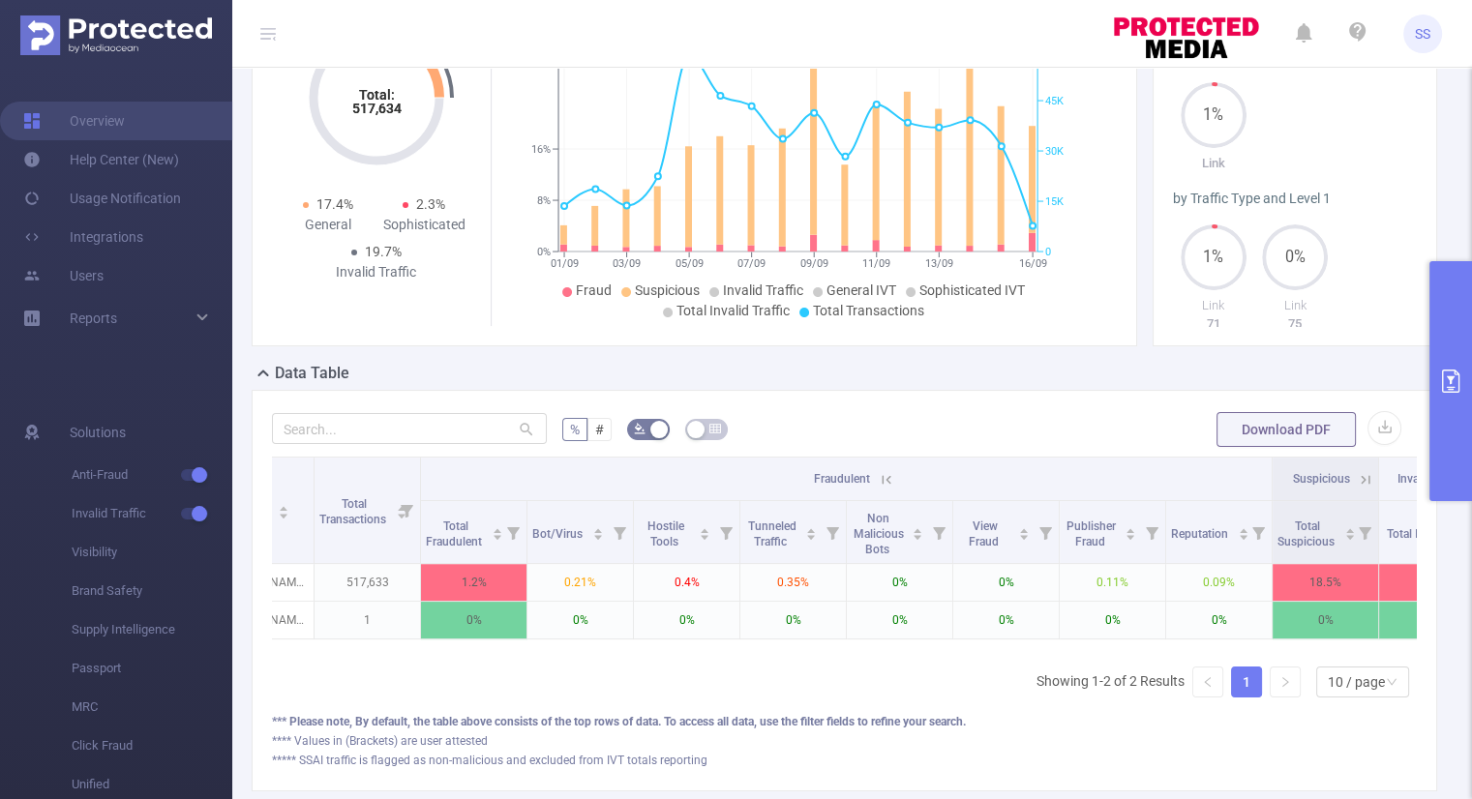
scroll to position [0, 275]
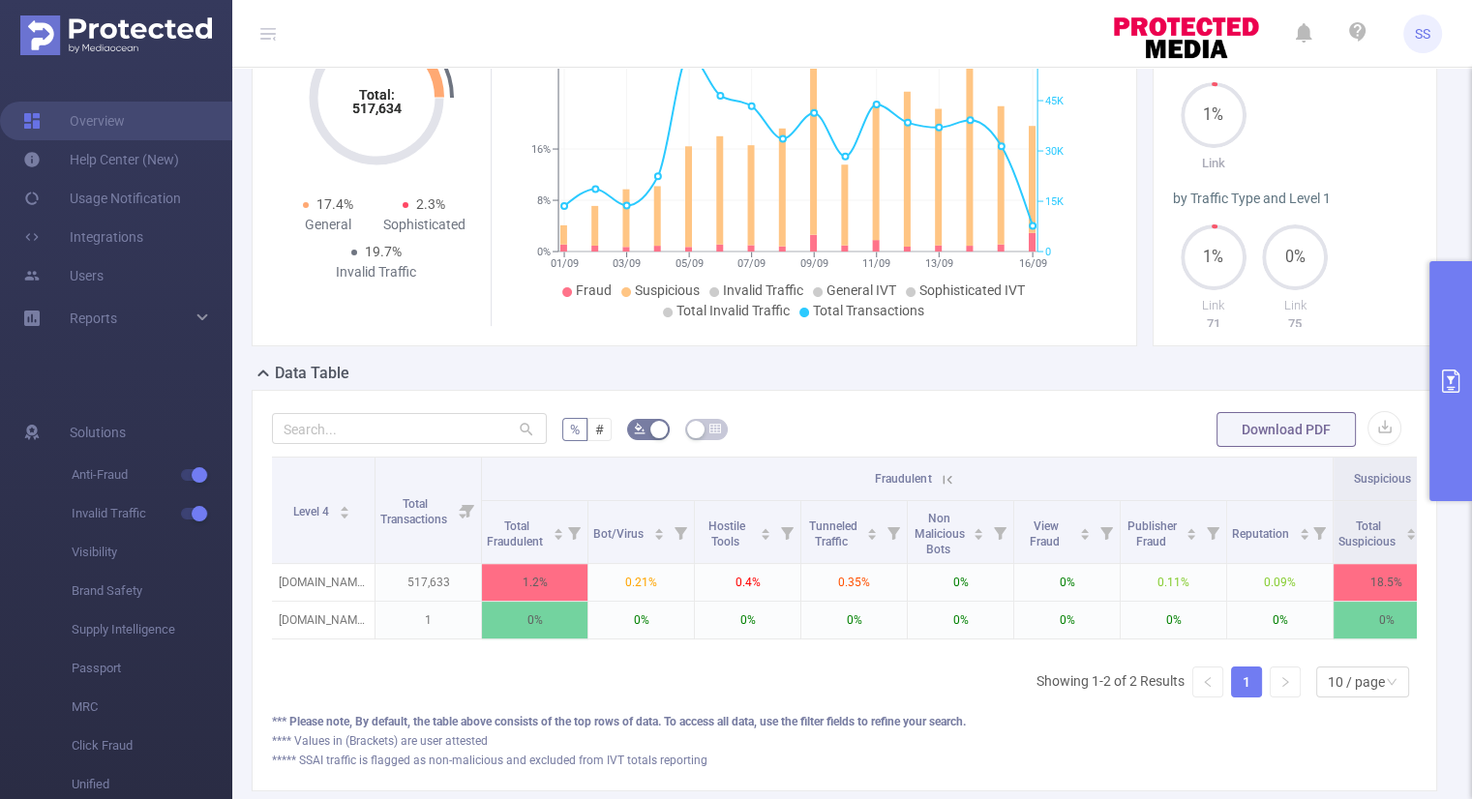
click at [948, 476] on icon at bounding box center [947, 479] width 17 height 17
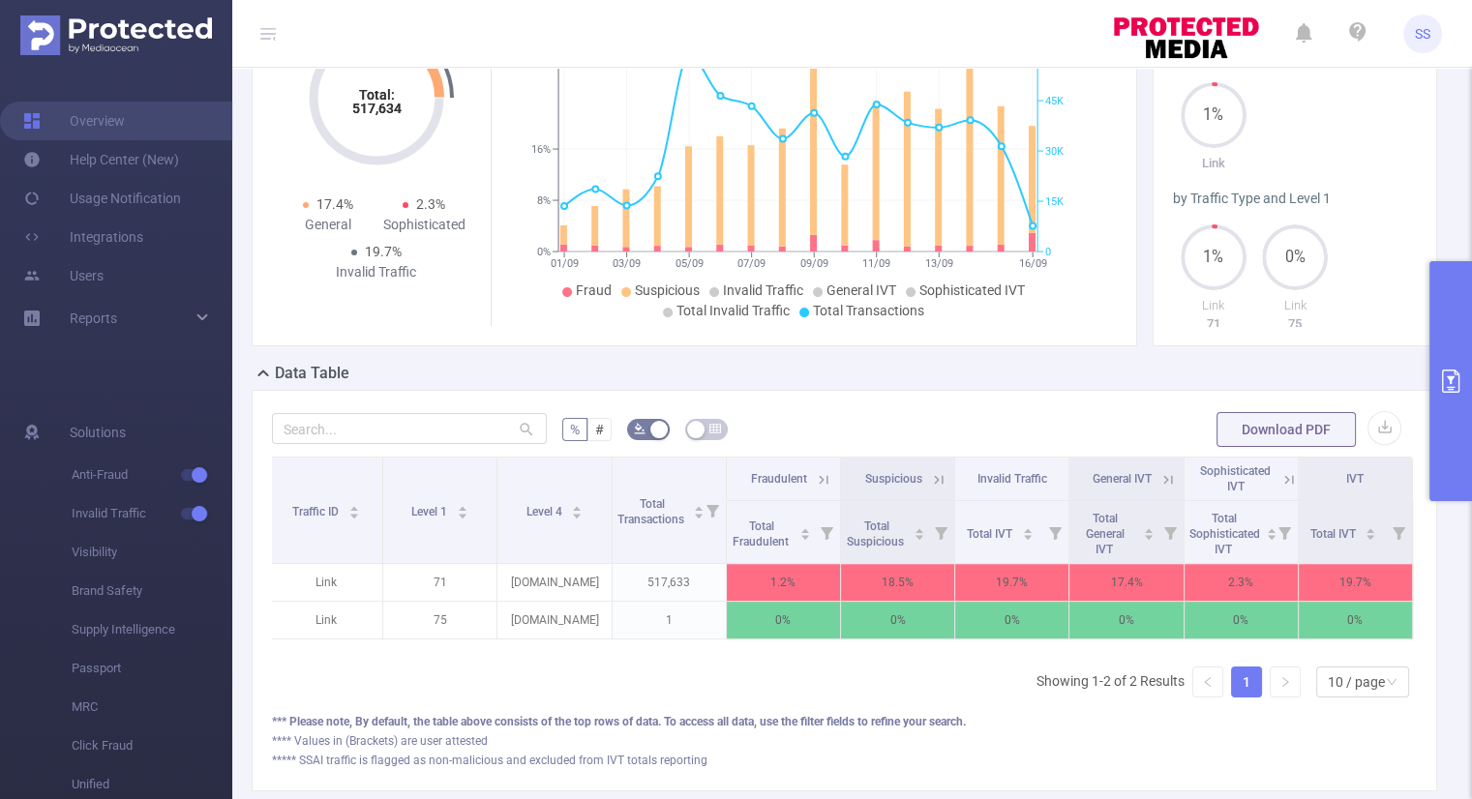
scroll to position [0, 4]
